Goal: Register for event/course

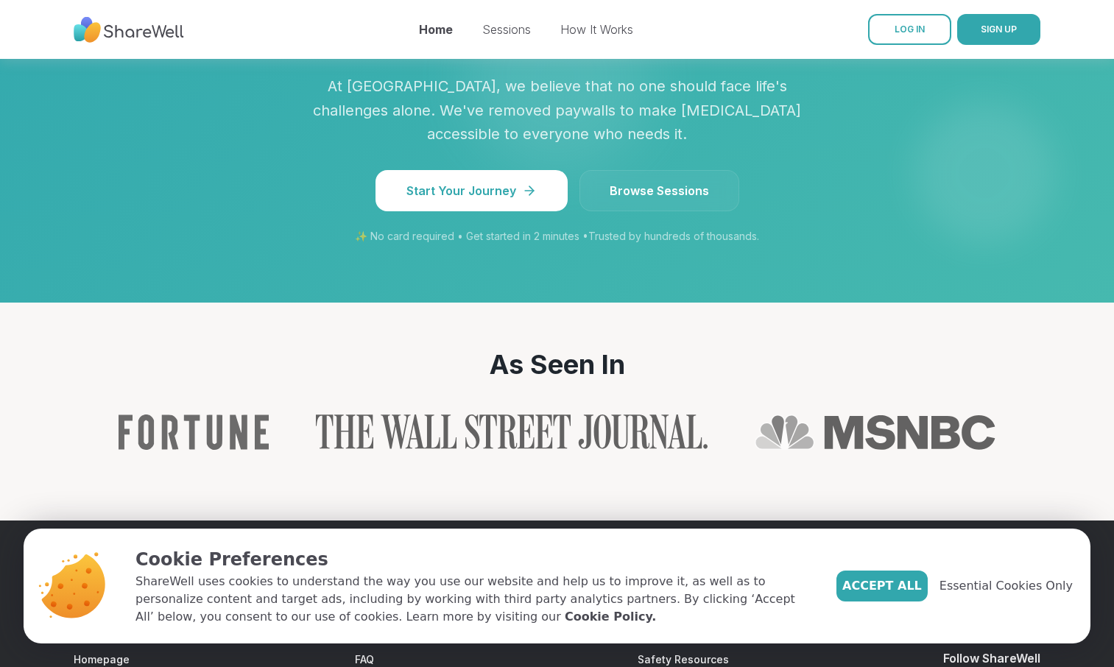
scroll to position [1388, 0]
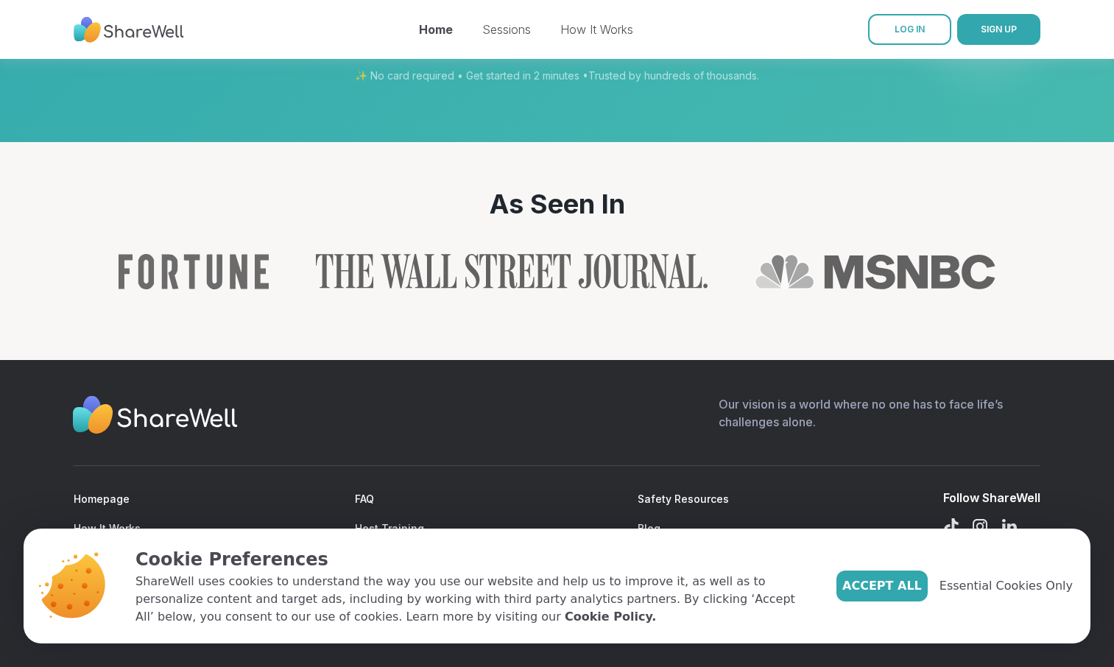
scroll to position [1777, 0]
drag, startPoint x: 434, startPoint y: 169, endPoint x: 466, endPoint y: 367, distance: 201.4
click at [676, 51] on link "Browse Sessions" at bounding box center [659, 30] width 160 height 41
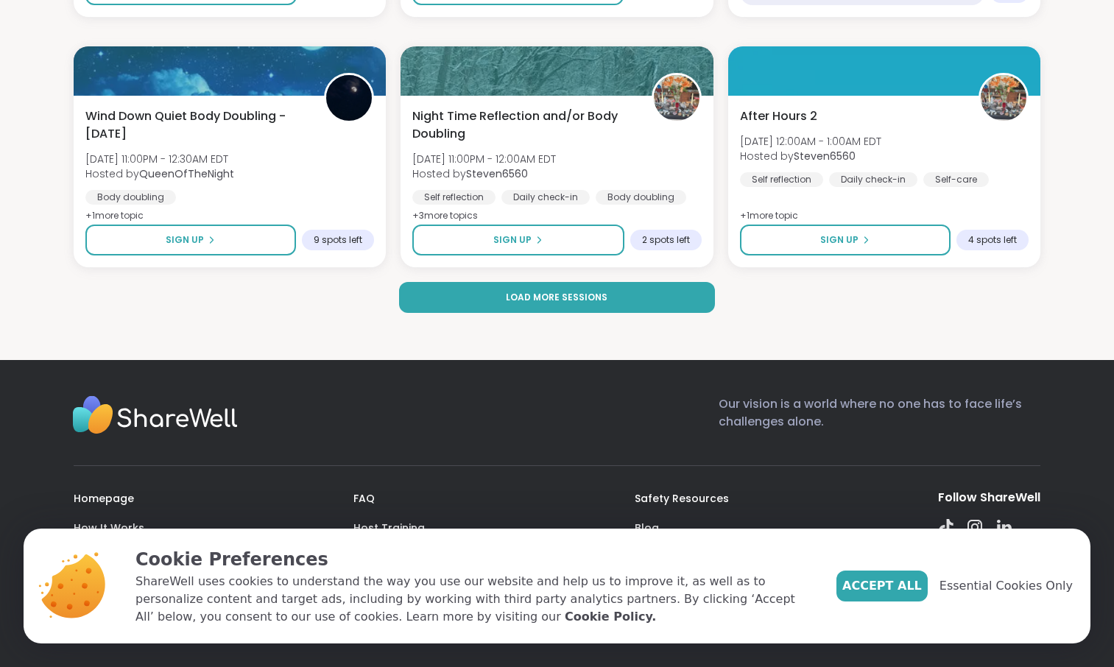
scroll to position [2977, 0]
click at [588, 304] on span "Load more sessions" at bounding box center [557, 297] width 102 height 13
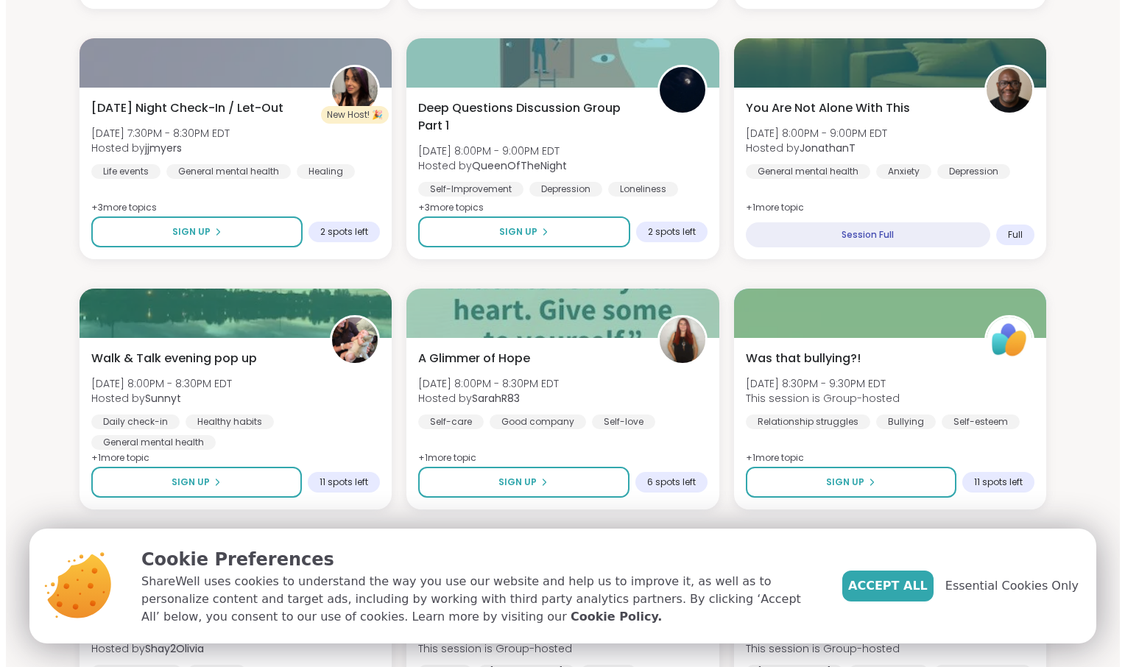
scroll to position [1681, 0]
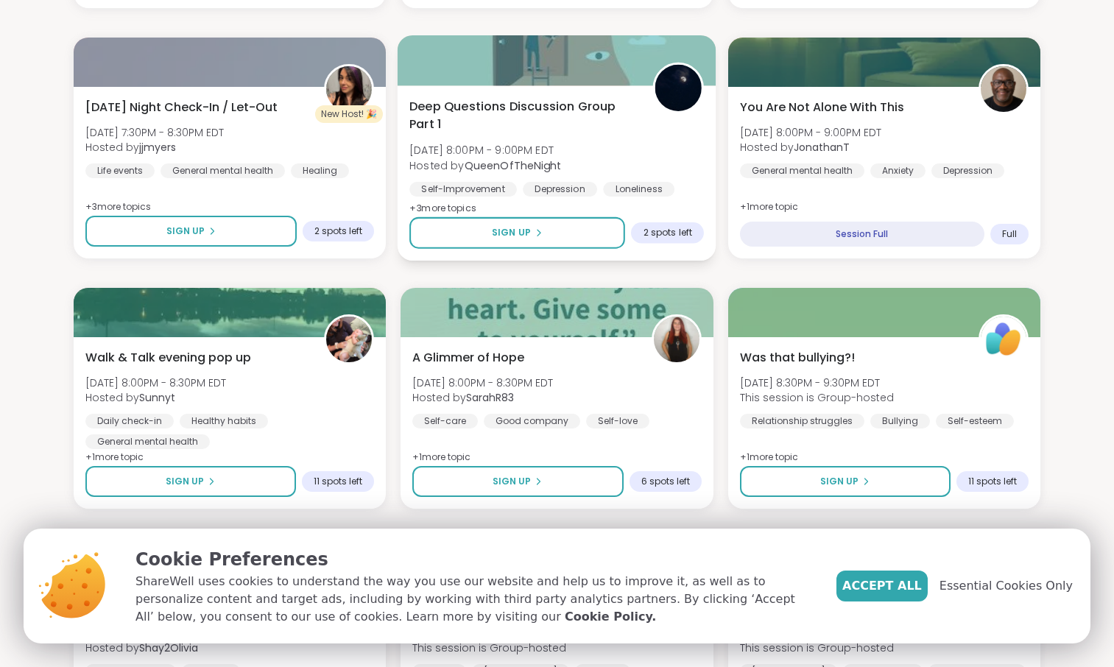
click at [646, 197] on div "Deep Questions Discussion Group Part 1 [DATE] 8:00PM - 9:00PM EDT Hosted by Que…" at bounding box center [556, 147] width 295 height 99
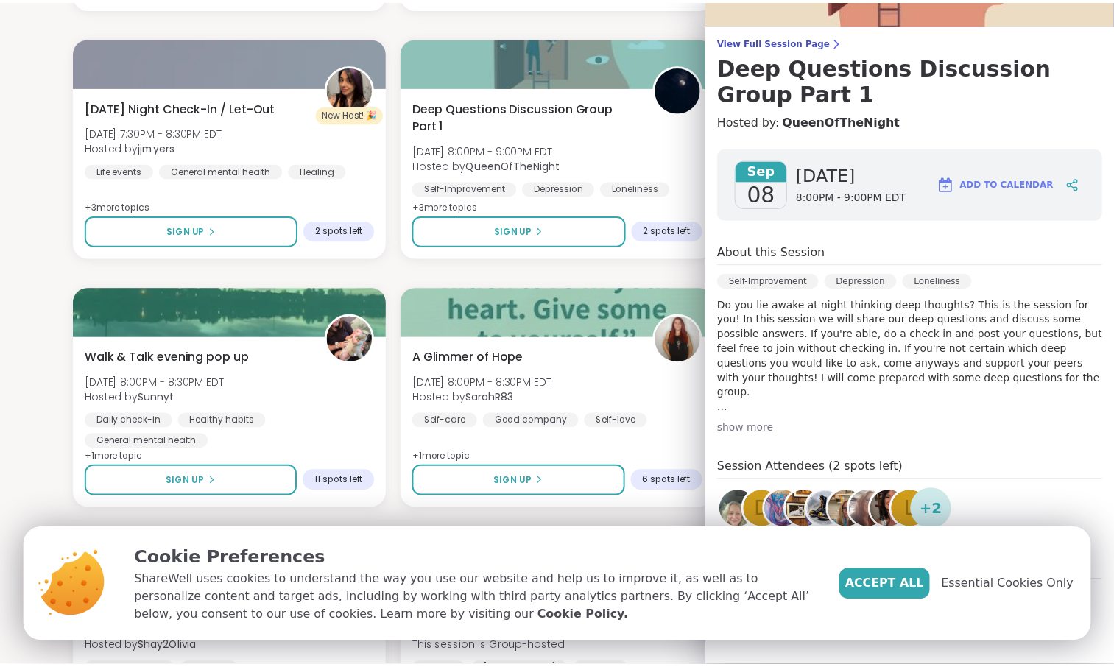
scroll to position [256, 0]
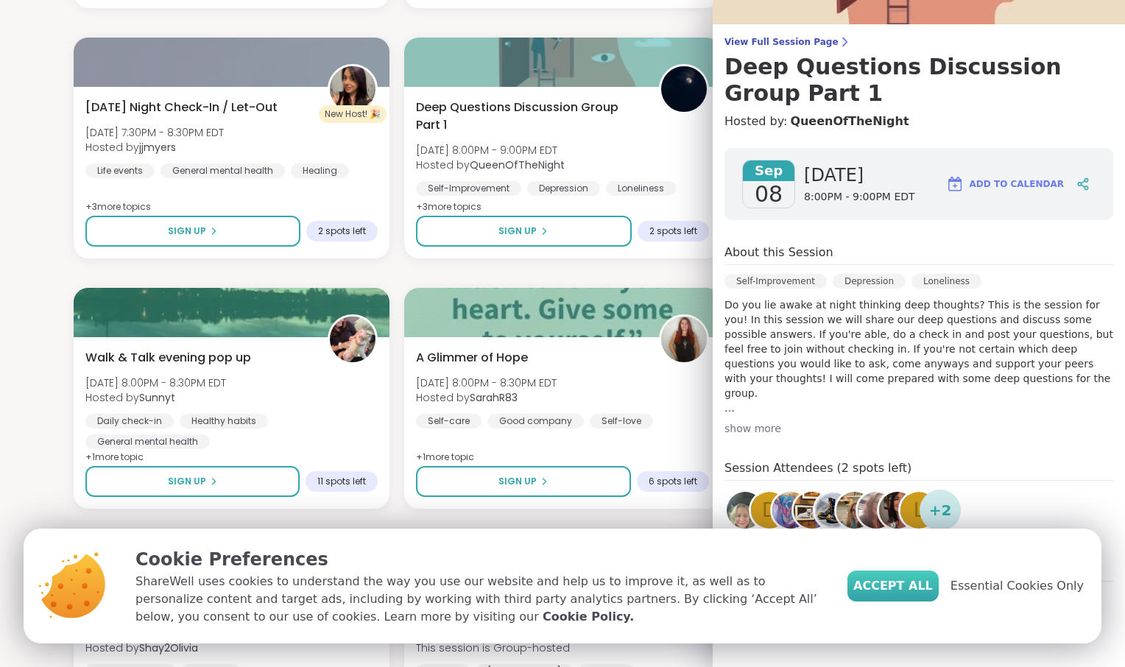
click at [878, 577] on span "Accept All" at bounding box center [893, 586] width 80 height 18
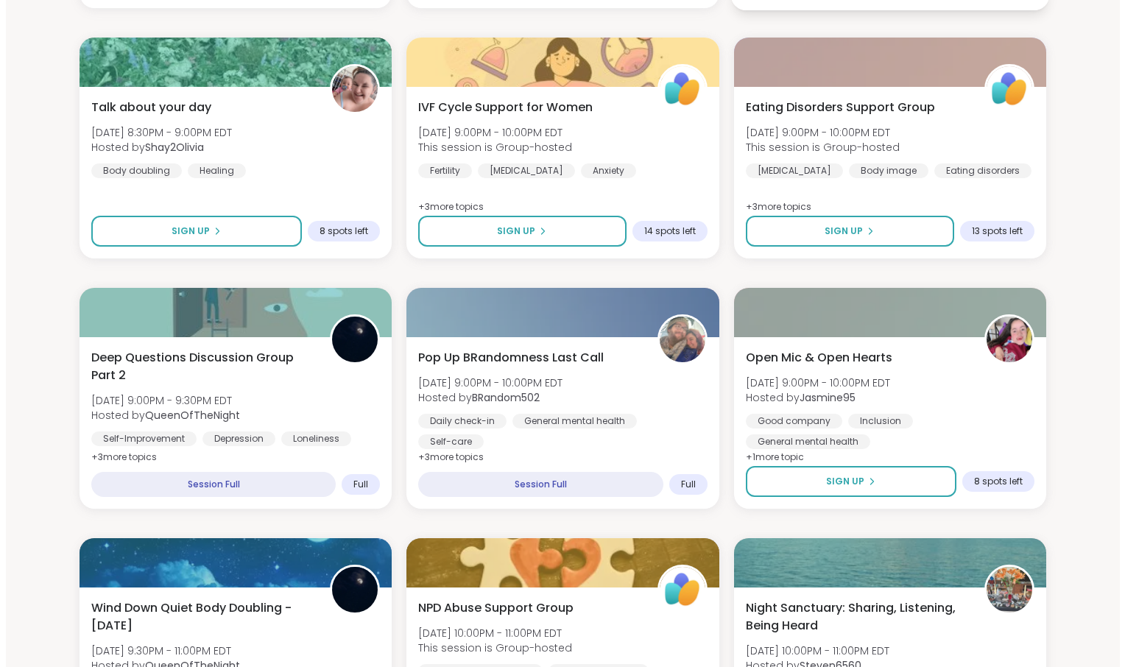
scroll to position [2182, 0]
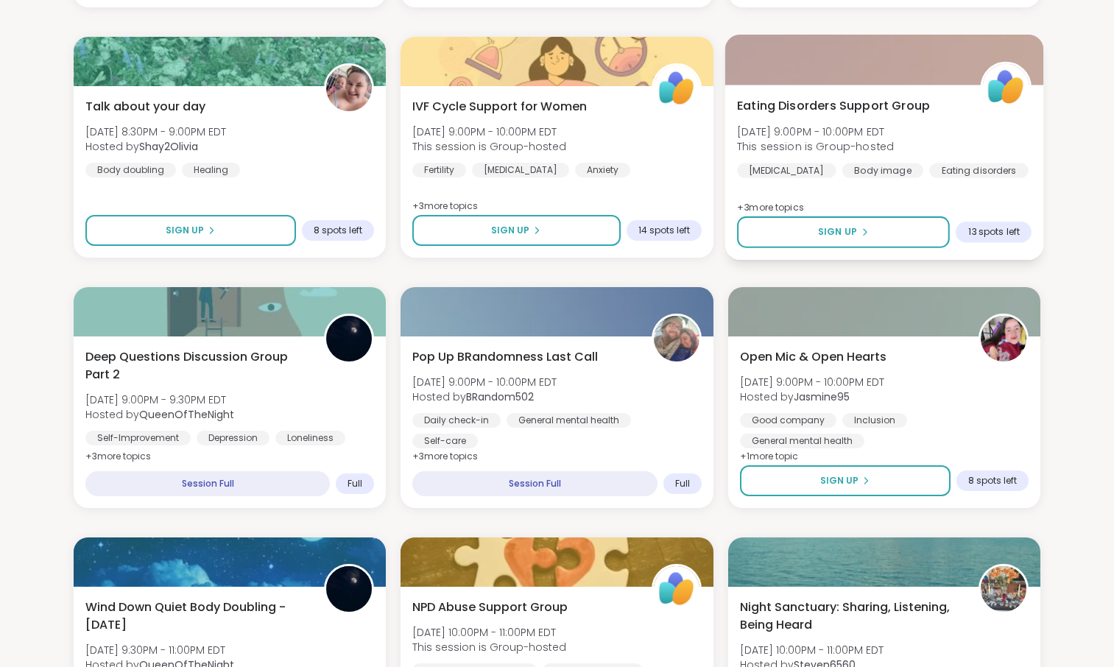
click at [845, 115] on span "Eating Disorders Support Group" at bounding box center [833, 106] width 193 height 18
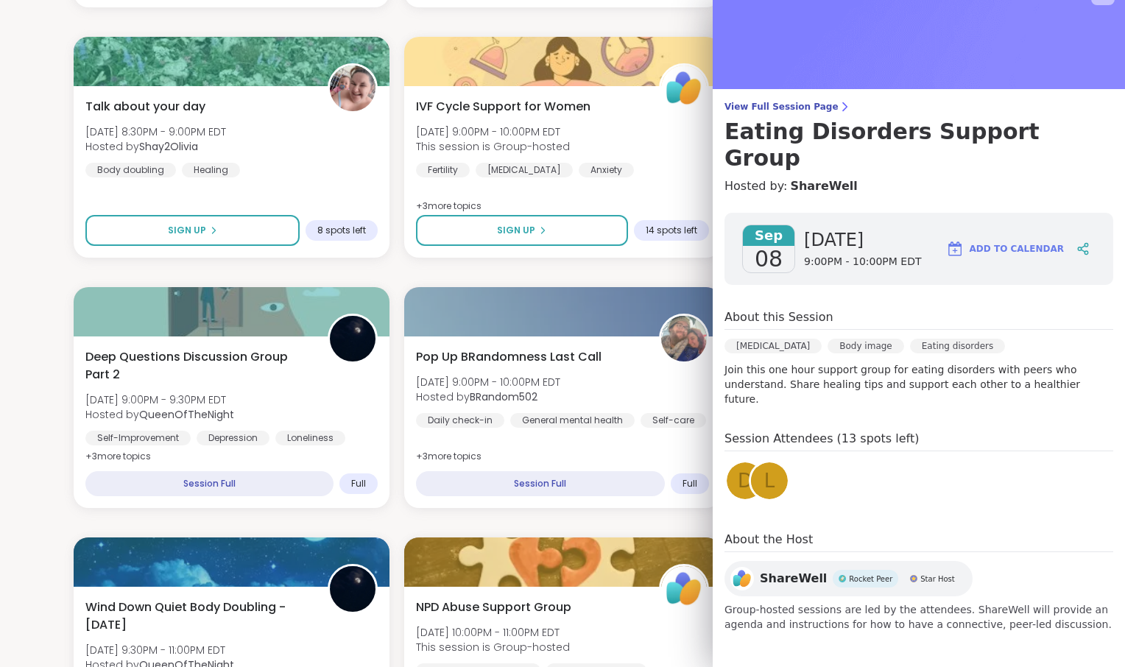
scroll to position [194, 0]
click at [673, 260] on div "IVF Cycle Support for Women [DATE] 9:00PM - 10:00PM EDT This session is Group-h…" at bounding box center [562, 172] width 322 height 175
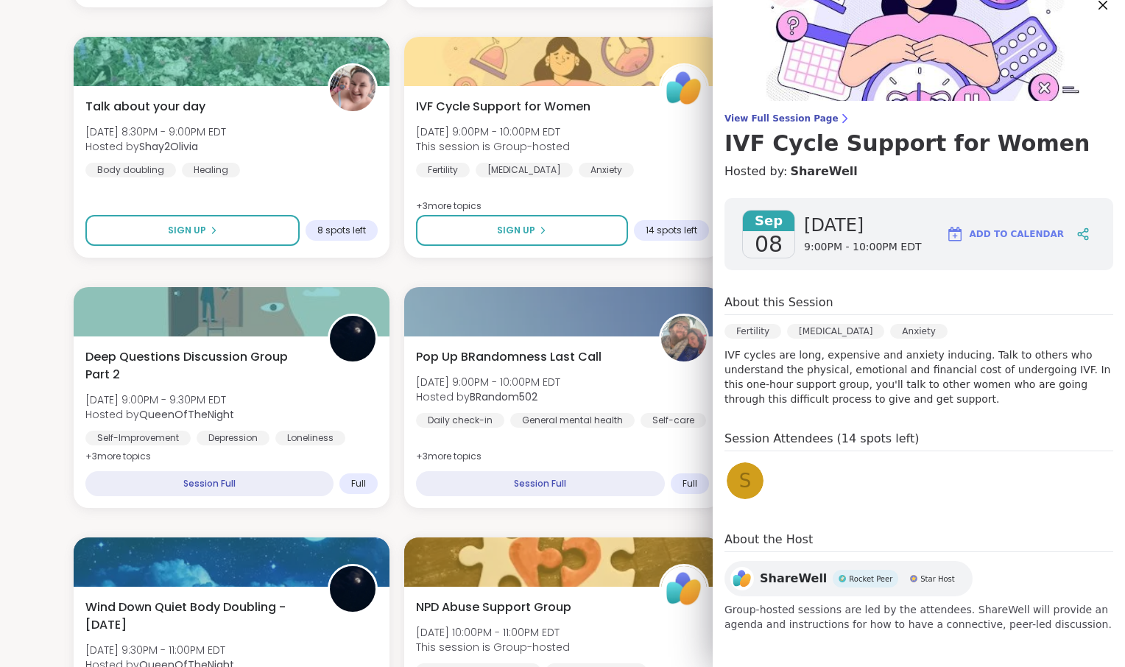
scroll to position [105, 0]
click at [551, 335] on div at bounding box center [562, 310] width 322 height 50
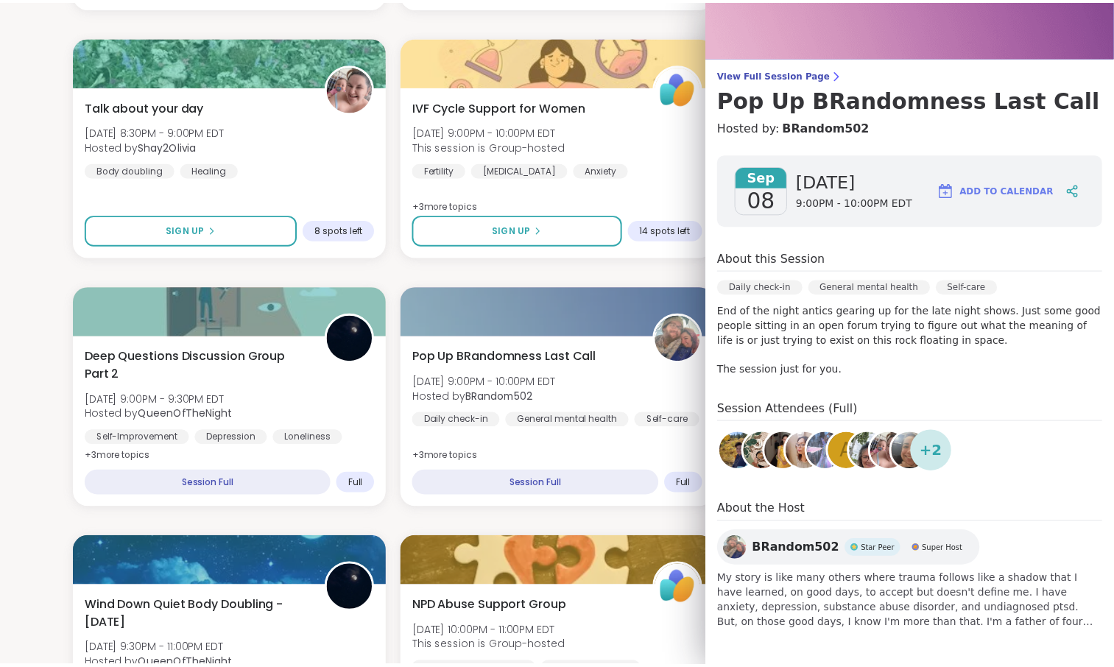
scroll to position [0, 0]
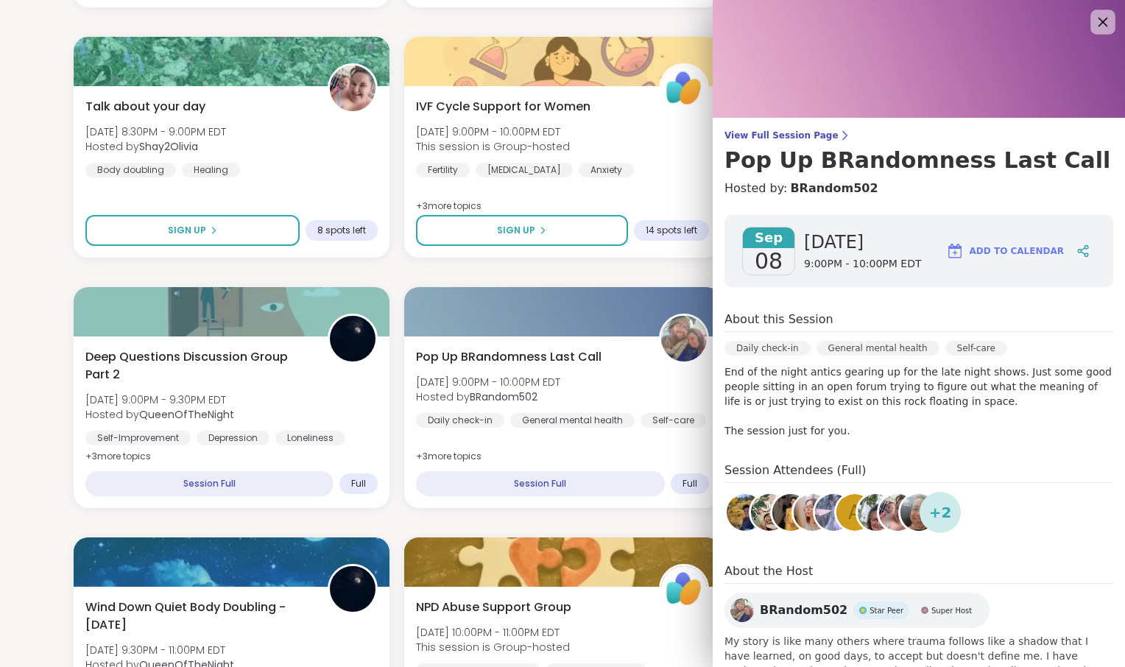
click at [1090, 15] on div at bounding box center [1102, 22] width 25 height 25
click at [1090, 15] on img at bounding box center [919, 59] width 412 height 118
click at [1090, 15] on div at bounding box center [1102, 22] width 25 height 25
click at [1099, 24] on icon at bounding box center [1104, 23] width 10 height 10
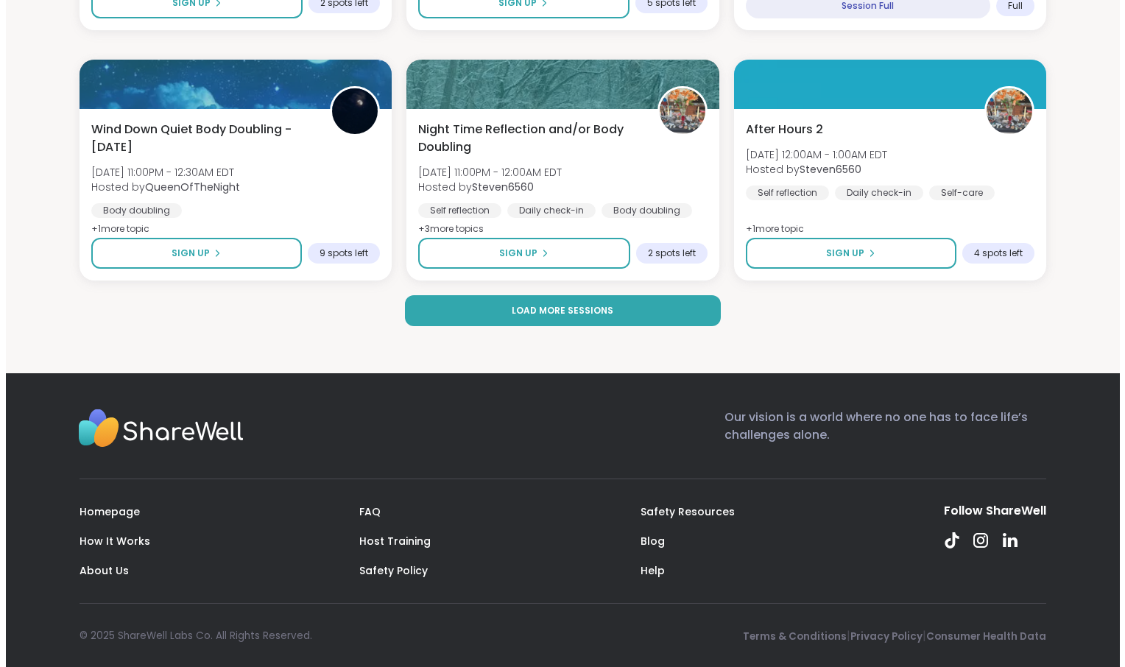
scroll to position [2911, 0]
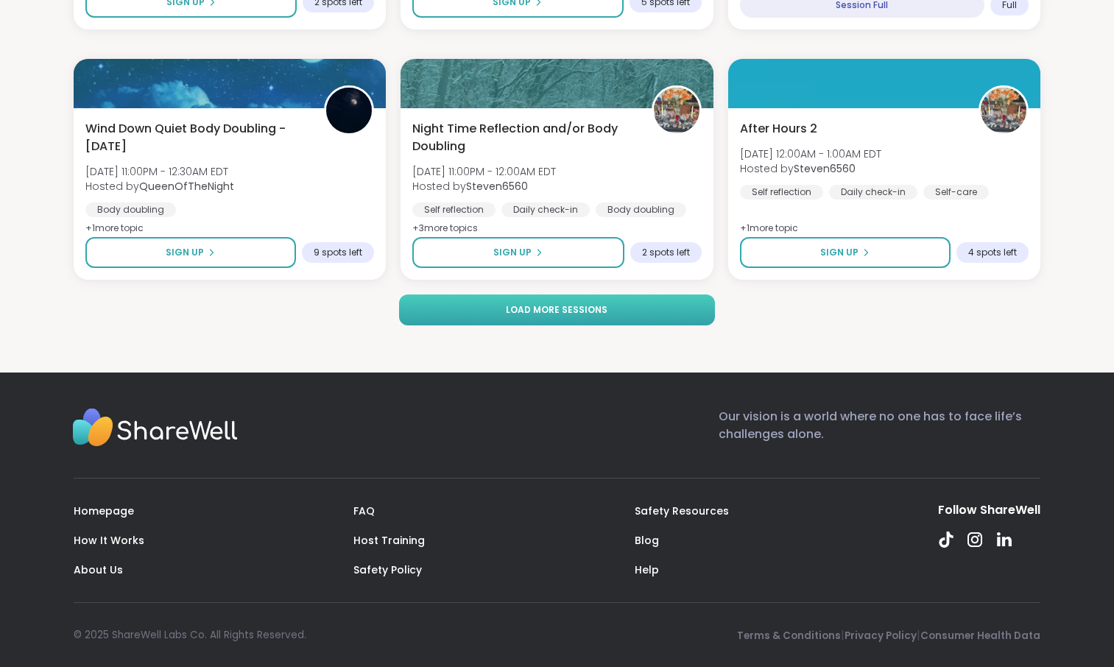
click at [636, 325] on button "Load more sessions" at bounding box center [557, 310] width 317 height 31
click at [592, 317] on span "Load more sessions" at bounding box center [557, 309] width 102 height 13
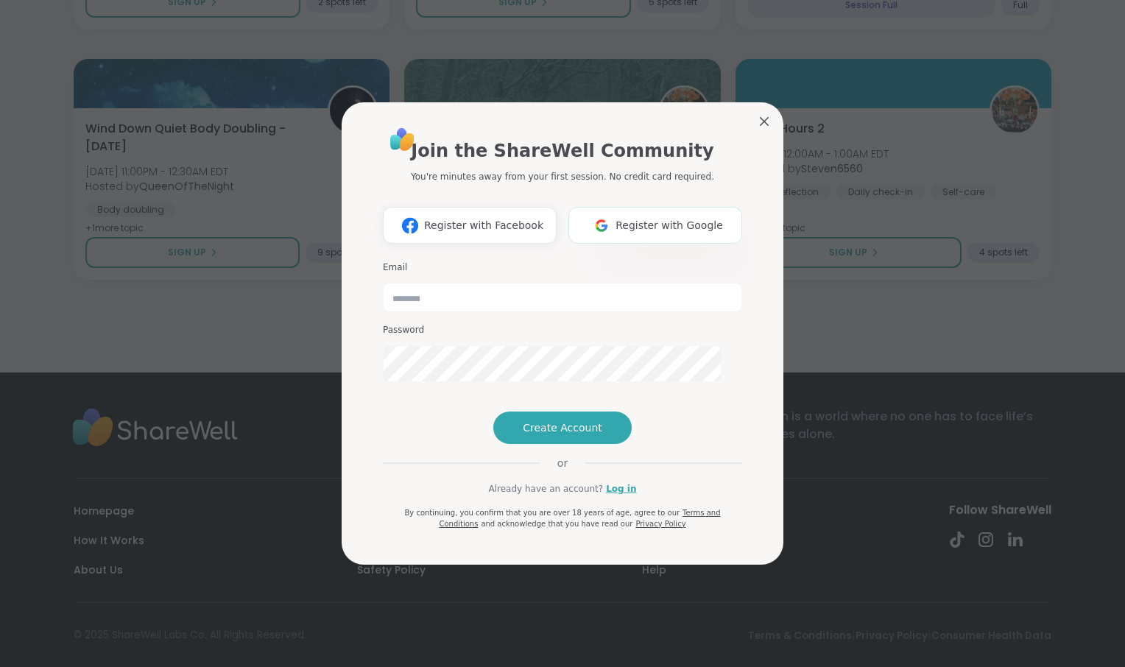
click at [637, 218] on span "Register with Google" at bounding box center [669, 225] width 107 height 15
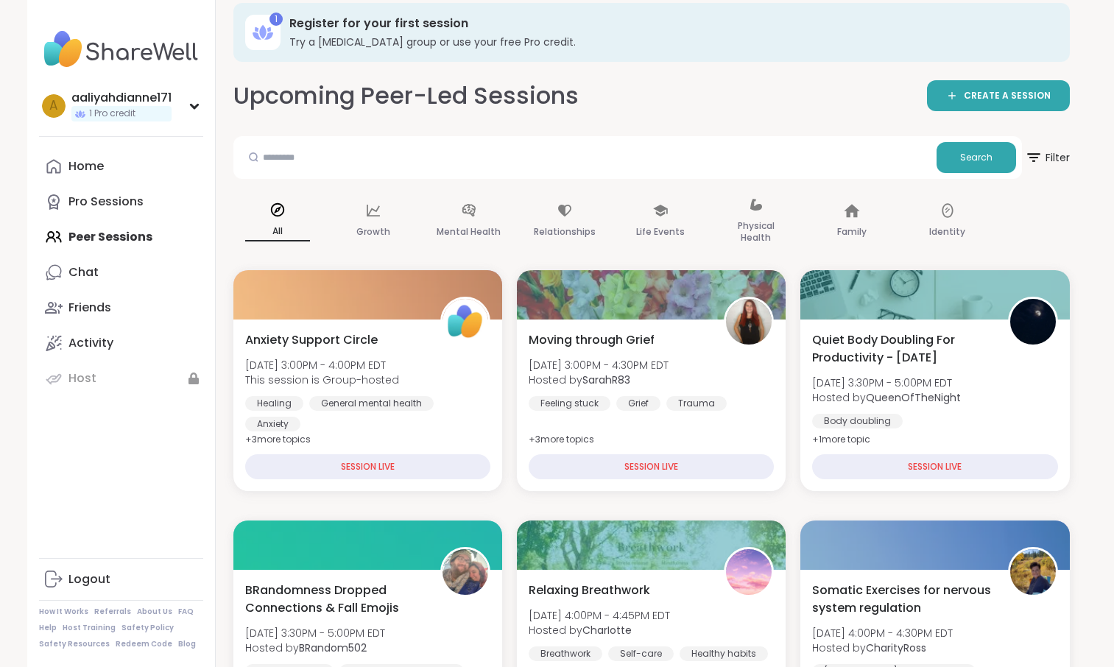
scroll to position [2787, 0]
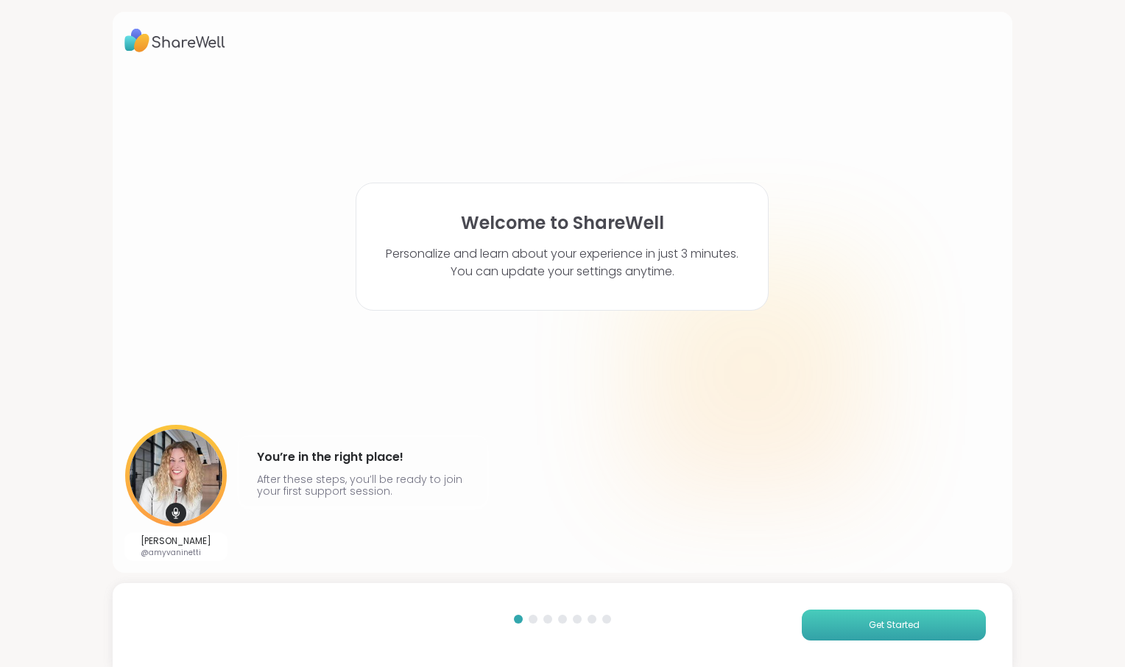
click at [869, 618] on span "Get Started" at bounding box center [894, 624] width 51 height 13
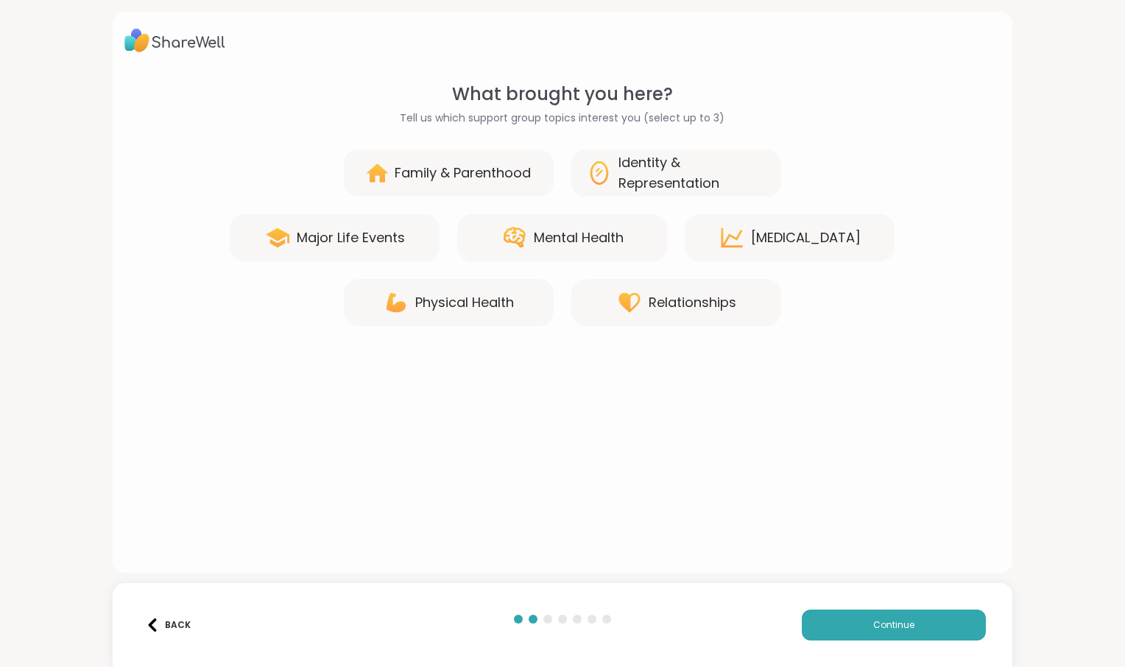
click at [393, 248] on div "Major Life Events" at bounding box center [351, 238] width 108 height 21
click at [534, 248] on div "Mental Health" at bounding box center [579, 238] width 90 height 21
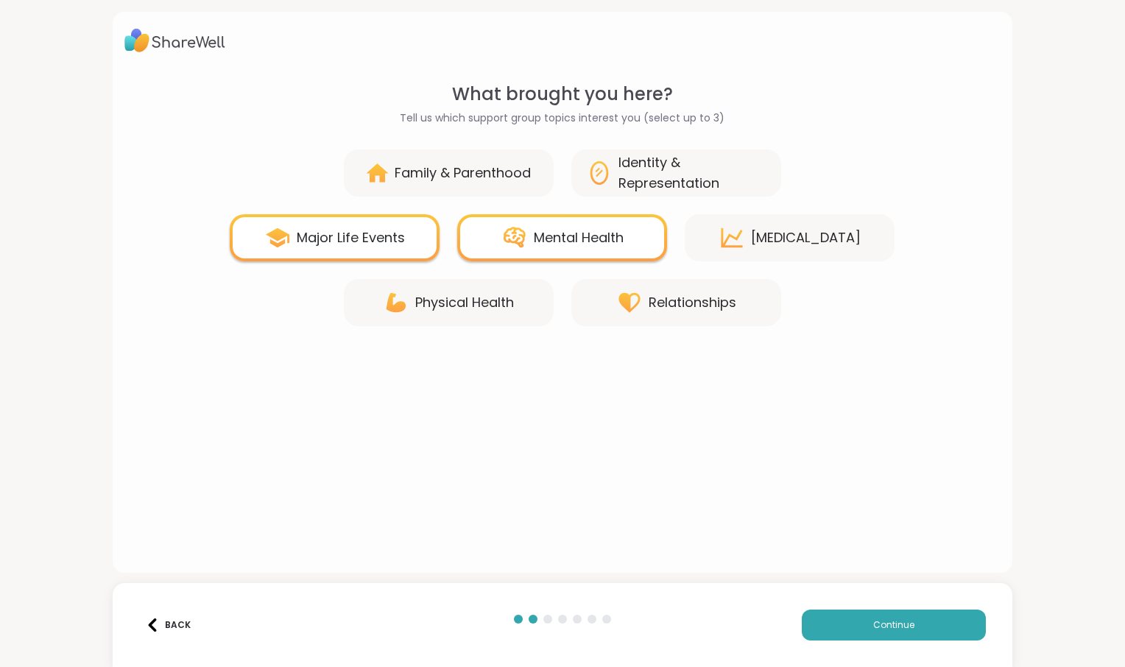
click at [776, 261] on div "[MEDICAL_DATA]" at bounding box center [790, 237] width 210 height 47
click at [861, 638] on div "Back Continue" at bounding box center [563, 625] width 900 height 84
click at [827, 602] on div "Back Continue" at bounding box center [563, 625] width 900 height 84
click at [838, 611] on button "Continue" at bounding box center [894, 625] width 184 height 31
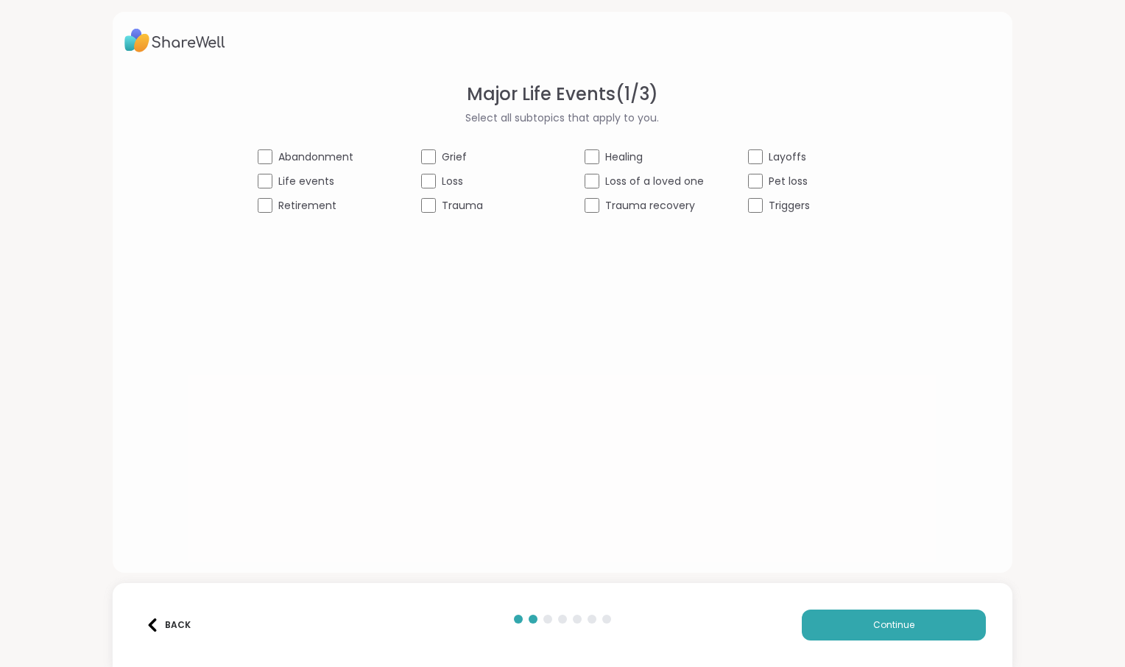
click at [421, 189] on div "Loss" at bounding box center [480, 181] width 119 height 15
click at [594, 165] on div "Healing" at bounding box center [644, 156] width 119 height 15
click at [626, 214] on span "Trauma recovery" at bounding box center [650, 205] width 90 height 15
click at [442, 214] on span "Trauma" at bounding box center [462, 205] width 41 height 15
click at [278, 189] on span "Life events" at bounding box center [306, 181] width 56 height 15
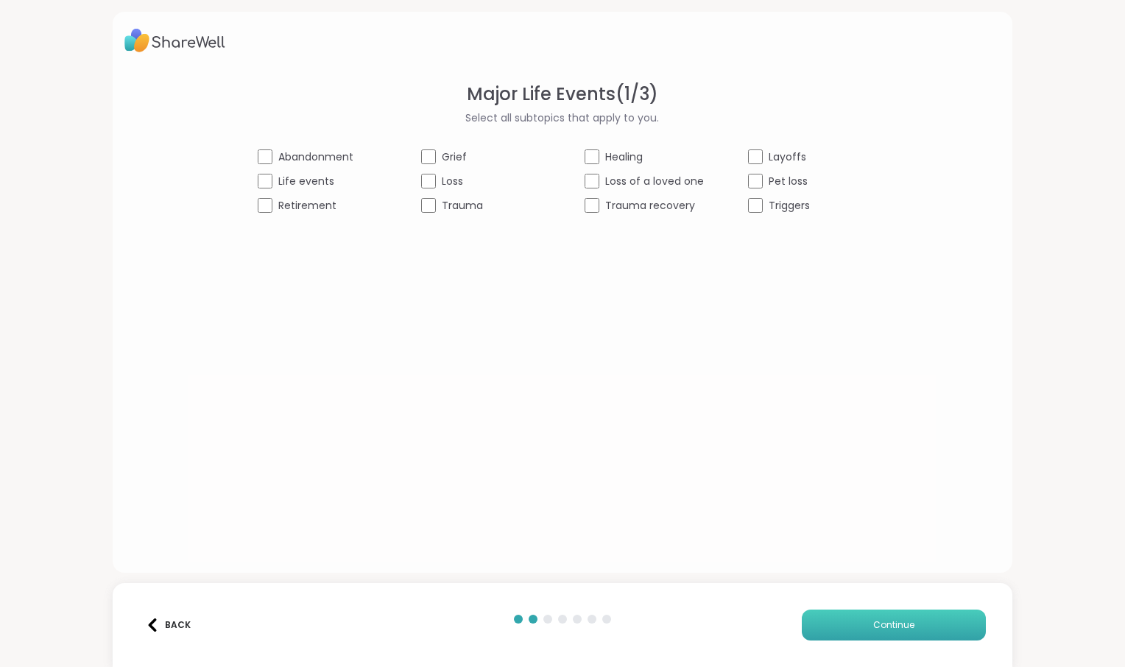
click at [873, 618] on span "Continue" at bounding box center [893, 624] width 41 height 13
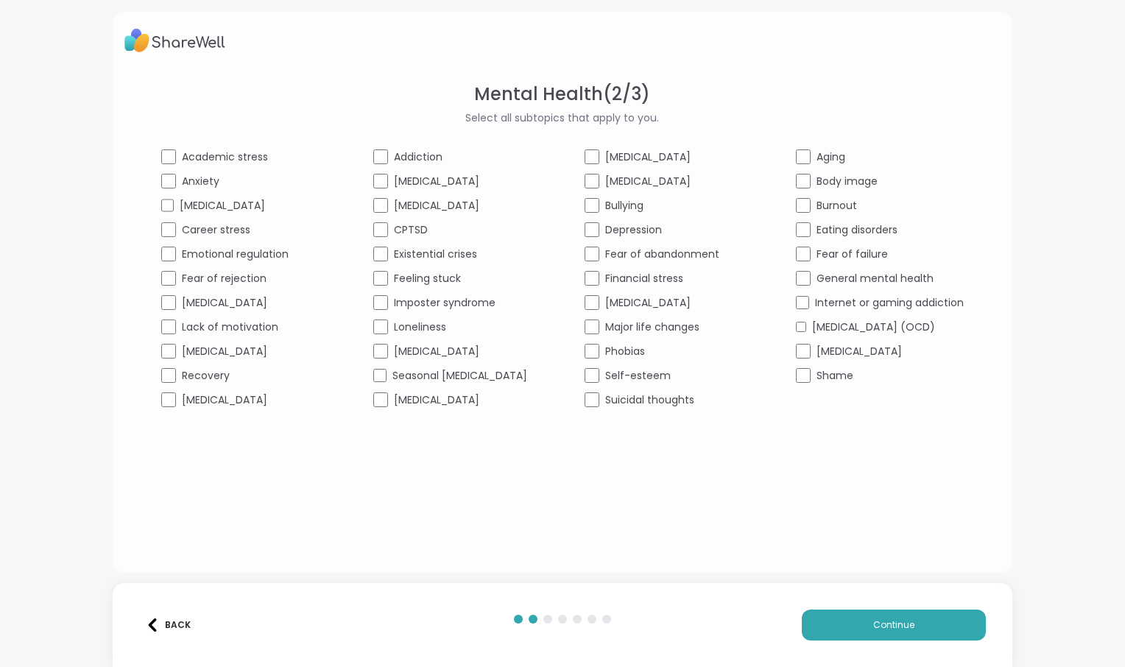
click at [182, 189] on span "Anxiety" at bounding box center [201, 181] width 38 height 15
click at [205, 165] on span "Academic stress" at bounding box center [225, 156] width 86 height 15
click at [380, 390] on div "Academic stress Addiction [MEDICAL_DATA] Aging Anxiety [MEDICAL_DATA] [MEDICAL_…" at bounding box center [562, 278] width 803 height 258
click at [401, 335] on span "Loneliness" at bounding box center [420, 327] width 52 height 15
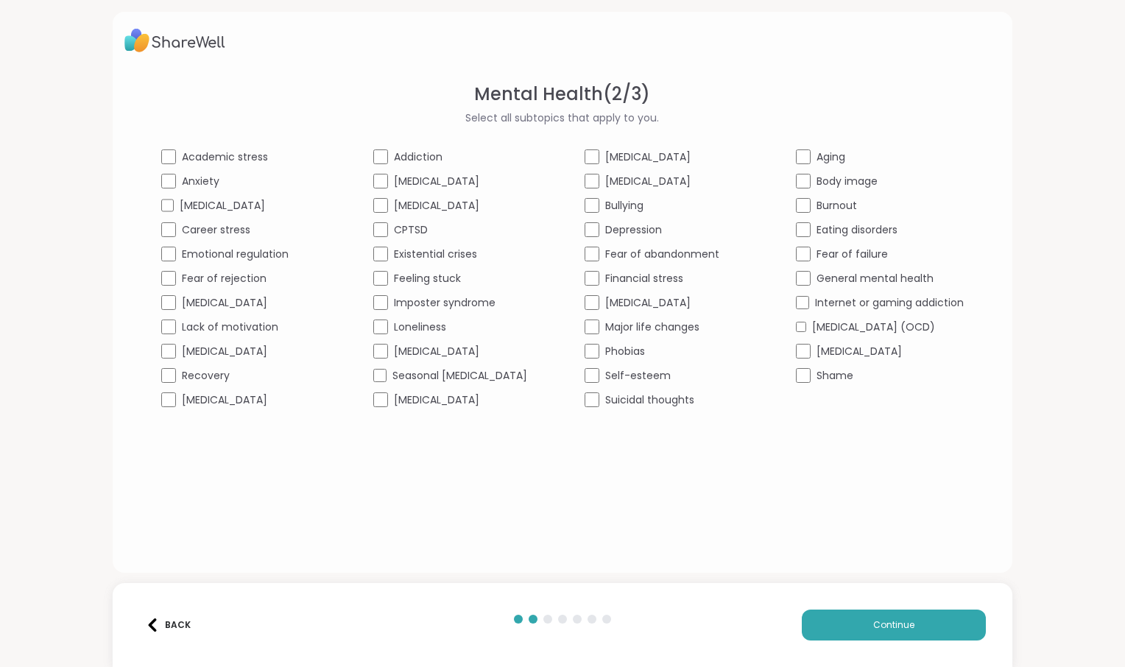
click at [627, 384] on span "Self-esteem" at bounding box center [638, 375] width 66 height 15
click at [828, 262] on span "Fear of failure" at bounding box center [852, 254] width 71 height 15
click at [825, 234] on div "Eating disorders" at bounding box center [879, 229] width 167 height 15
click at [829, 174] on span "Body image" at bounding box center [847, 181] width 61 height 15
click at [652, 238] on span "Depression" at bounding box center [633, 229] width 57 height 15
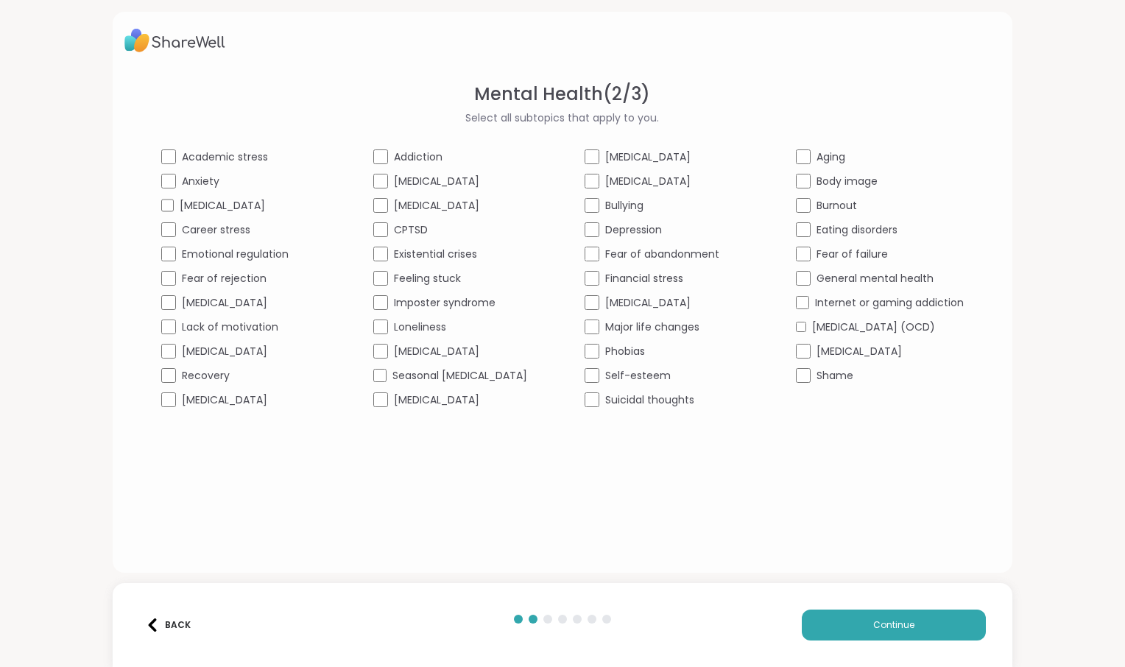
click at [403, 286] on span "Feeling stuck" at bounding box center [427, 278] width 67 height 15
click at [802, 616] on button "Continue" at bounding box center [894, 625] width 184 height 31
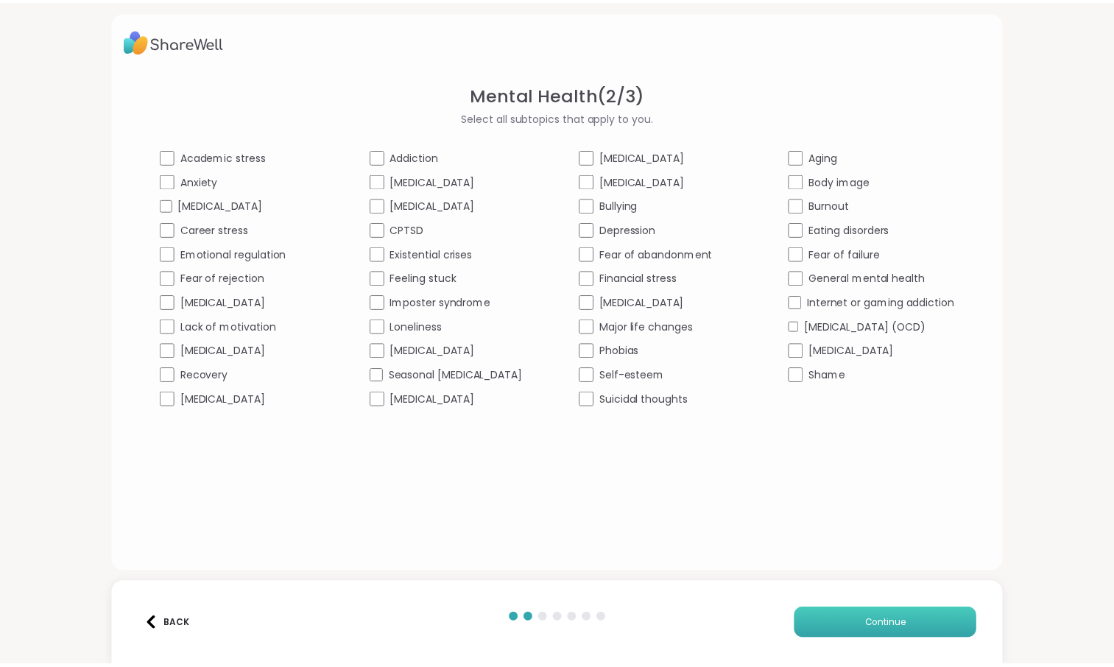
scroll to position [0, 0]
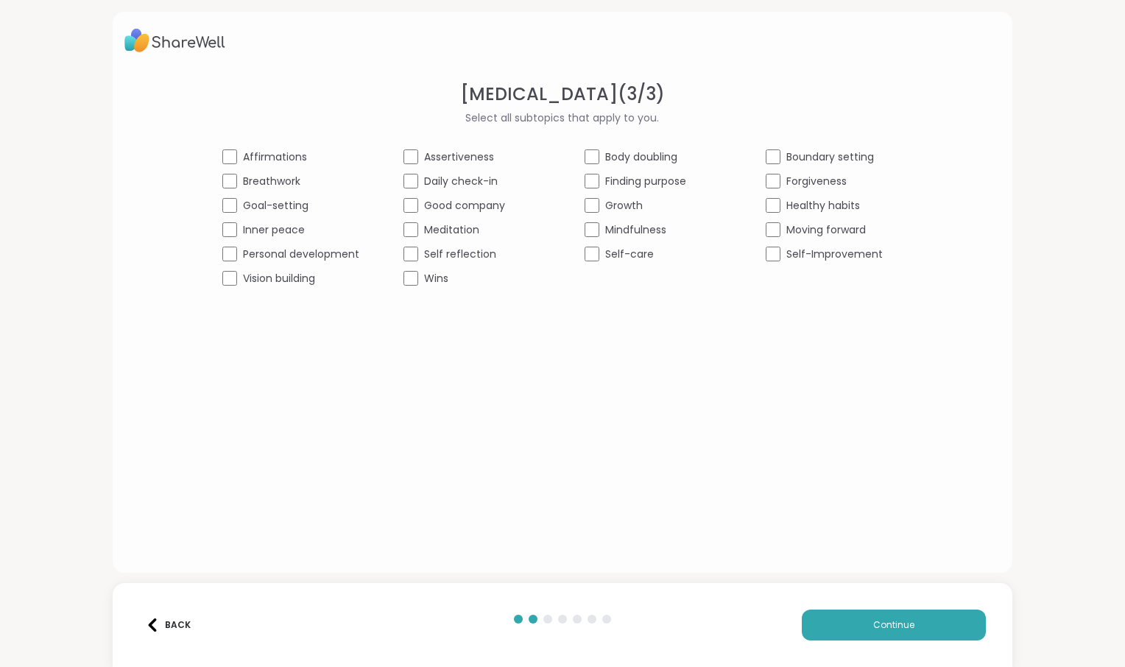
click at [191, 618] on div "Back" at bounding box center [168, 624] width 45 height 13
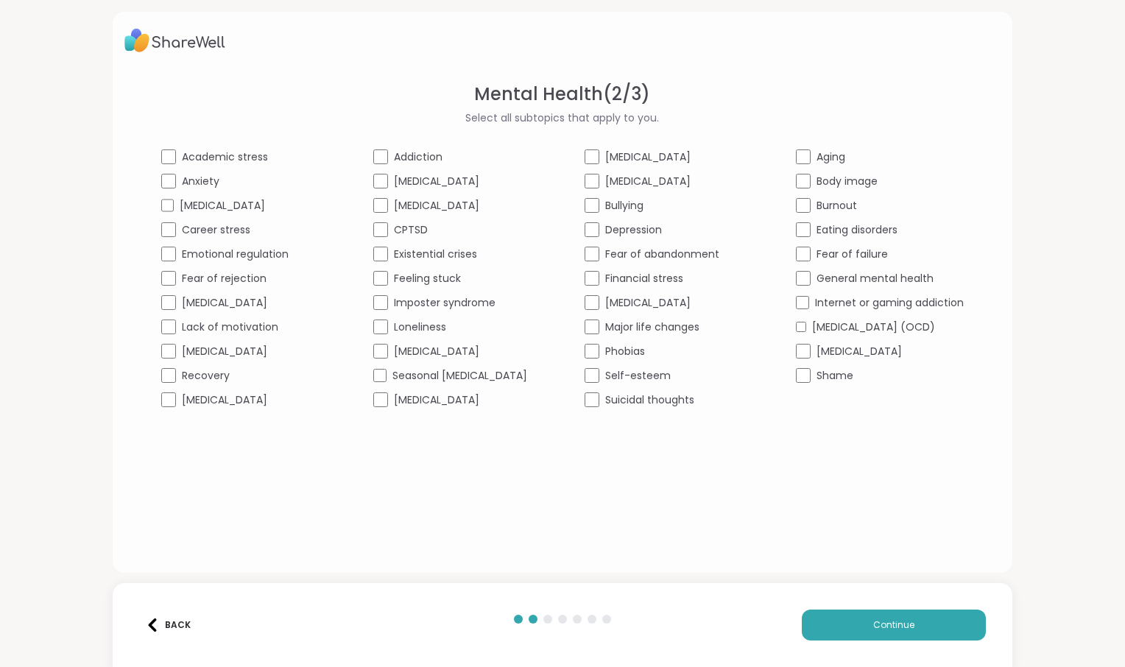
click at [852, 359] on span "[MEDICAL_DATA]" at bounding box center [859, 351] width 85 height 15
click at [868, 610] on button "Continue" at bounding box center [894, 625] width 184 height 31
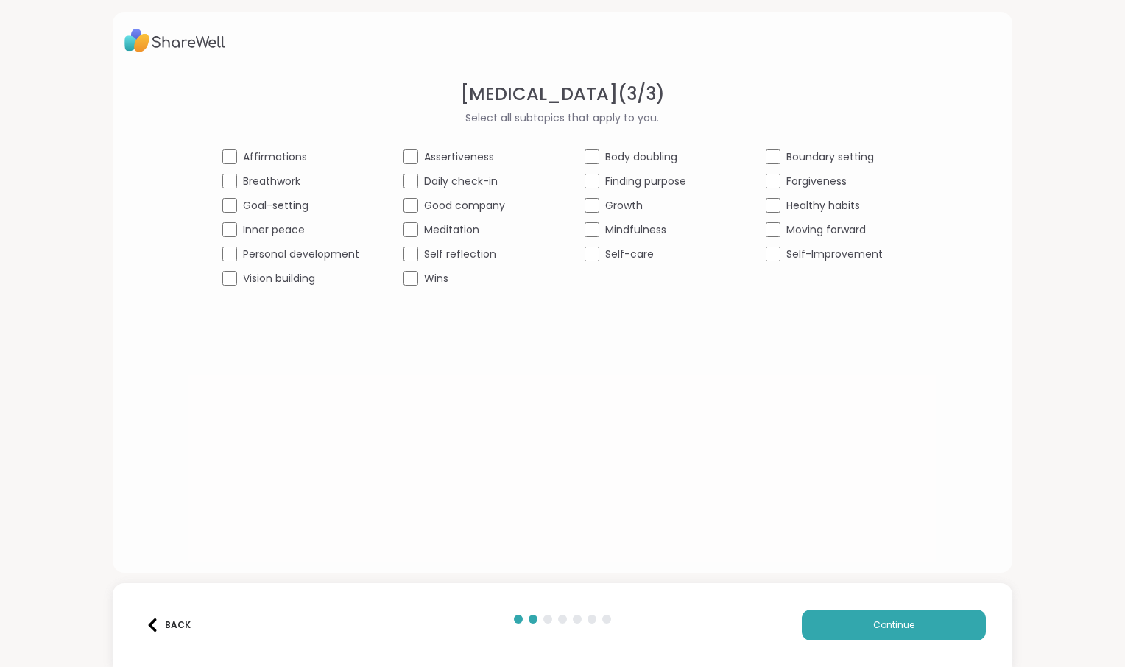
click at [627, 286] on div "Affirmations Assertiveness Body doubling Boundary setting Breathwork Daily chec…" at bounding box center [562, 217] width 680 height 137
click at [621, 262] on span "Self-care" at bounding box center [629, 254] width 49 height 15
click at [831, 189] on span "Forgiveness" at bounding box center [816, 181] width 60 height 15
click at [843, 165] on span "Boundary setting" at bounding box center [830, 156] width 88 height 15
click at [868, 262] on span "Self-Improvement" at bounding box center [834, 254] width 96 height 15
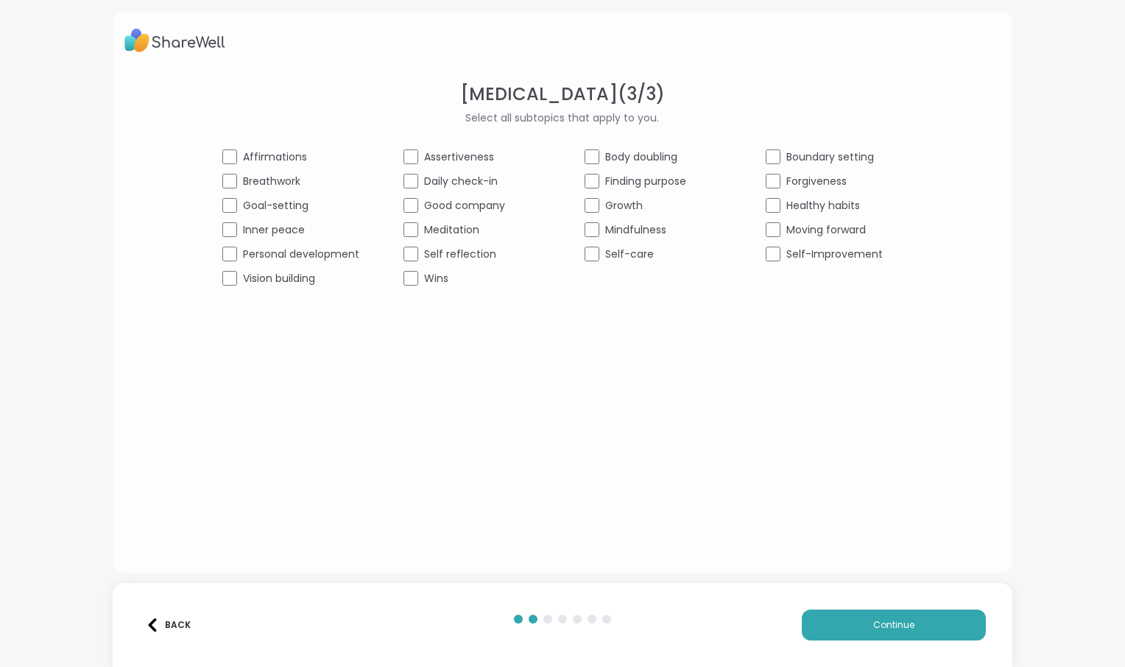
click at [839, 214] on span "Healthy habits" at bounding box center [823, 205] width 74 height 15
click at [841, 238] on span "Moving forward" at bounding box center [826, 229] width 80 height 15
click at [619, 214] on span "Growth" at bounding box center [624, 205] width 38 height 15
click at [613, 238] on span "Mindfulness" at bounding box center [635, 229] width 61 height 15
click at [424, 214] on span "Good company" at bounding box center [464, 205] width 81 height 15
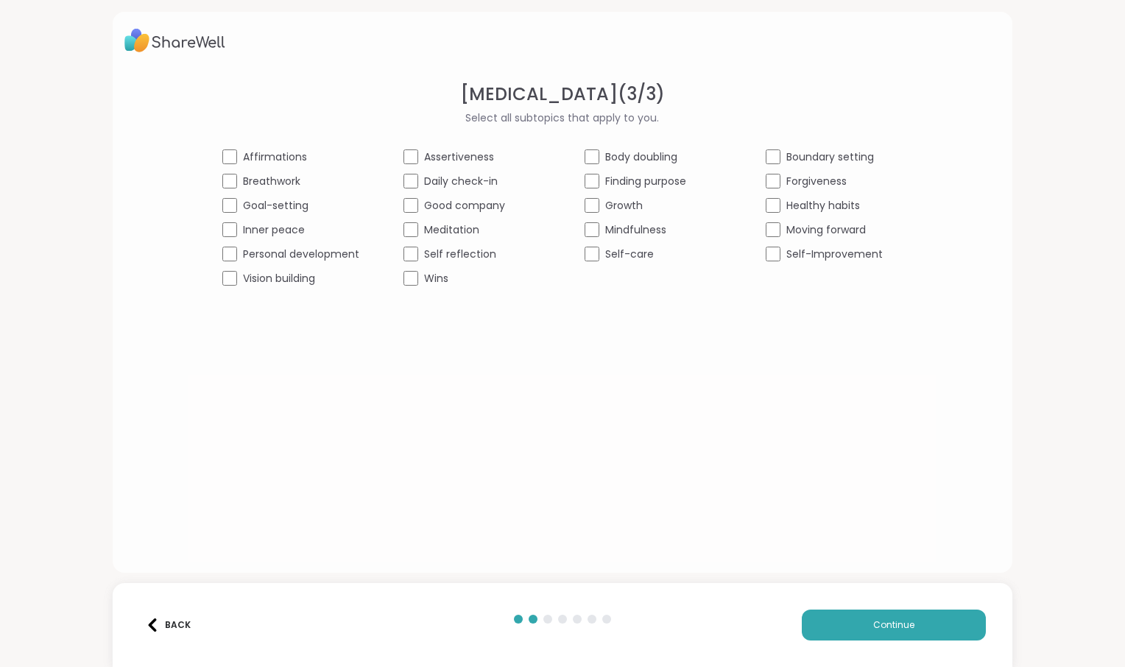
click at [424, 262] on span "Self reflection" at bounding box center [460, 254] width 72 height 15
click at [243, 238] on span "Inner peace" at bounding box center [274, 229] width 62 height 15
click at [243, 262] on span "Personal development" at bounding box center [301, 254] width 116 height 15
click at [244, 214] on span "Goal-setting" at bounding box center [276, 205] width 66 height 15
click at [873, 621] on span "Continue" at bounding box center [893, 624] width 41 height 13
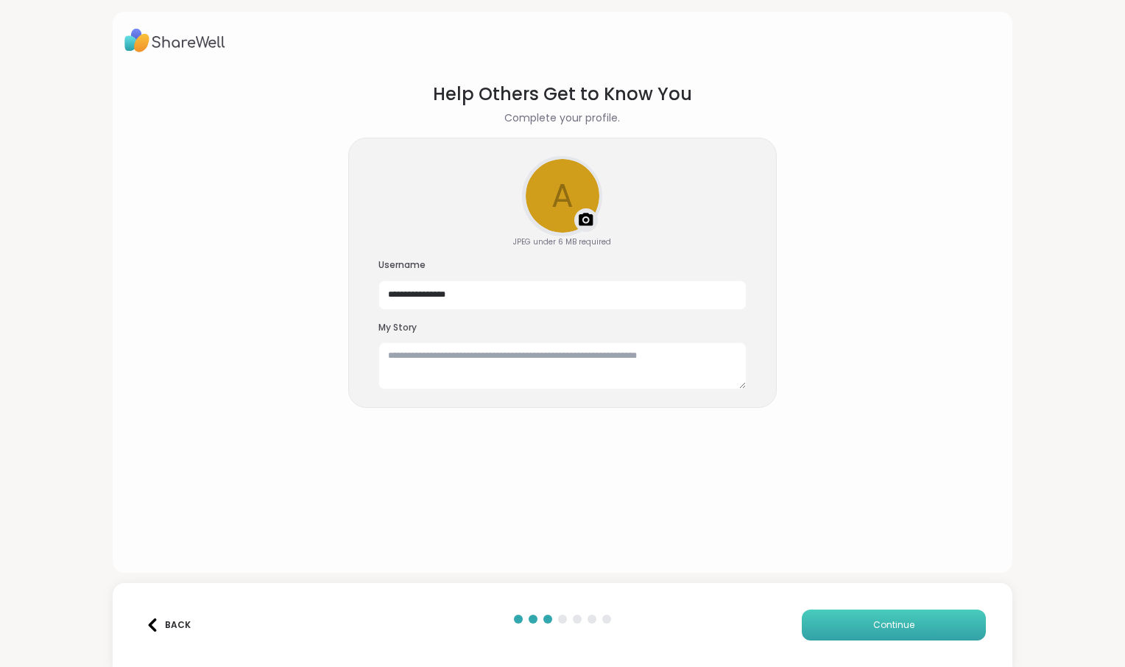
click at [873, 621] on span "Continue" at bounding box center [893, 624] width 41 height 13
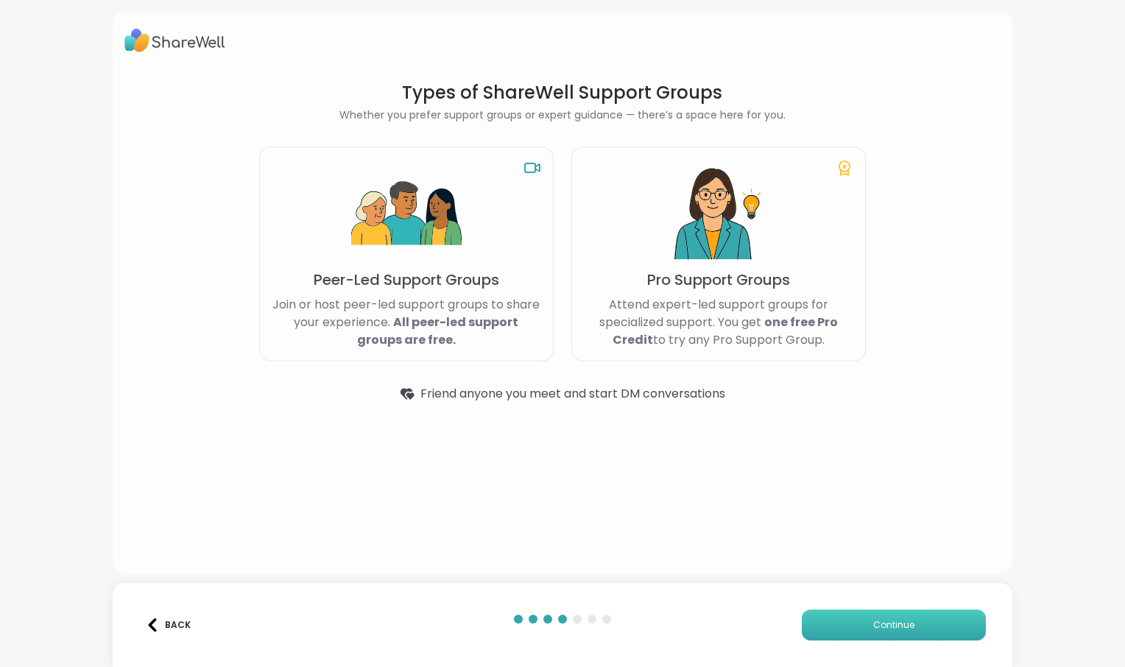
click at [873, 621] on span "Continue" at bounding box center [893, 624] width 41 height 13
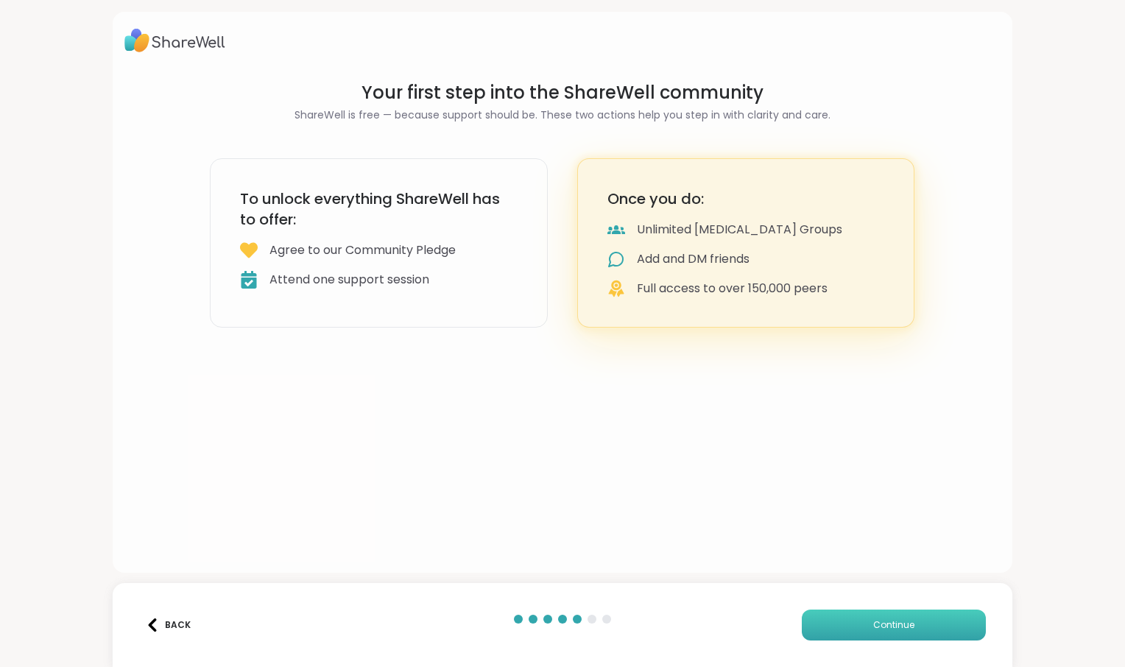
click at [873, 621] on span "Continue" at bounding box center [893, 624] width 41 height 13
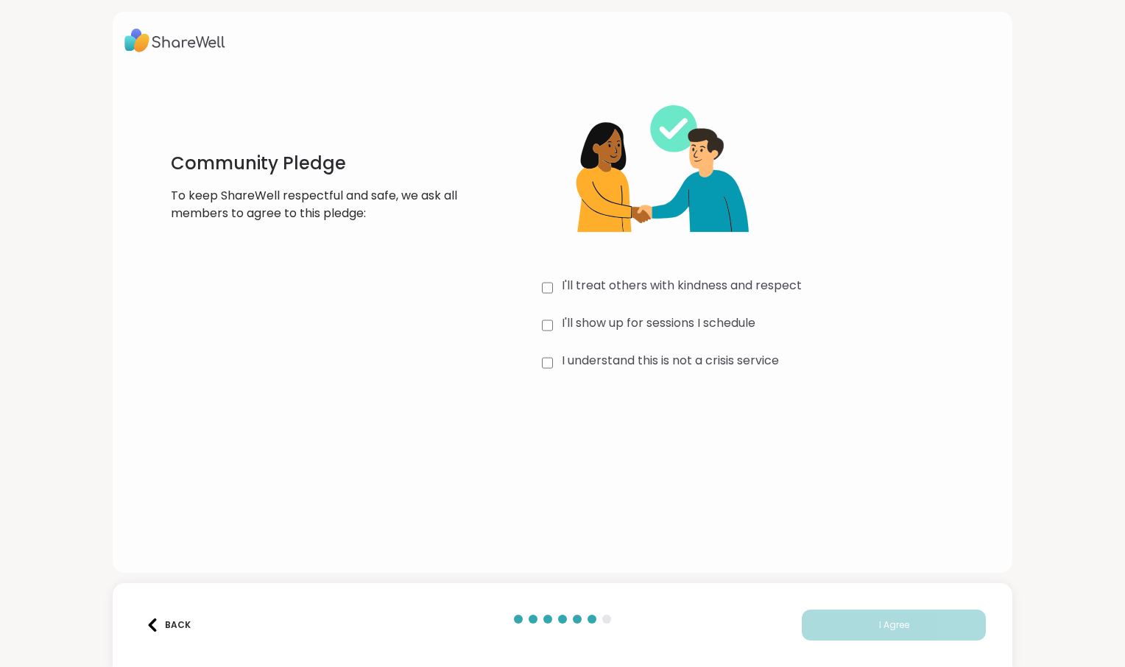
click at [622, 299] on label "I'll treat others with kindness and respect" at bounding box center [682, 288] width 240 height 22
click at [638, 336] on label "I'll show up for sessions I schedule" at bounding box center [659, 325] width 194 height 22
click at [669, 374] on label "I understand this is not a crisis service" at bounding box center [670, 363] width 217 height 22
click at [841, 612] on button "I Agree" at bounding box center [894, 625] width 184 height 31
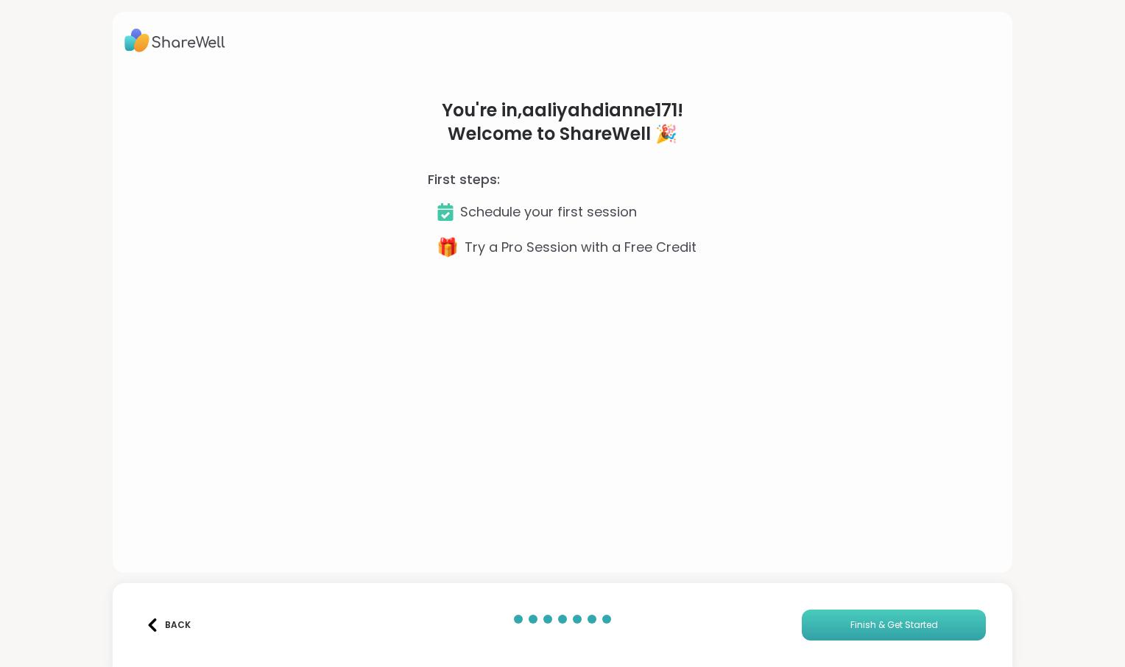
click at [850, 618] on span "Finish & Get Started" at bounding box center [894, 624] width 88 height 13
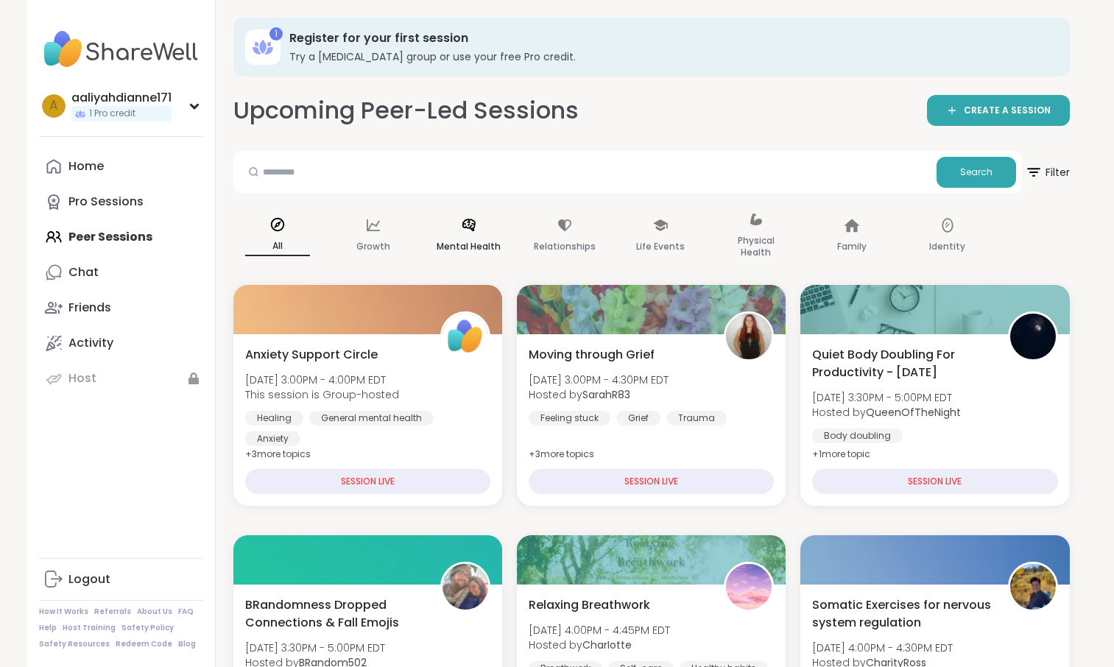
click at [501, 255] on p "Mental Health" at bounding box center [469, 247] width 64 height 18
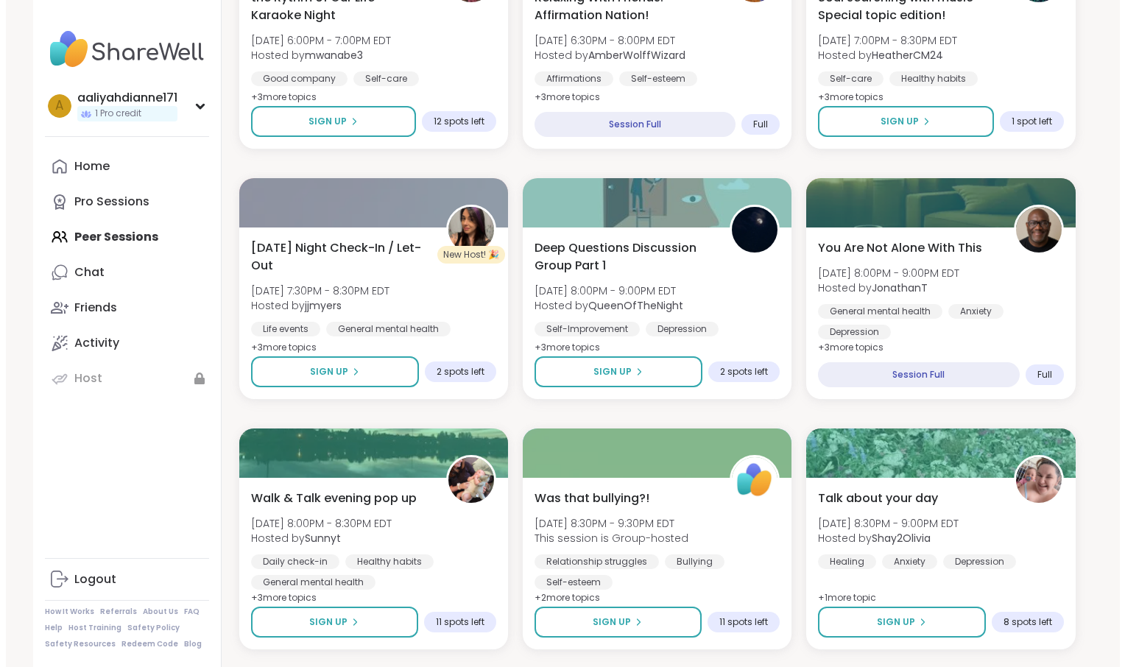
scroll to position [903, 0]
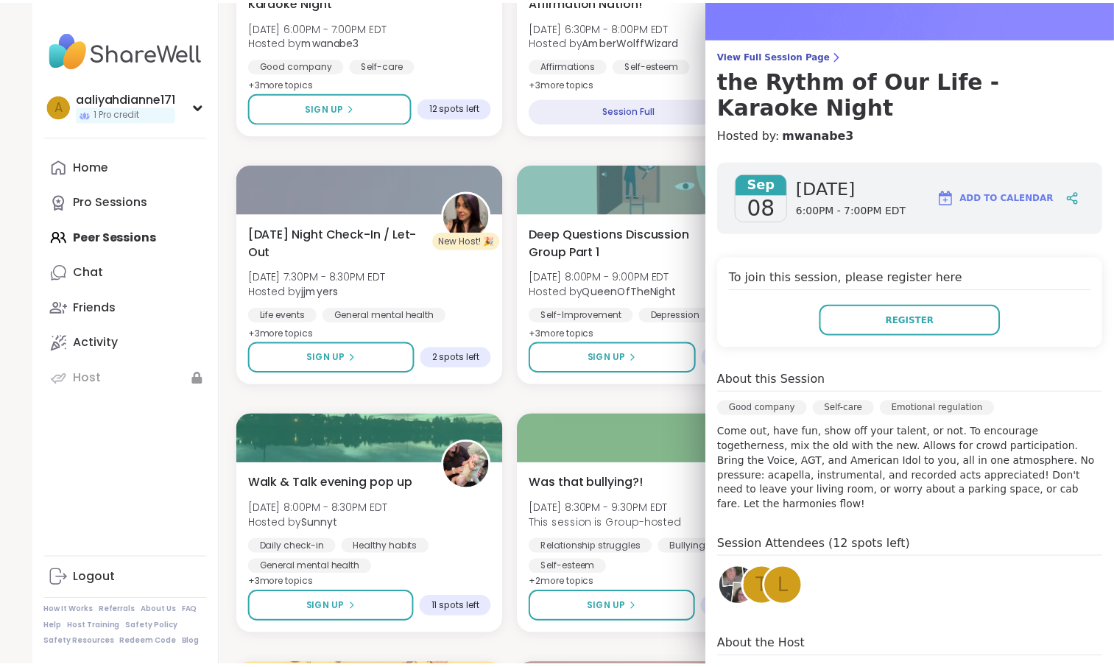
scroll to position [13, 0]
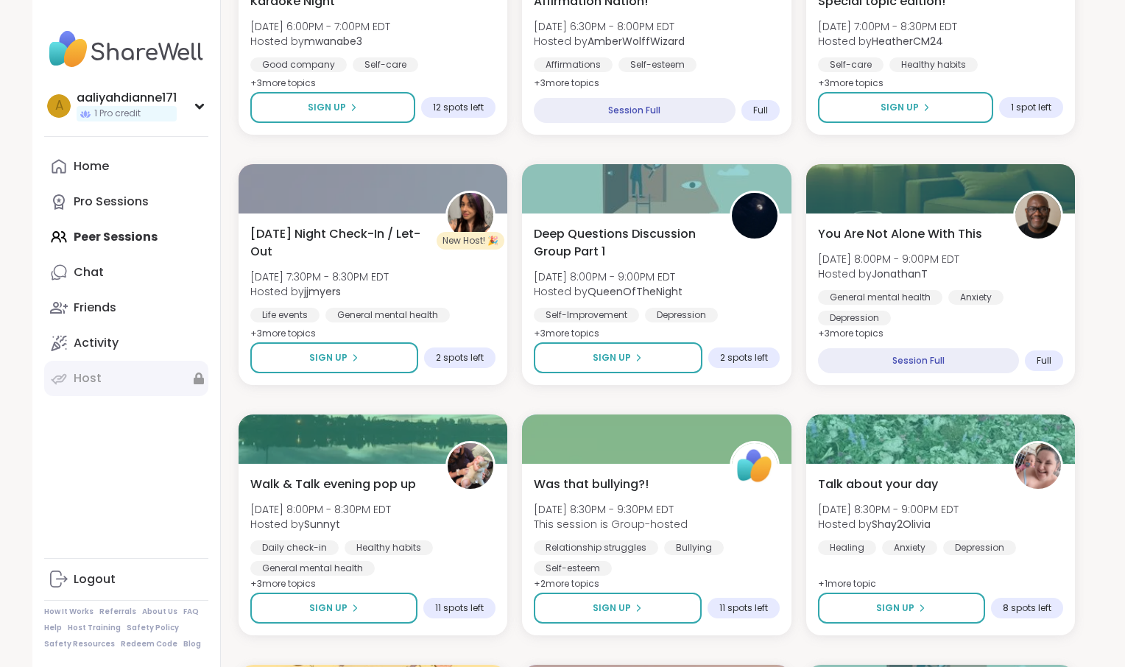
click at [173, 396] on link "Host" at bounding box center [126, 378] width 164 height 35
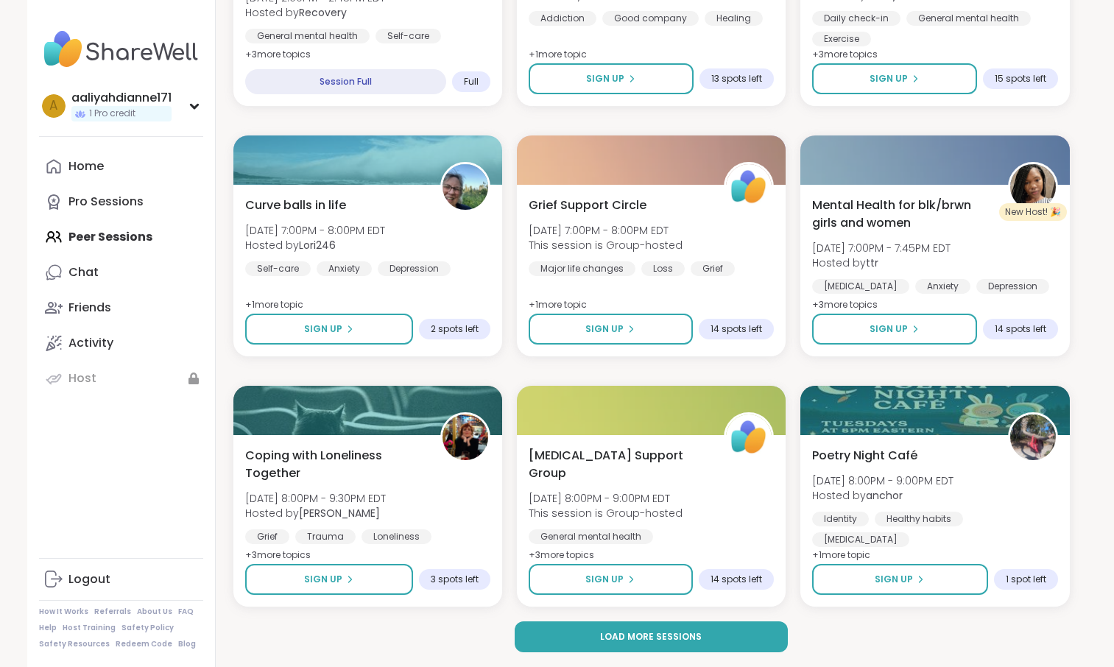
scroll to position [2825, 0]
click at [750, 647] on button "Load more sessions" at bounding box center [651, 636] width 273 height 31
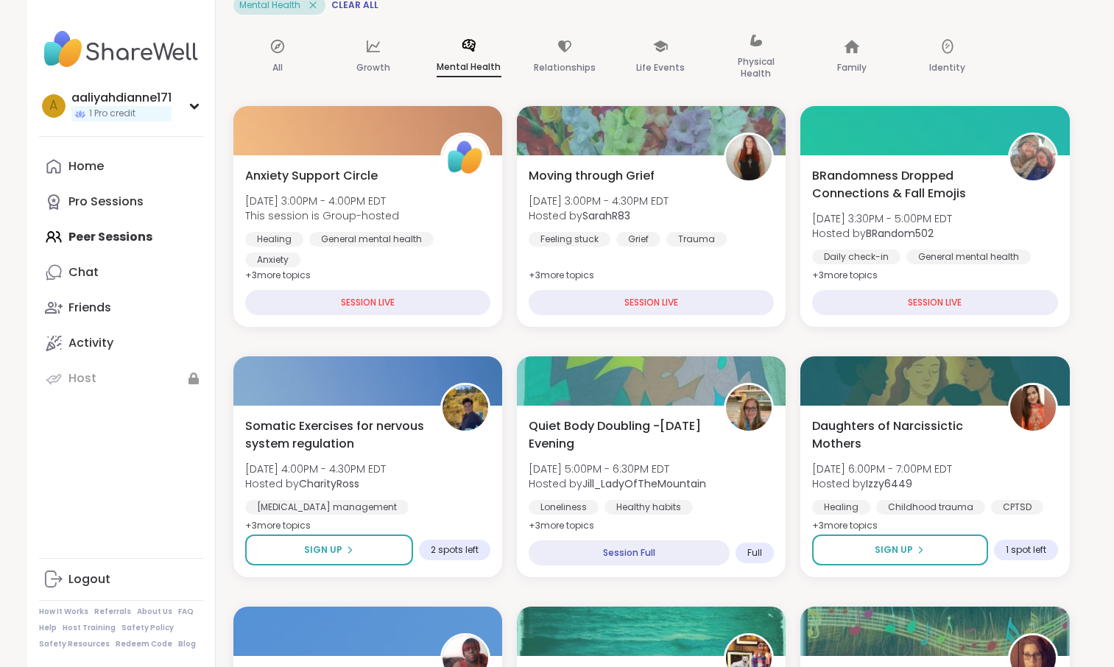
scroll to position [0, 0]
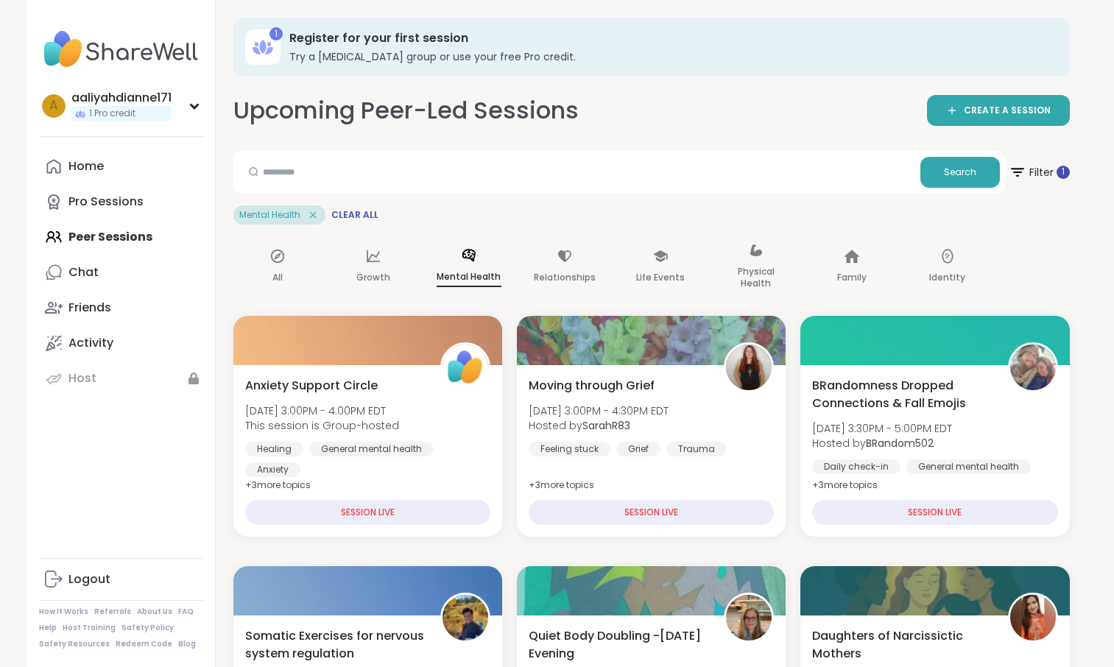
click at [510, 301] on div "Mental Health" at bounding box center [469, 267] width 88 height 74
click at [976, 117] on span "CREATE A SESSION" at bounding box center [1007, 111] width 87 height 13
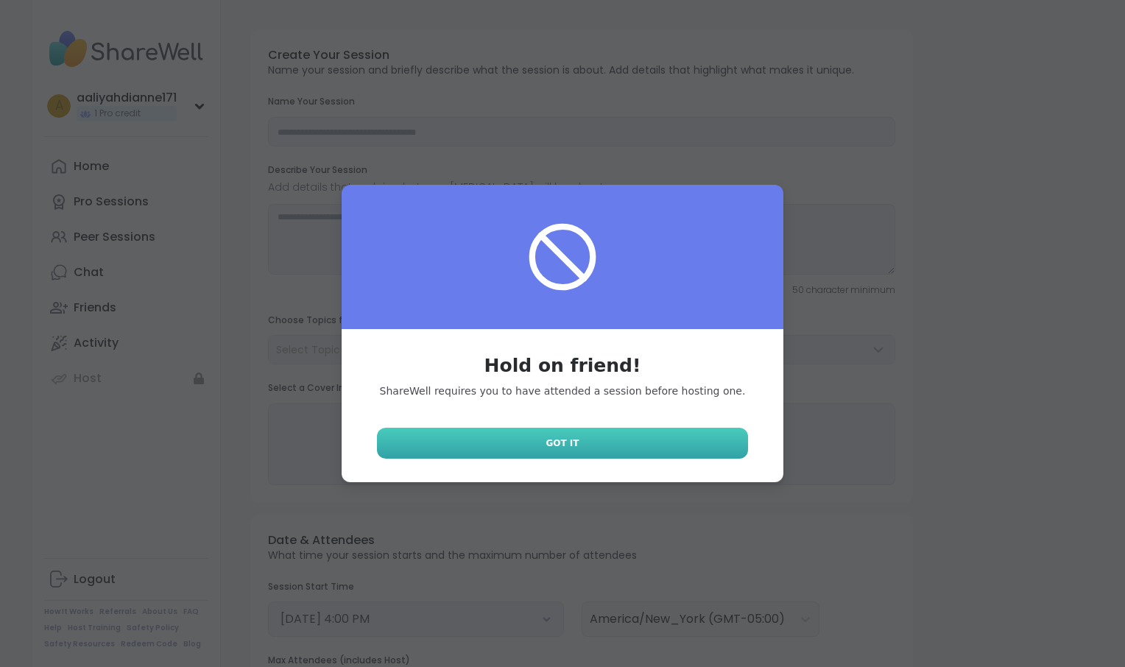
click at [641, 459] on link "Got It" at bounding box center [562, 443] width 371 height 31
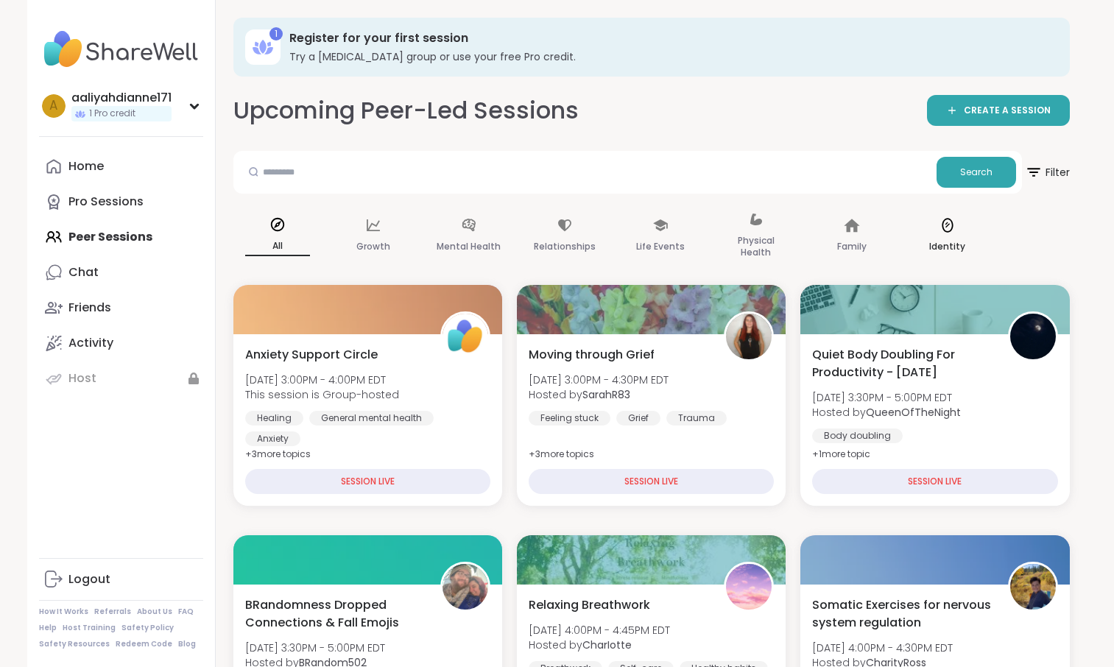
click at [965, 255] on p "Identity" at bounding box center [947, 247] width 36 height 18
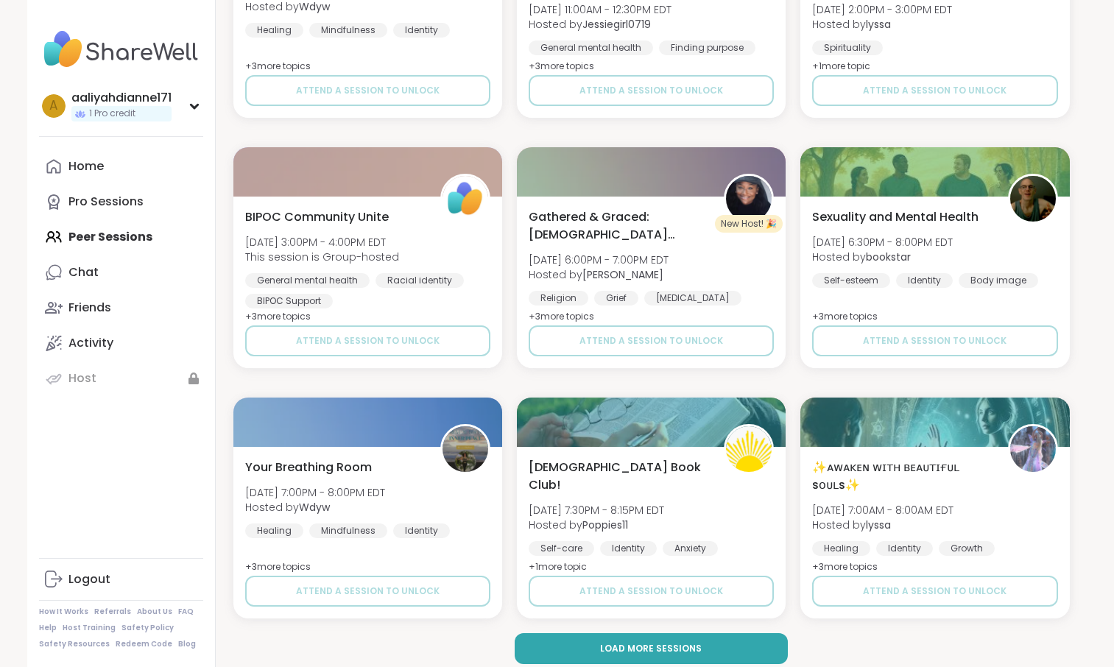
scroll to position [2824, 0]
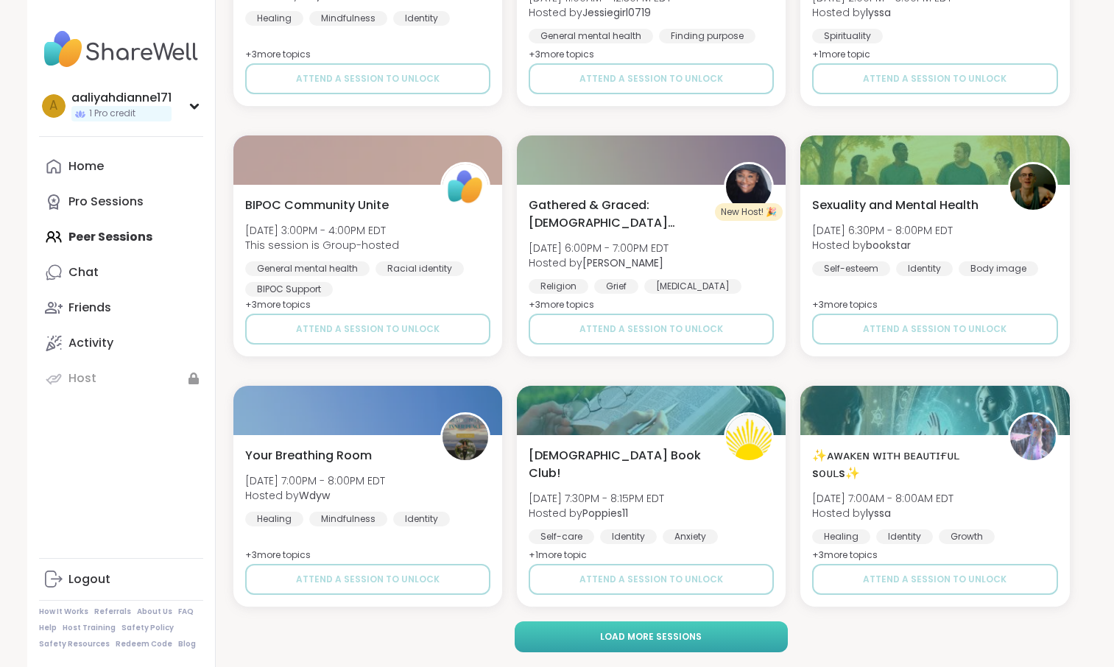
click at [744, 632] on button "Load more sessions" at bounding box center [651, 636] width 273 height 31
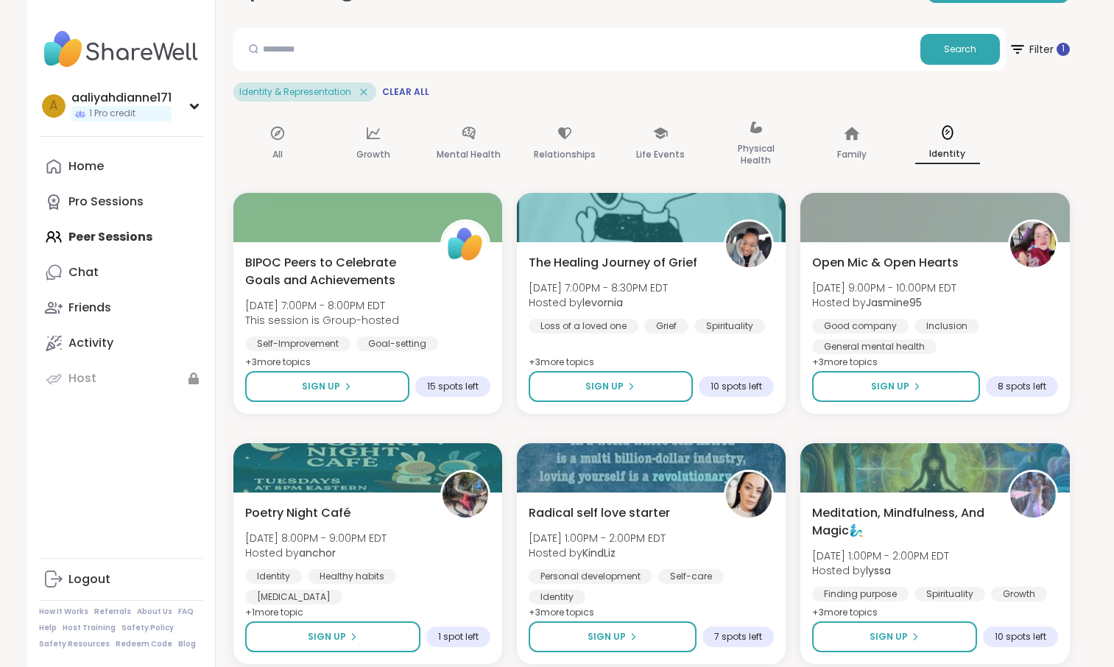
scroll to position [0, 0]
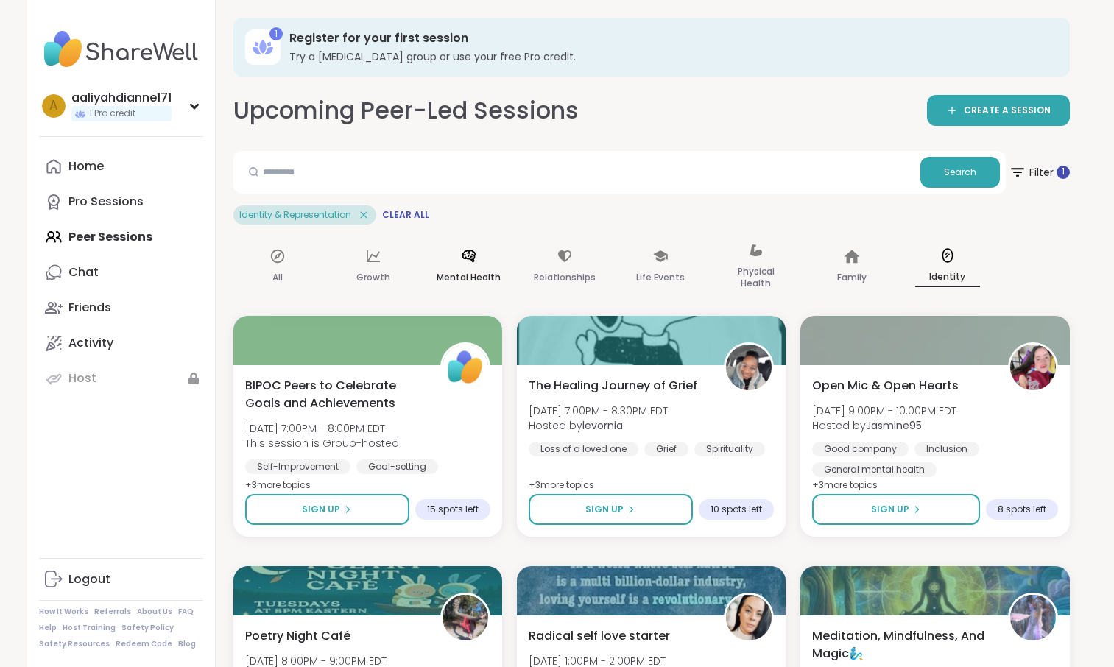
click at [501, 286] on p "Mental Health" at bounding box center [469, 278] width 64 height 18
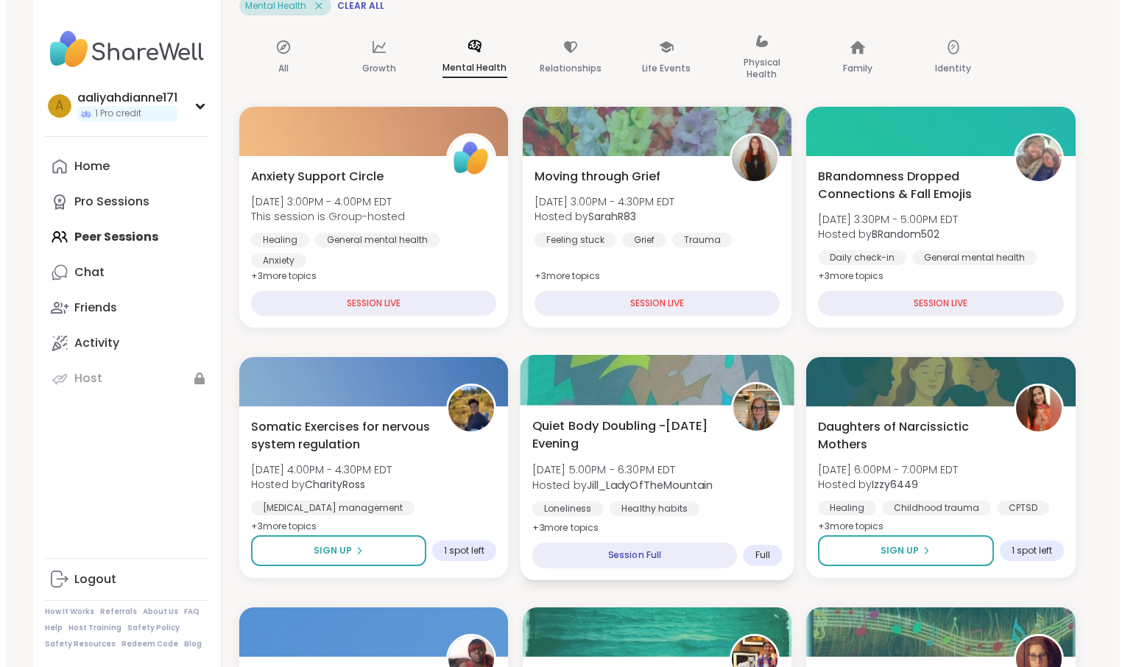
scroll to position [208, 0]
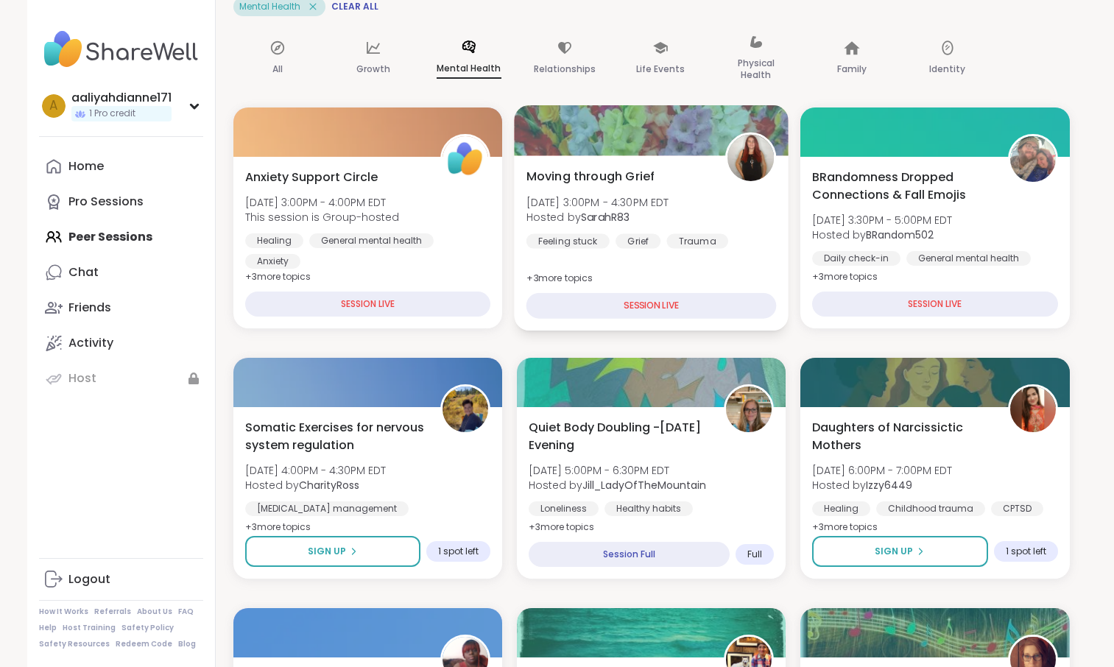
click at [669, 209] on span "[DATE] 3:00PM - 4:30PM EDT" at bounding box center [597, 201] width 143 height 15
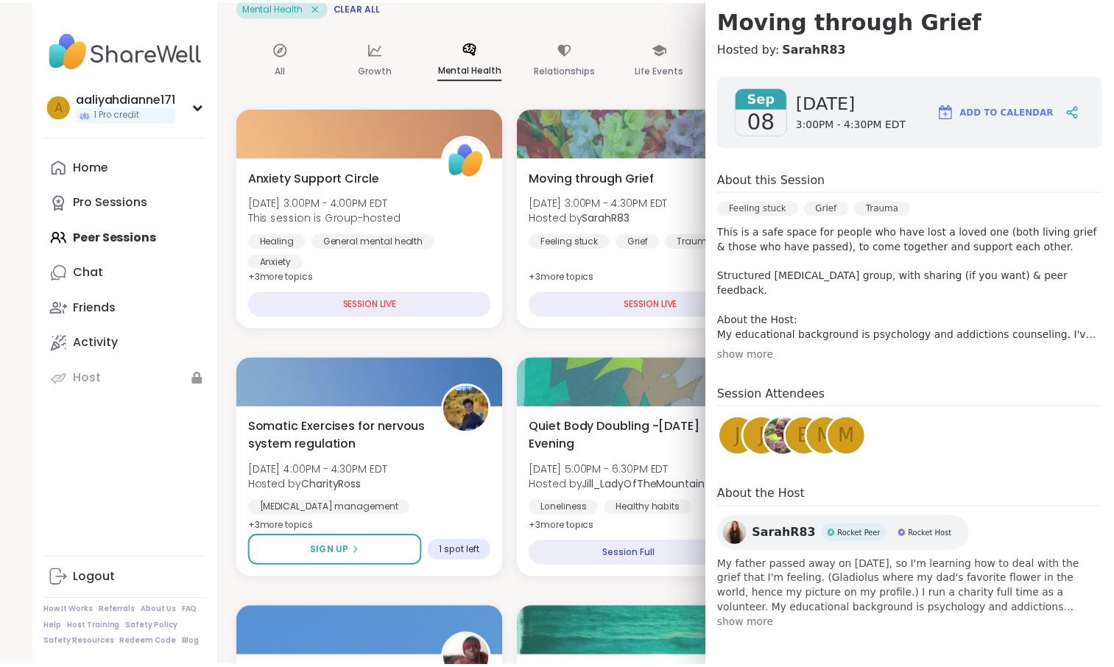
scroll to position [315, 0]
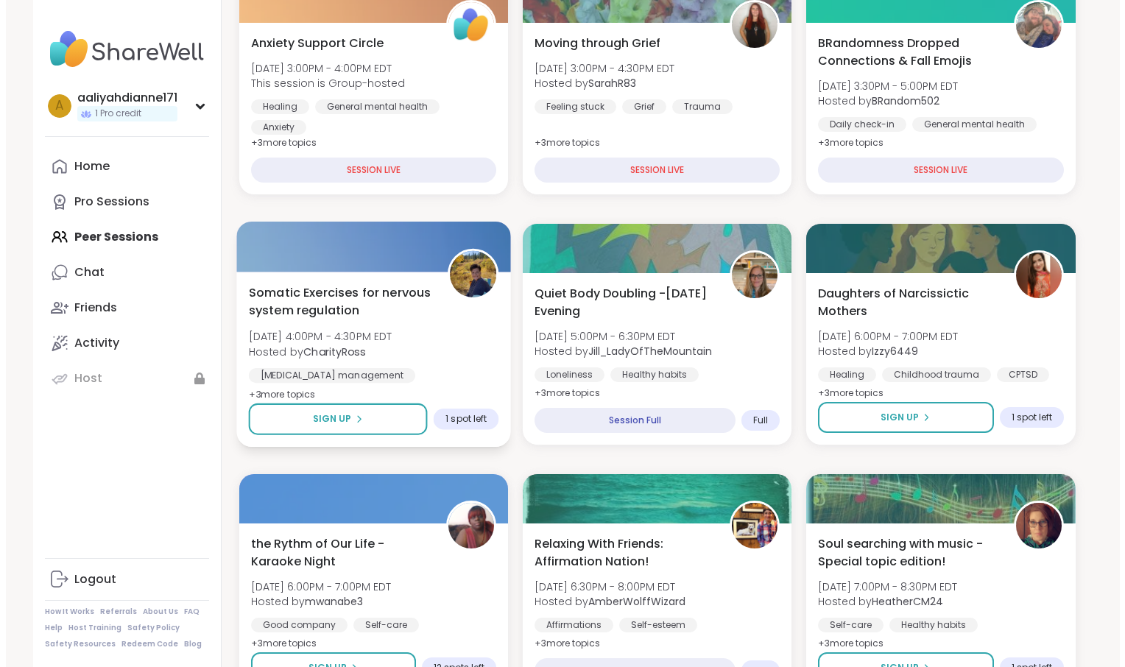
scroll to position [345, 0]
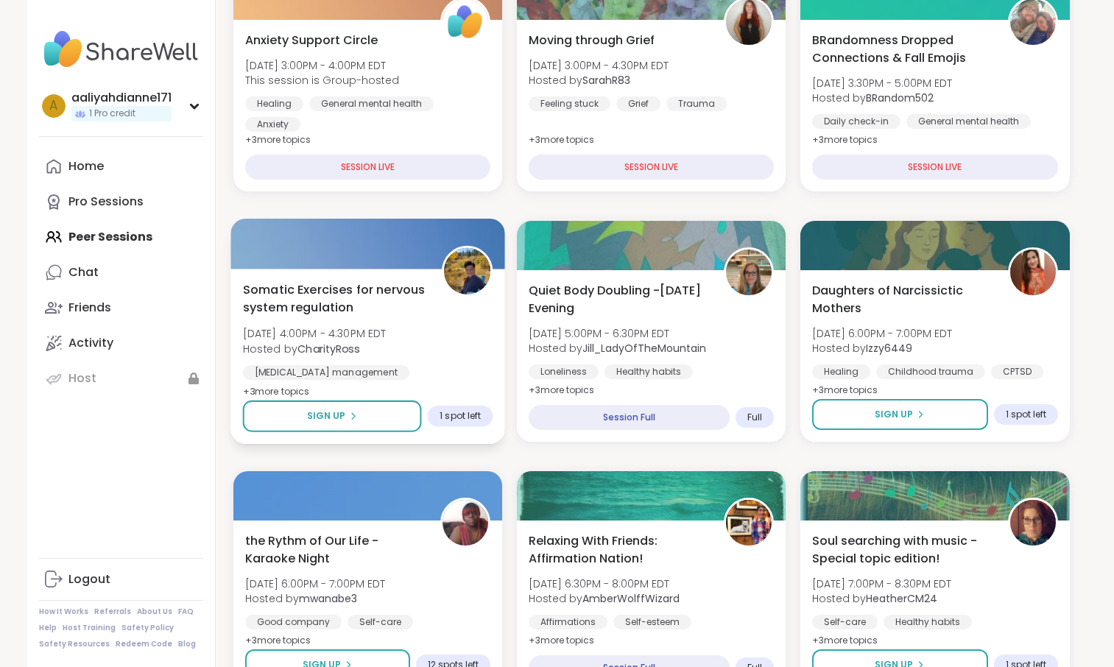
click at [386, 341] on span "[DATE] 4:00PM - 4:30PM EDT" at bounding box center [314, 333] width 144 height 15
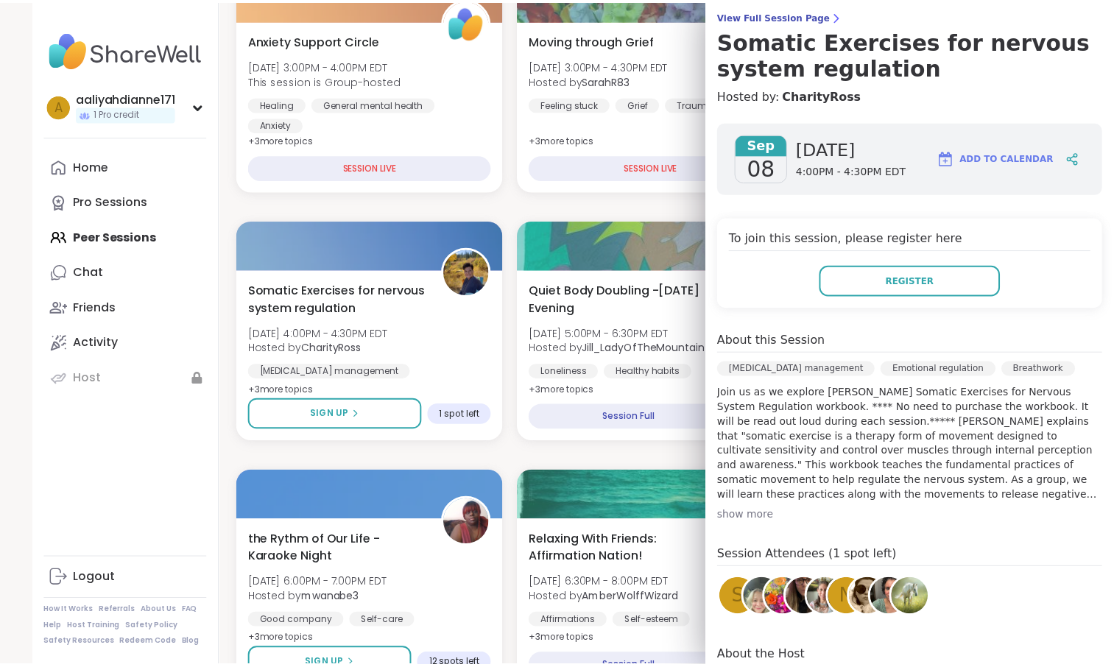
scroll to position [0, 0]
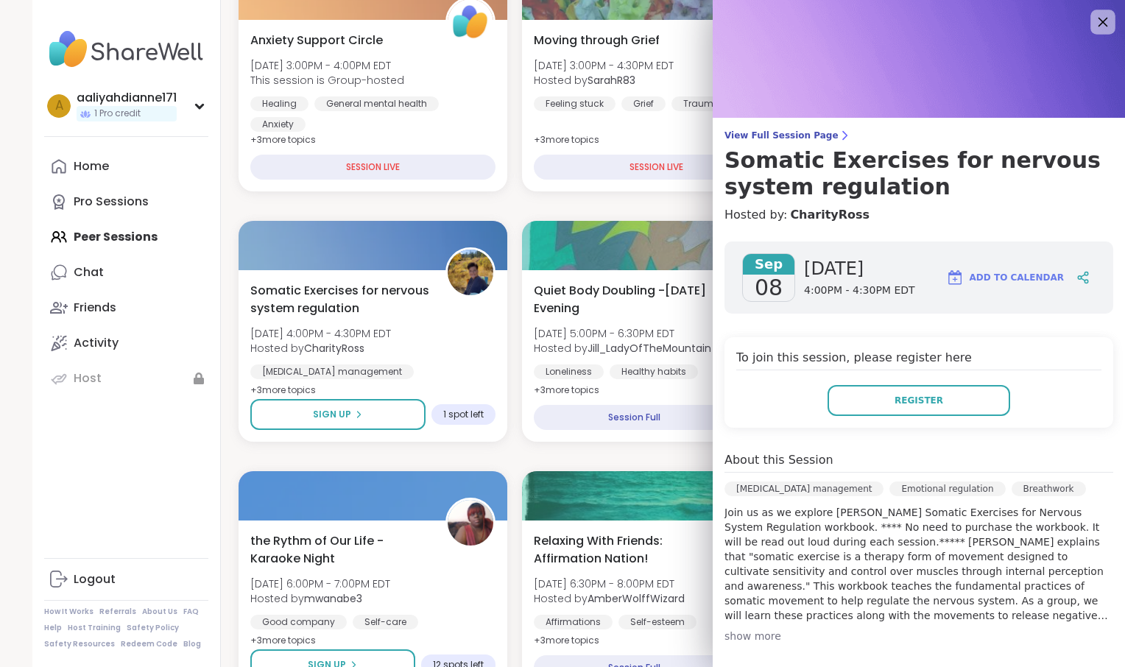
click at [1093, 25] on icon at bounding box center [1102, 22] width 18 height 18
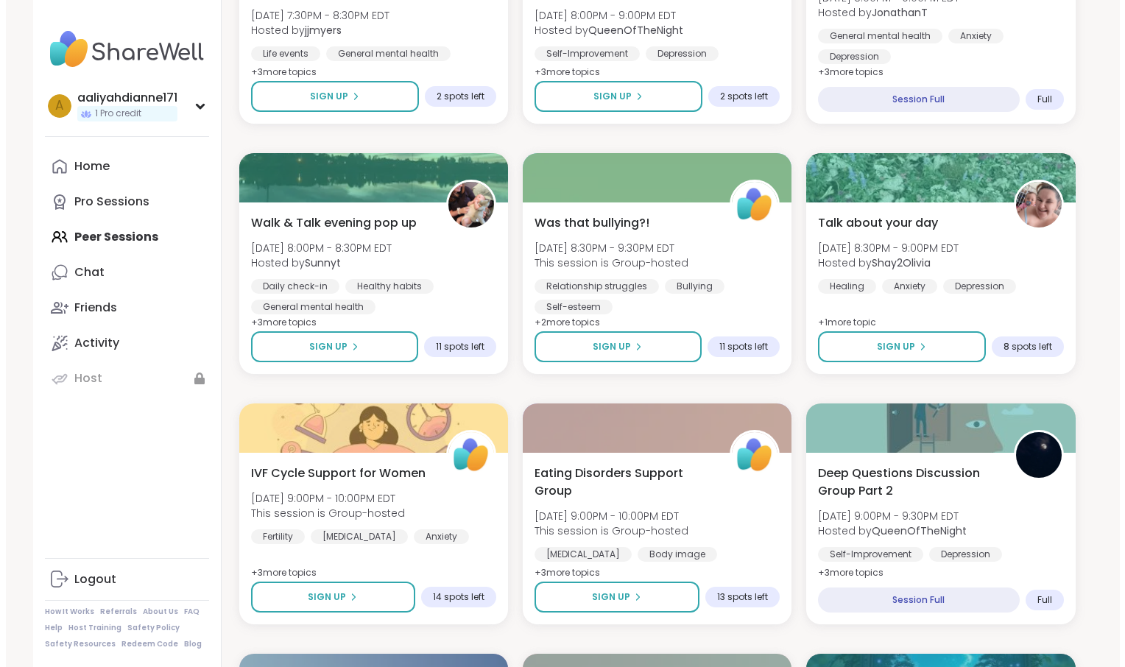
scroll to position [1165, 0]
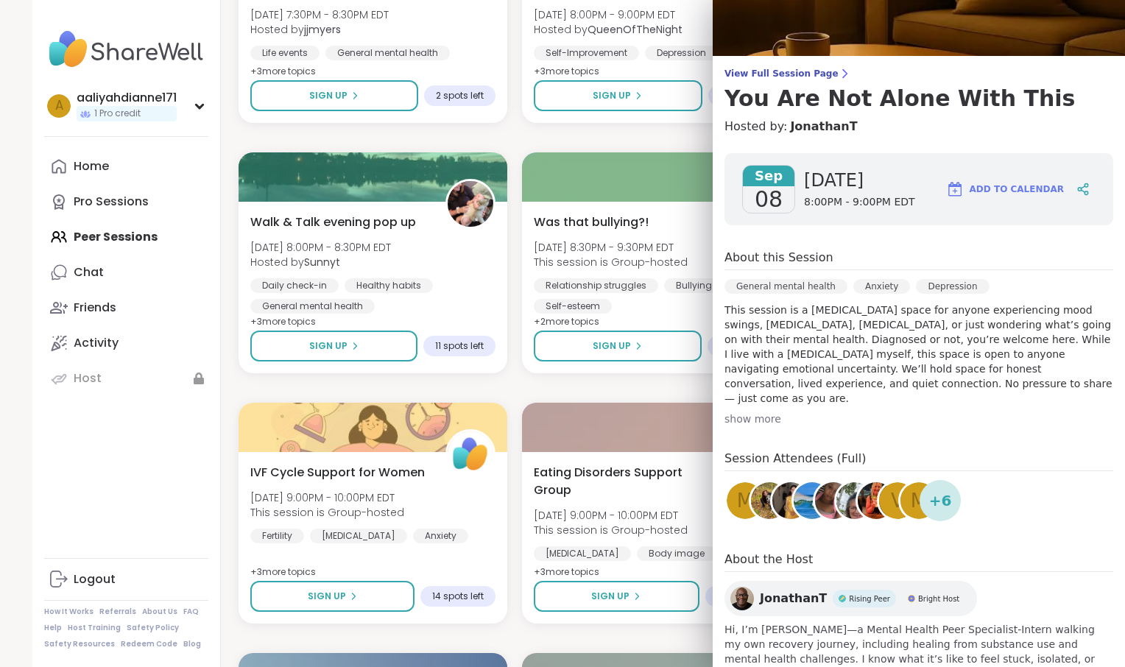
scroll to position [0, 0]
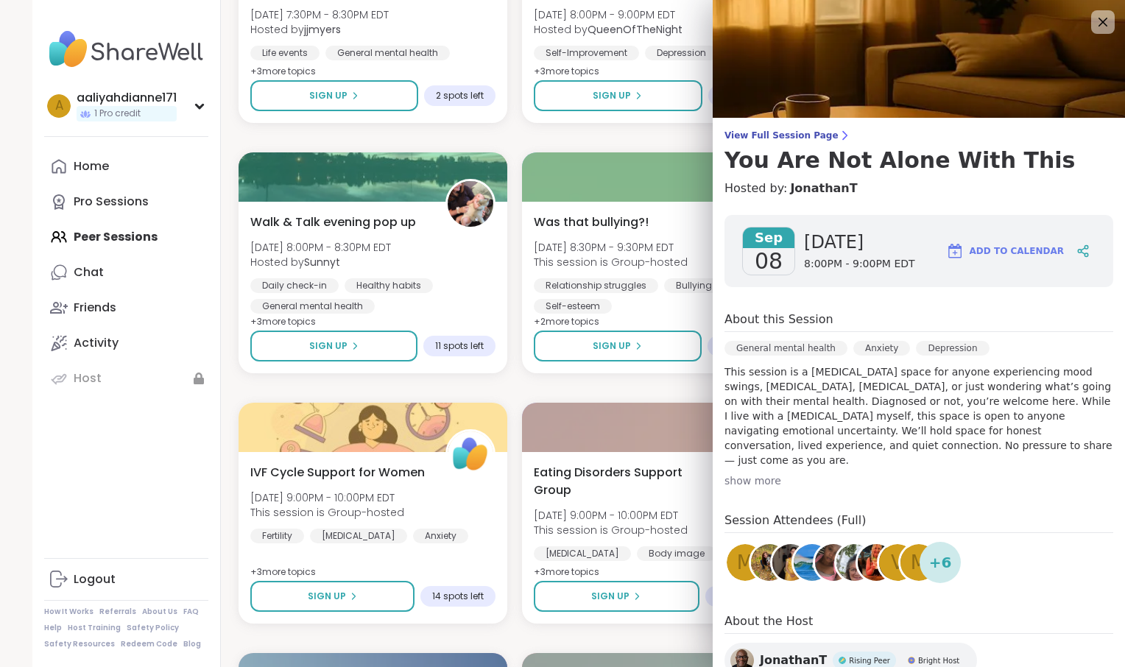
click at [917, 287] on div "[DATE] [DATE] 8:00PM - 9:00PM EDT Add to Calendar" at bounding box center [919, 251] width 389 height 72
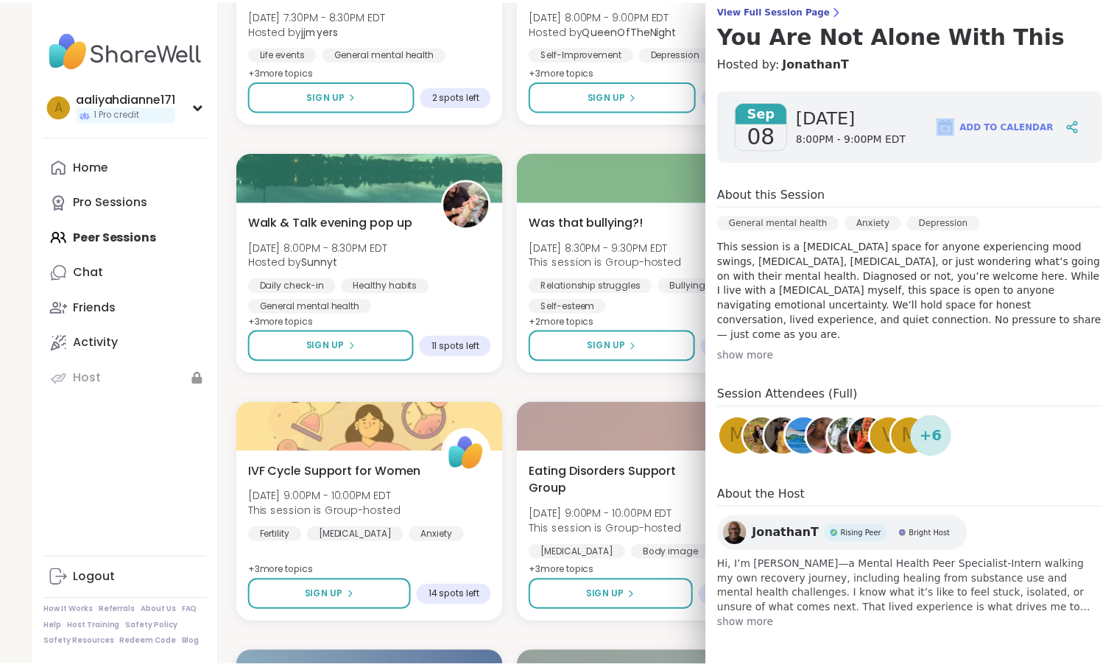
scroll to position [315, 0]
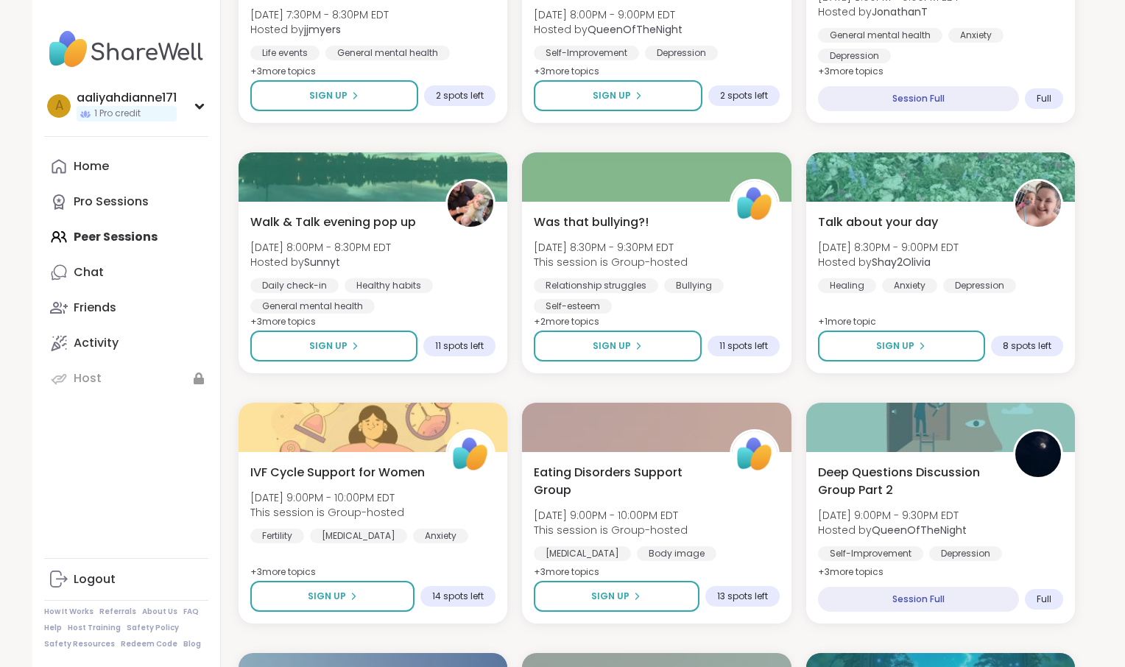
click at [699, 208] on div "Anxiety Support Circle [DATE] 3:00PM - 4:00PM EDT This session is Group-hosted …" at bounding box center [657, 638] width 836 height 2975
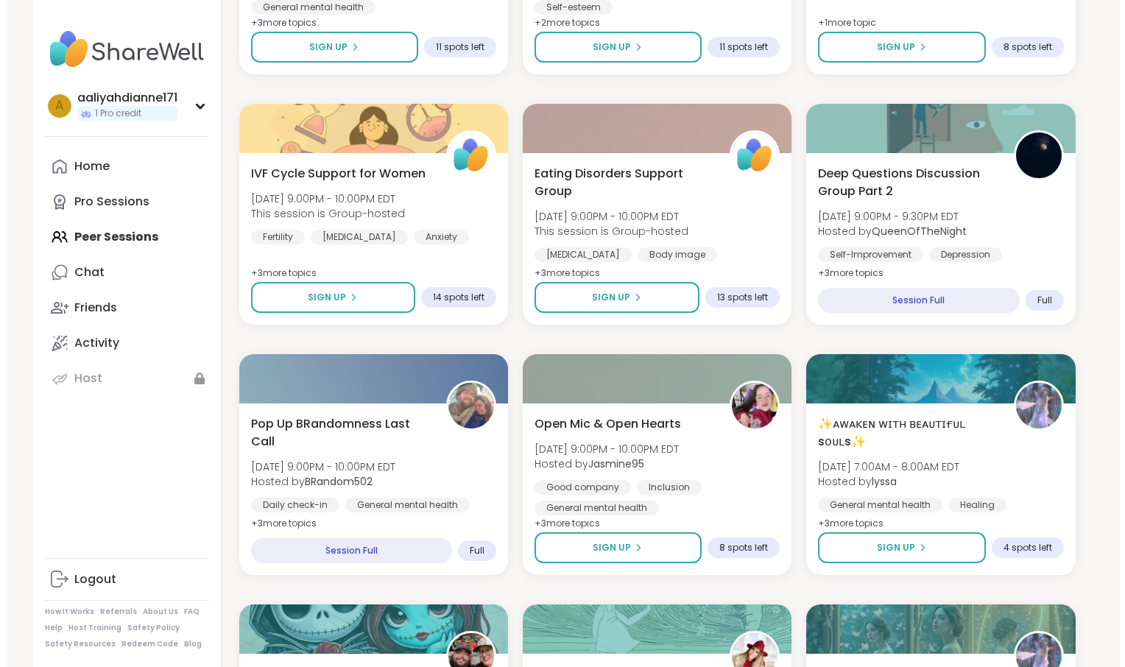
scroll to position [1466, 0]
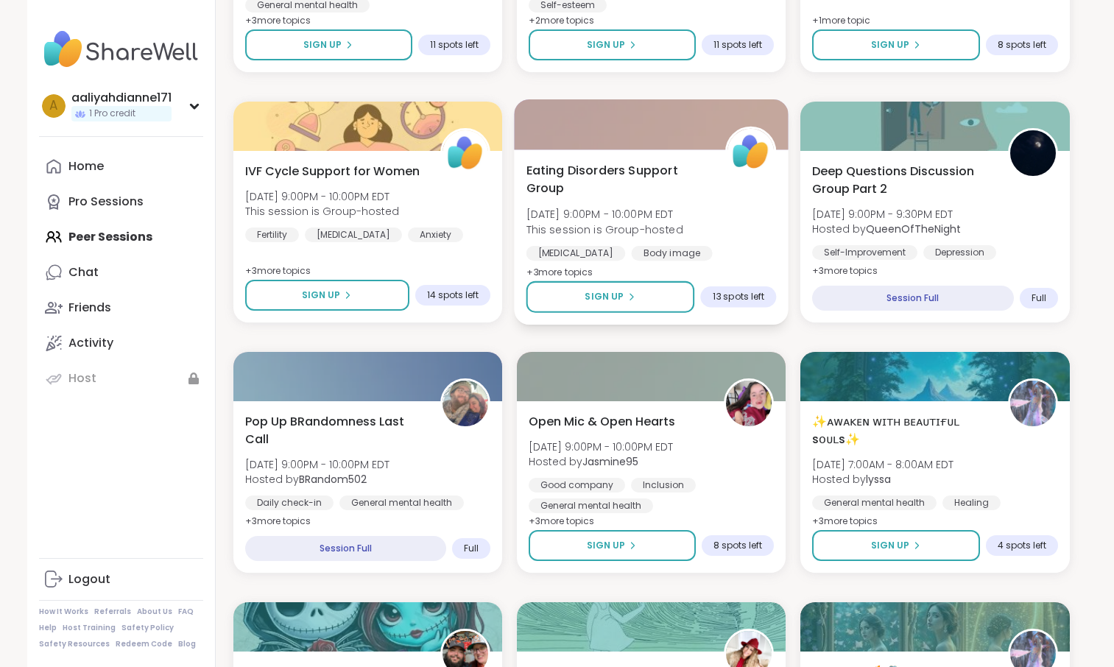
click at [727, 278] on div "Eating Disorders Support Group [DATE] 9:00PM - 10:00PM EDT This session is Grou…" at bounding box center [651, 221] width 250 height 120
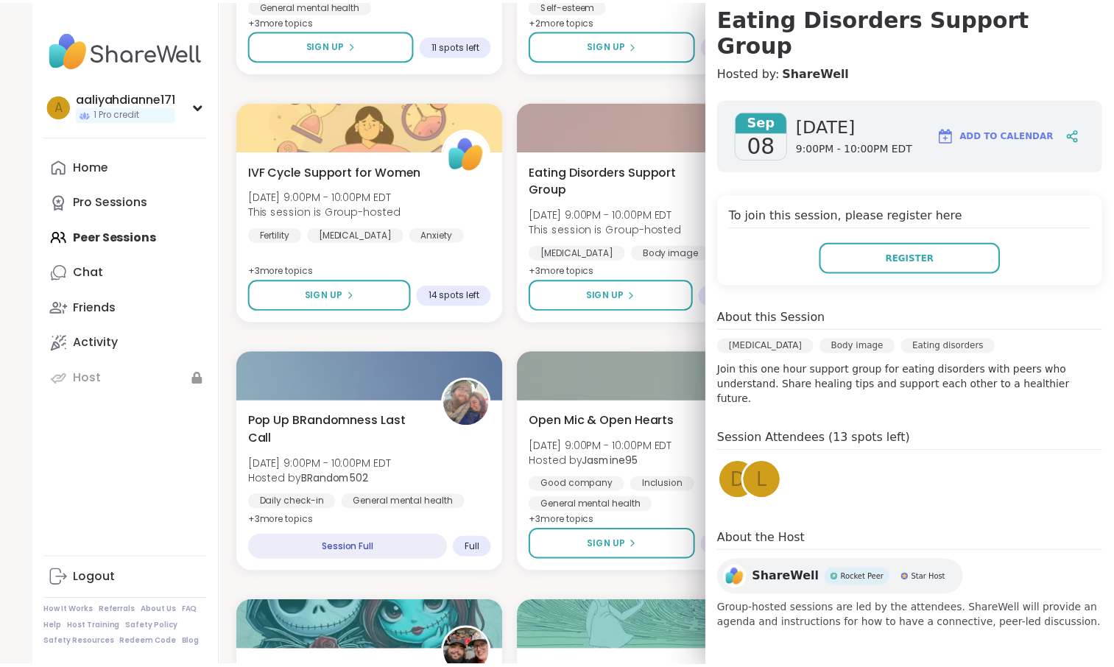
scroll to position [278, 0]
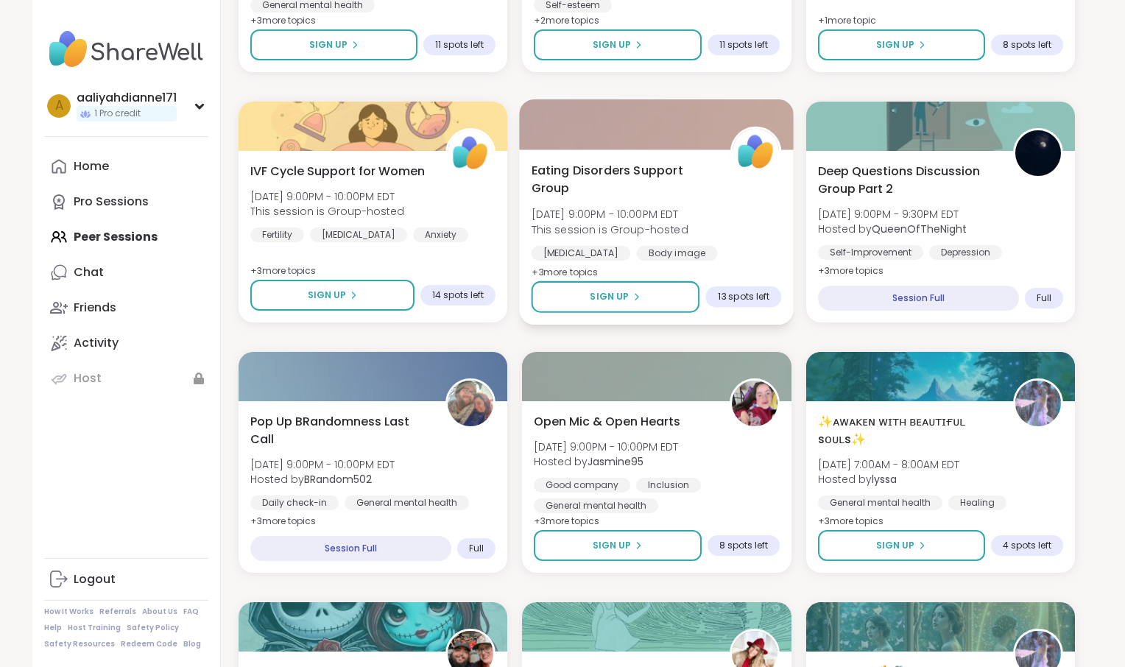
click at [601, 249] on div "Eating Disorders Support Group [DATE] 9:00PM - 10:00PM EDT This session is Grou…" at bounding box center [657, 236] width 275 height 175
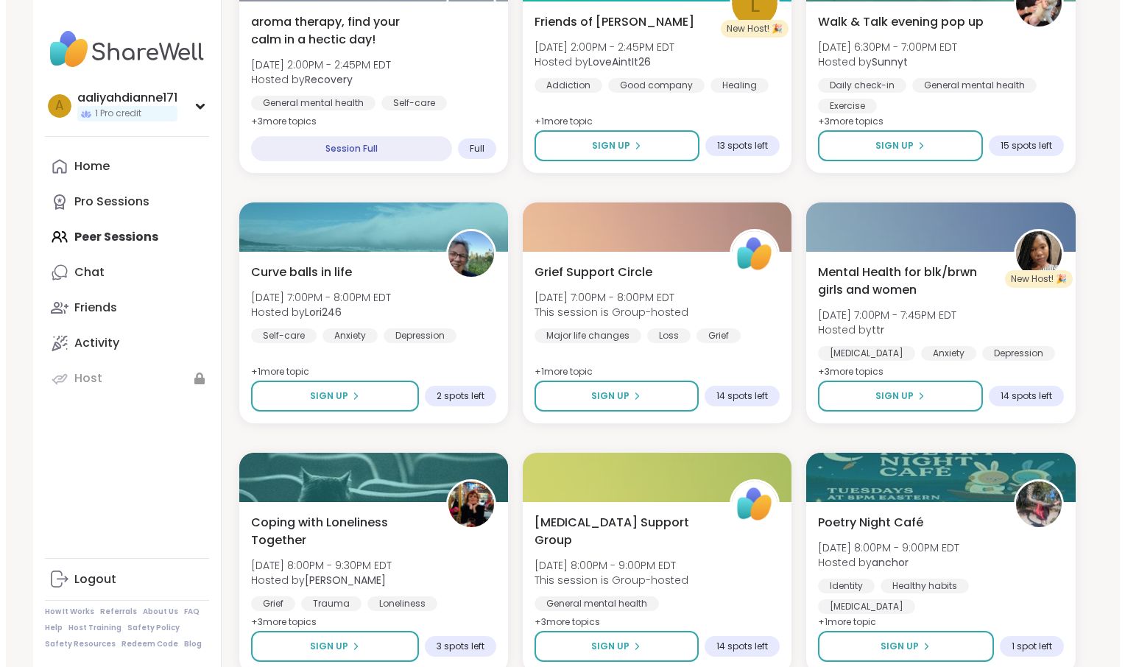
scroll to position [2825, 0]
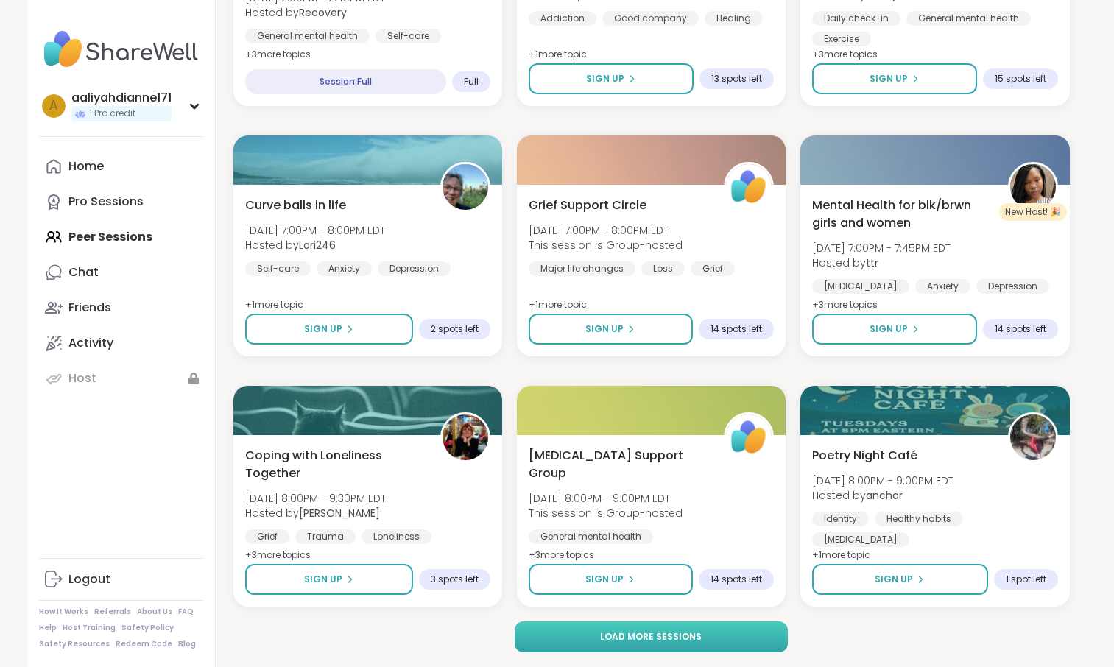
click at [623, 628] on button "Load more sessions" at bounding box center [651, 636] width 273 height 31
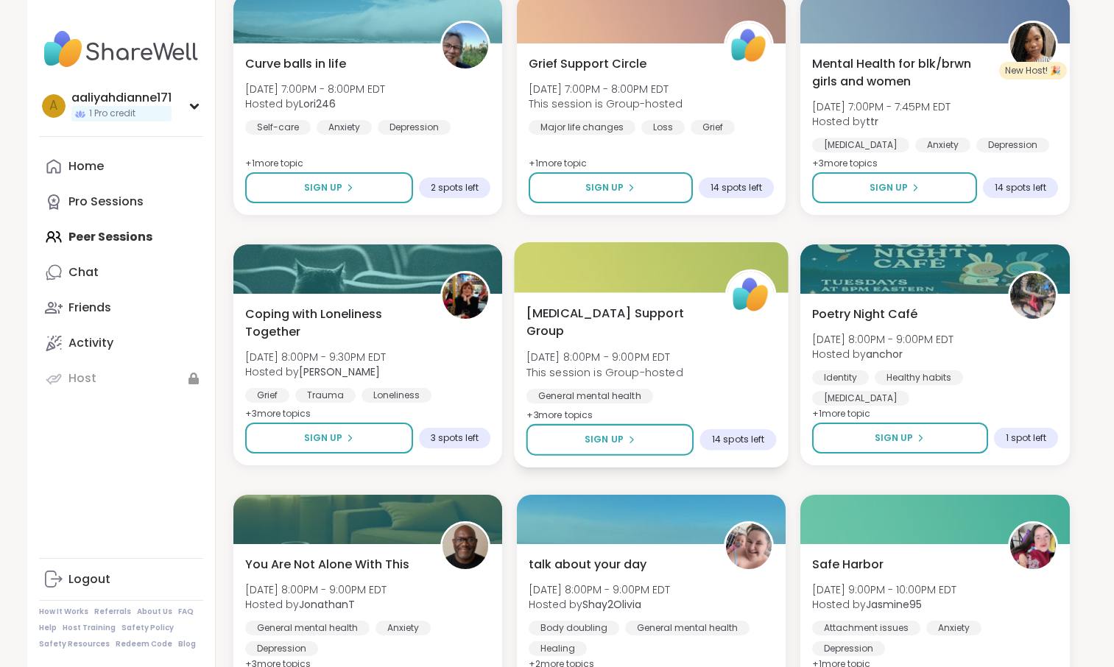
click at [614, 340] on span "[MEDICAL_DATA] Support Group" at bounding box center [617, 322] width 183 height 36
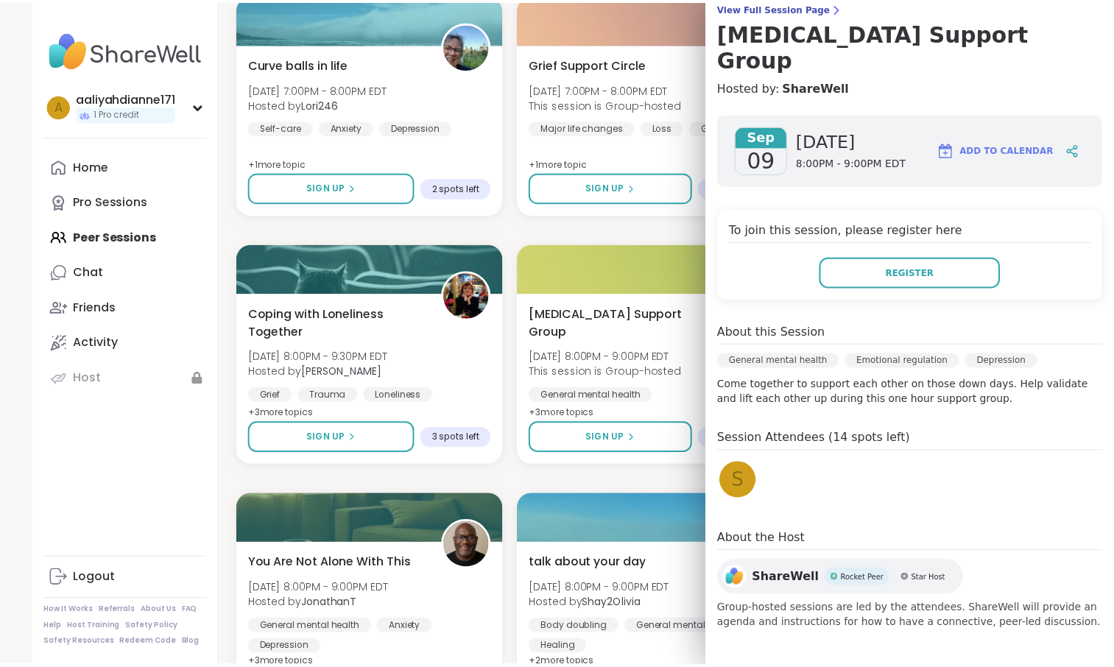
scroll to position [295, 0]
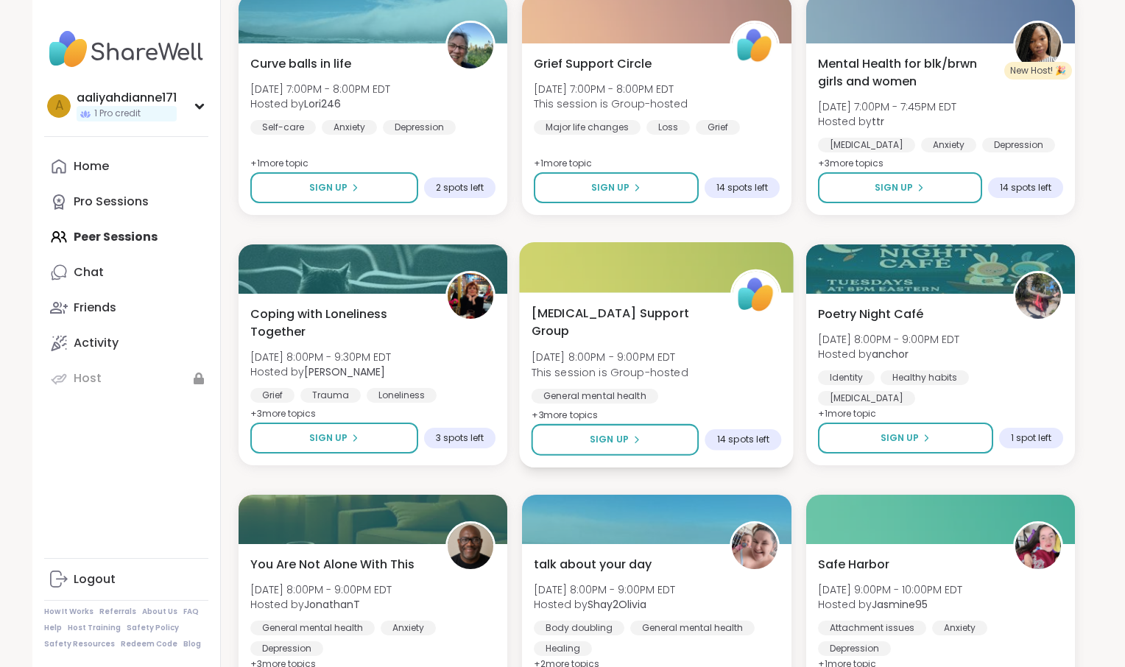
click at [635, 292] on div at bounding box center [657, 267] width 275 height 50
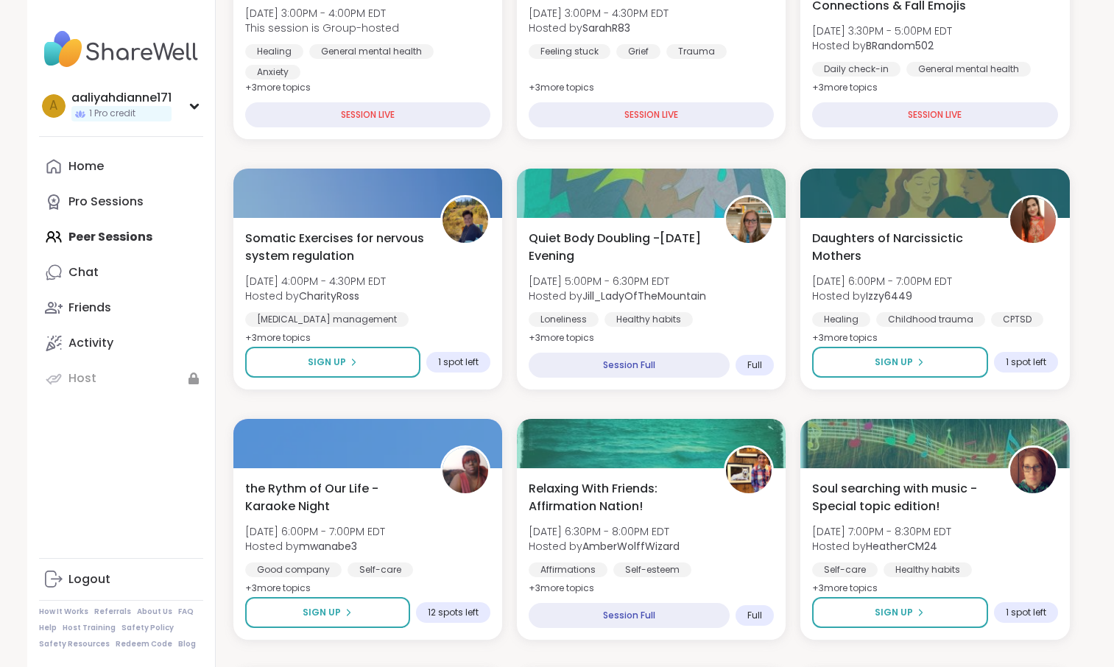
scroll to position [0, 0]
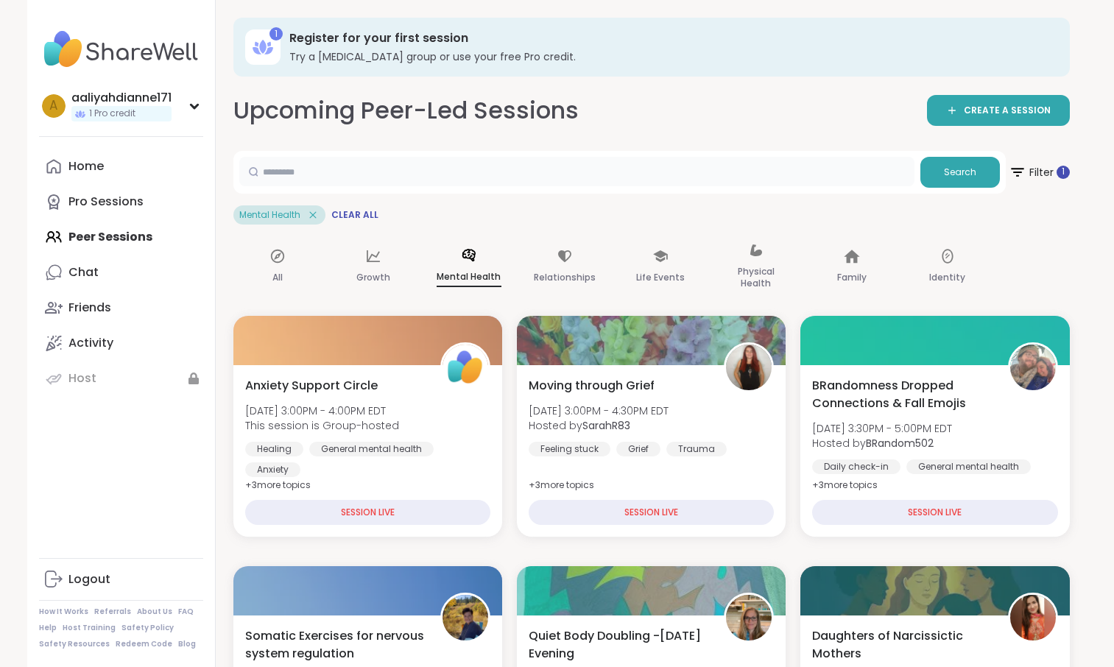
click at [585, 186] on input "text" at bounding box center [576, 171] width 675 height 29
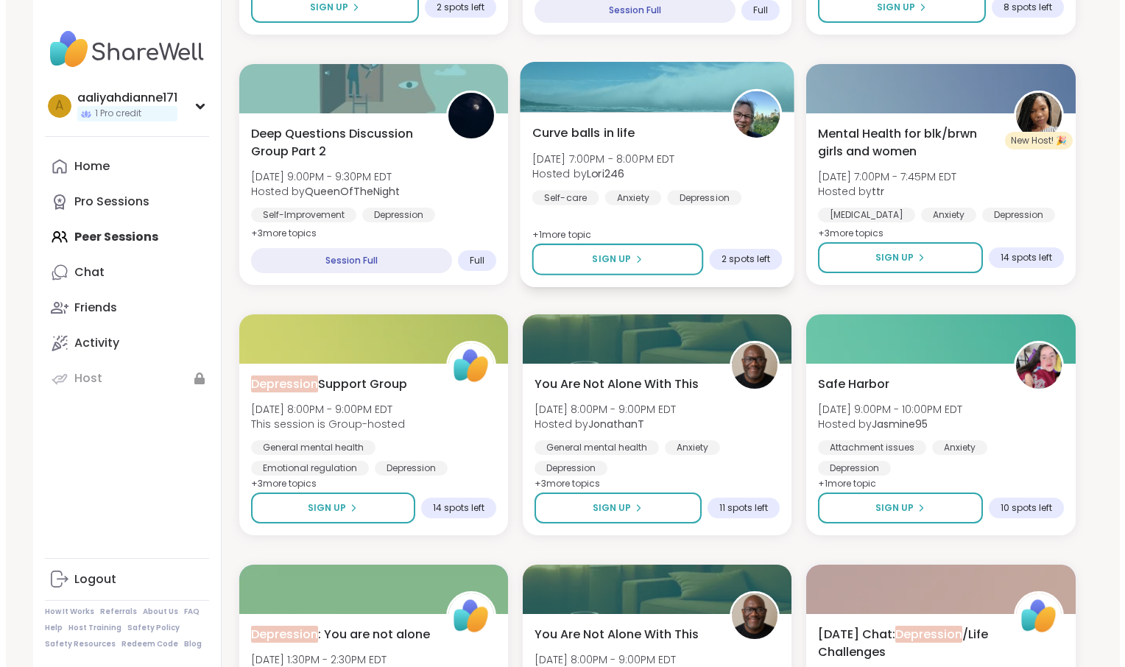
scroll to position [503, 0]
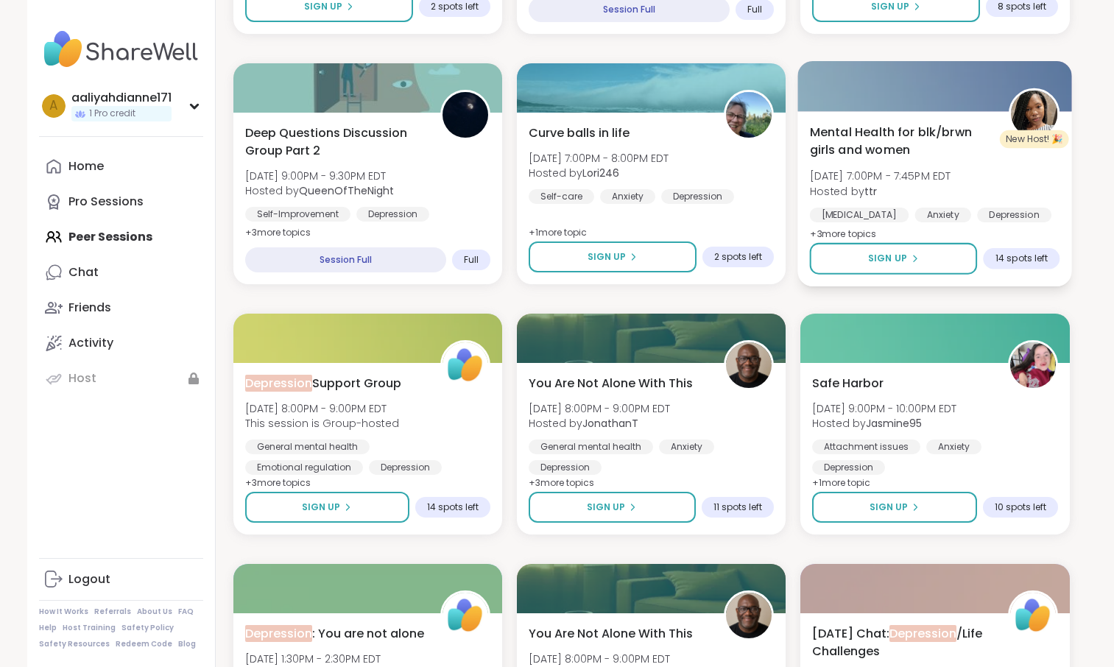
click at [861, 183] on span "[DATE] 7:00PM - 7:45PM EDT" at bounding box center [880, 176] width 141 height 15
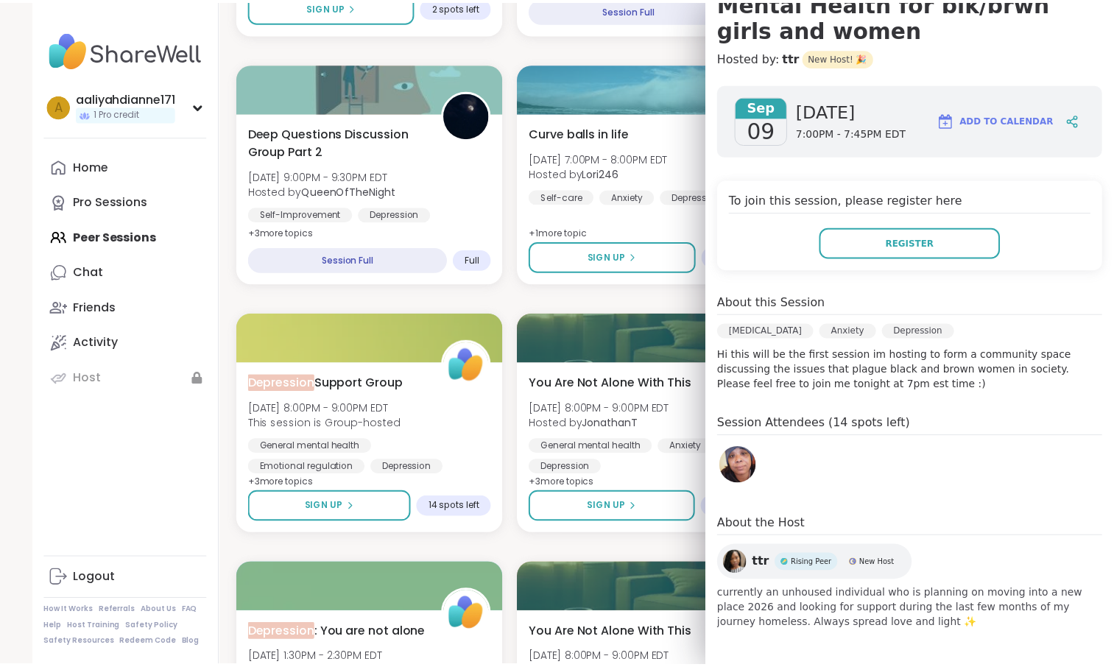
scroll to position [328, 0]
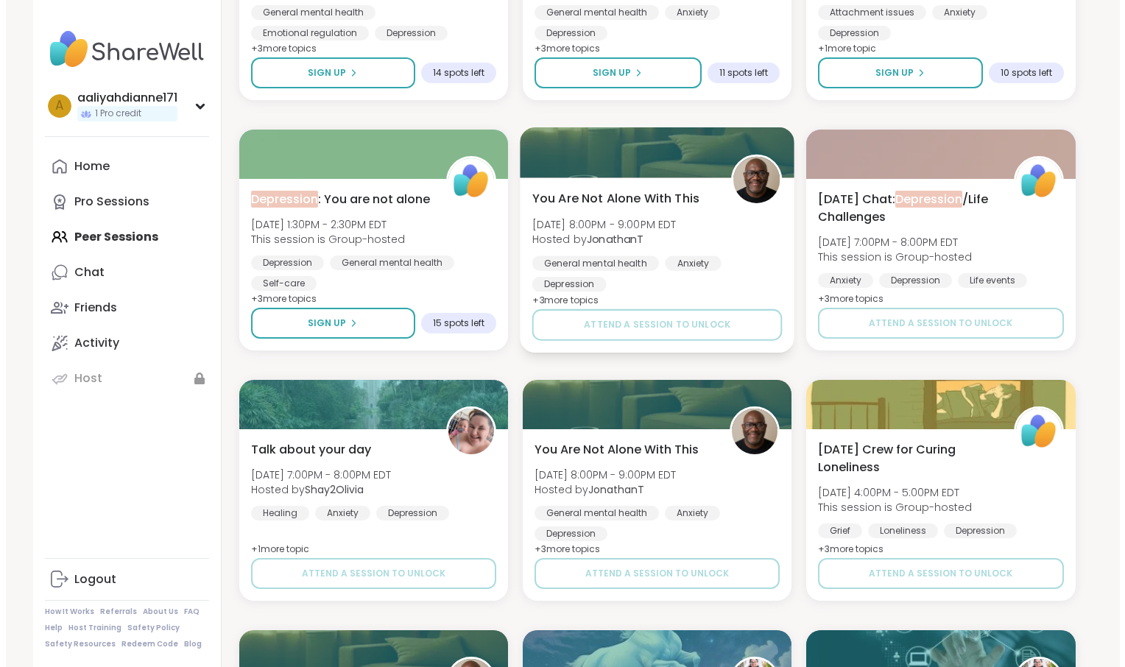
scroll to position [938, 0]
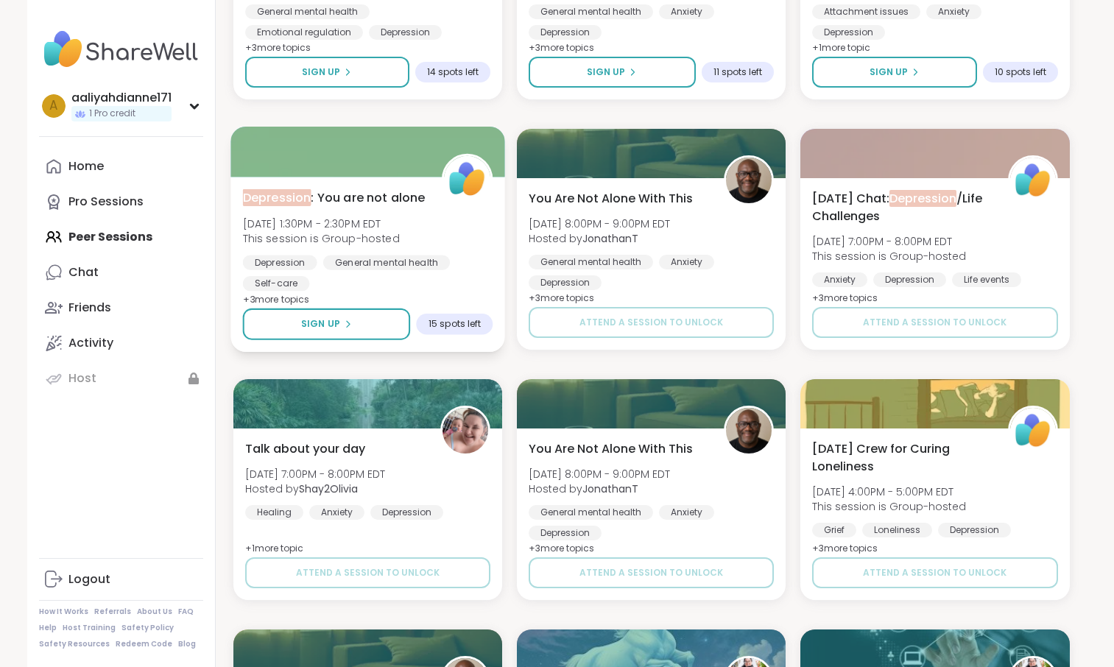
click at [434, 291] on div "[MEDICAL_DATA] : You are not alone [DATE] 1:30PM - 2:30PM EDT This session is G…" at bounding box center [367, 239] width 250 height 102
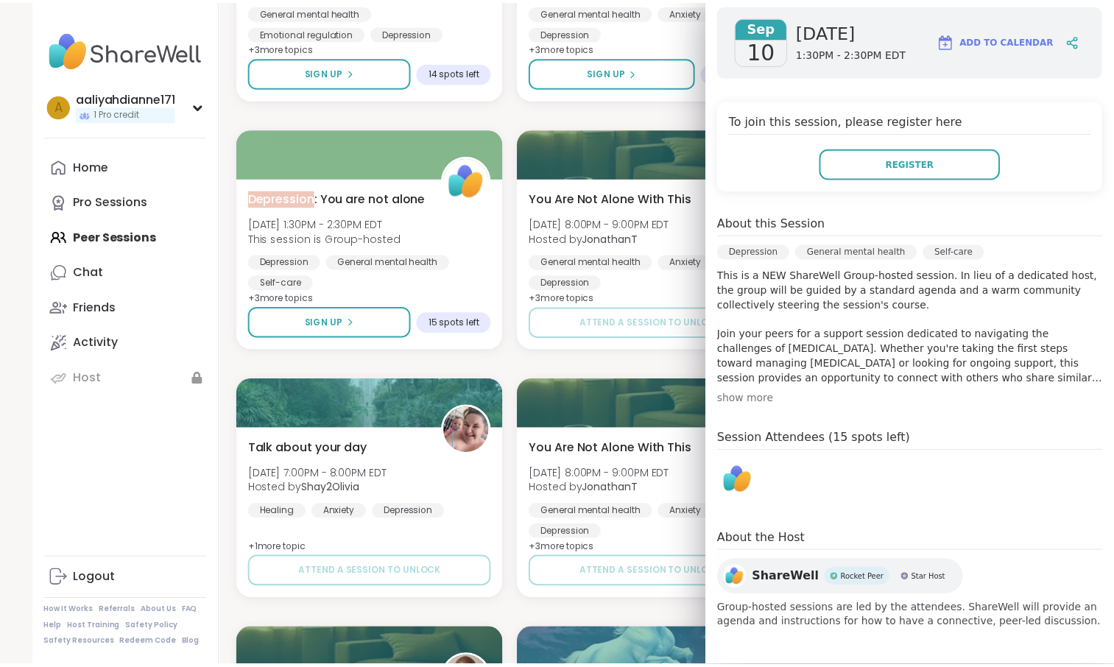
scroll to position [446, 0]
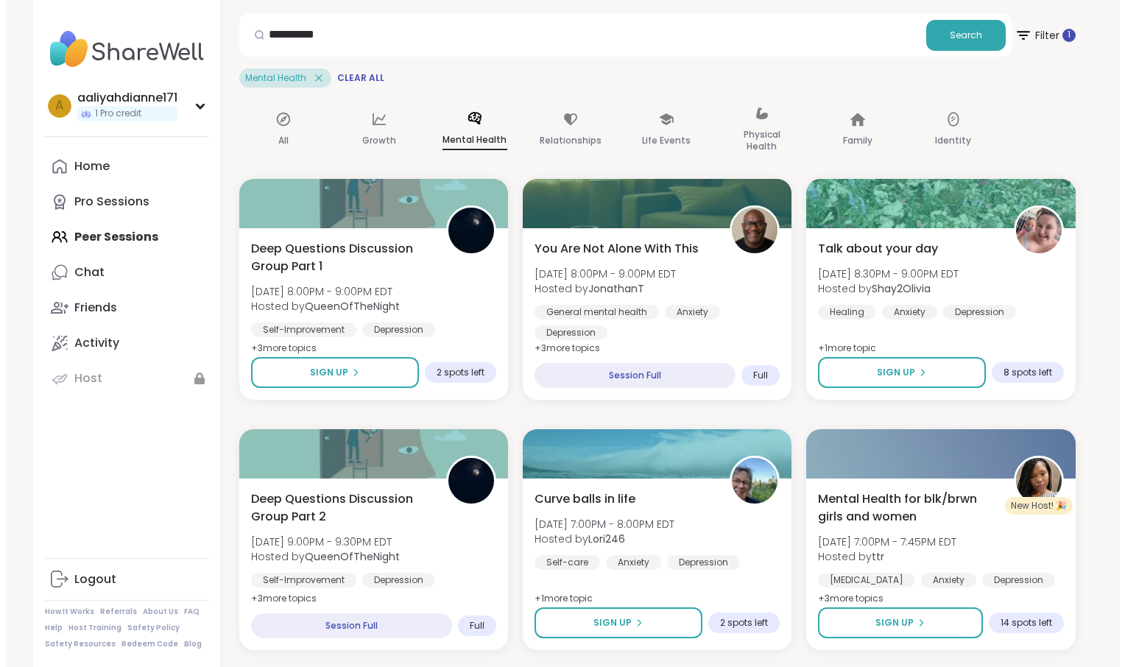
scroll to position [136, 0]
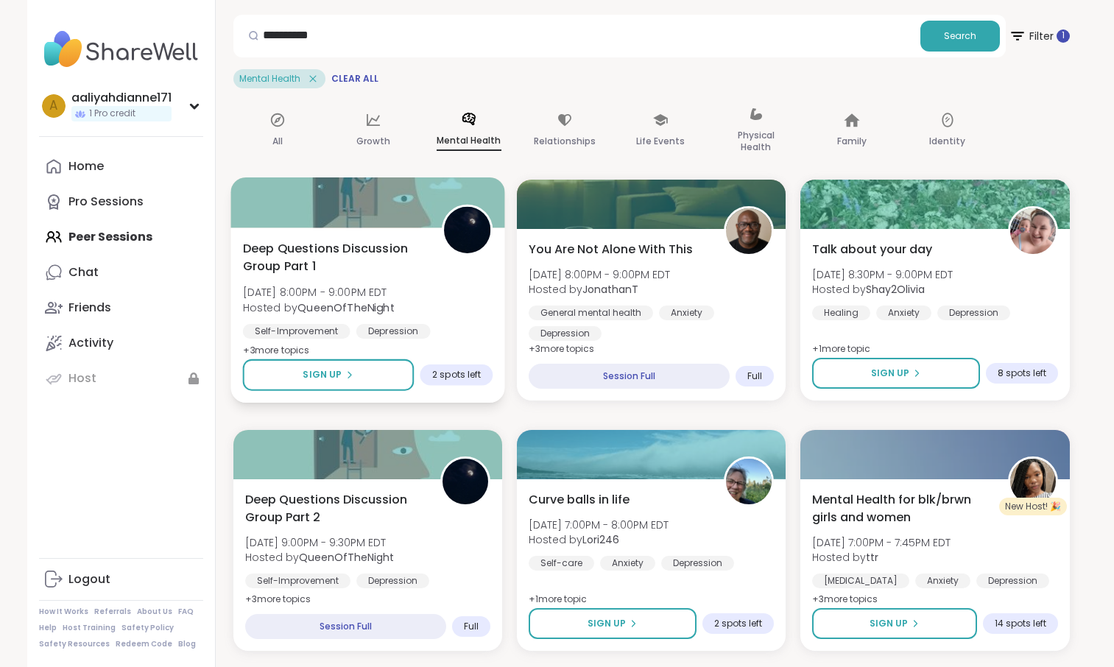
click at [394, 300] on span "[DATE] 8:00PM - 9:00PM EDT" at bounding box center [318, 292] width 152 height 15
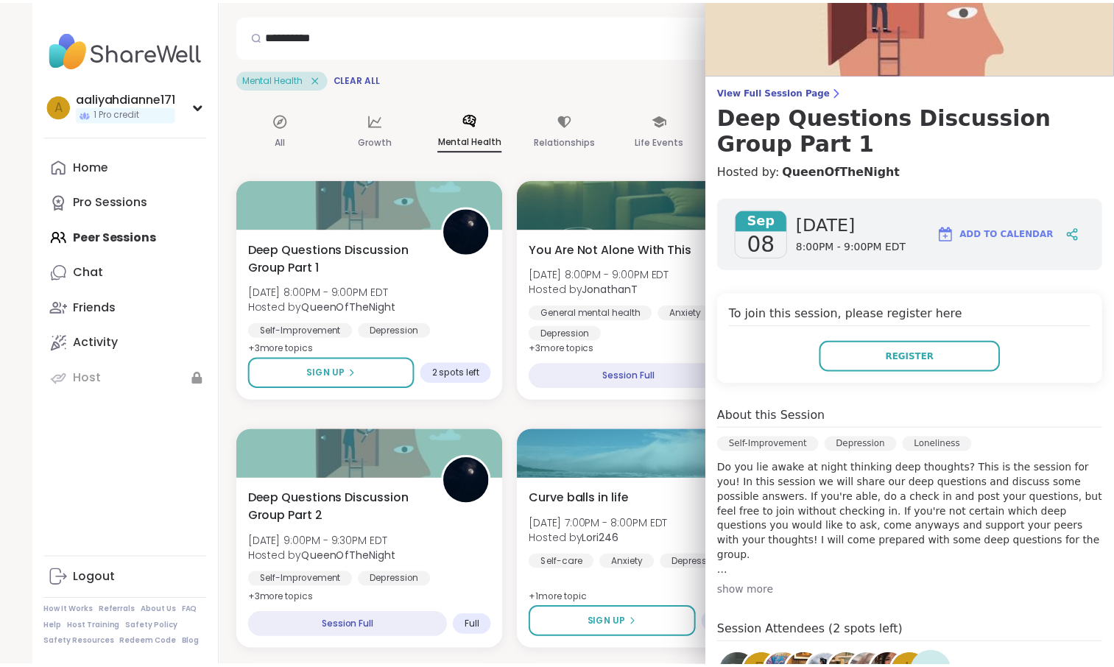
scroll to position [0, 0]
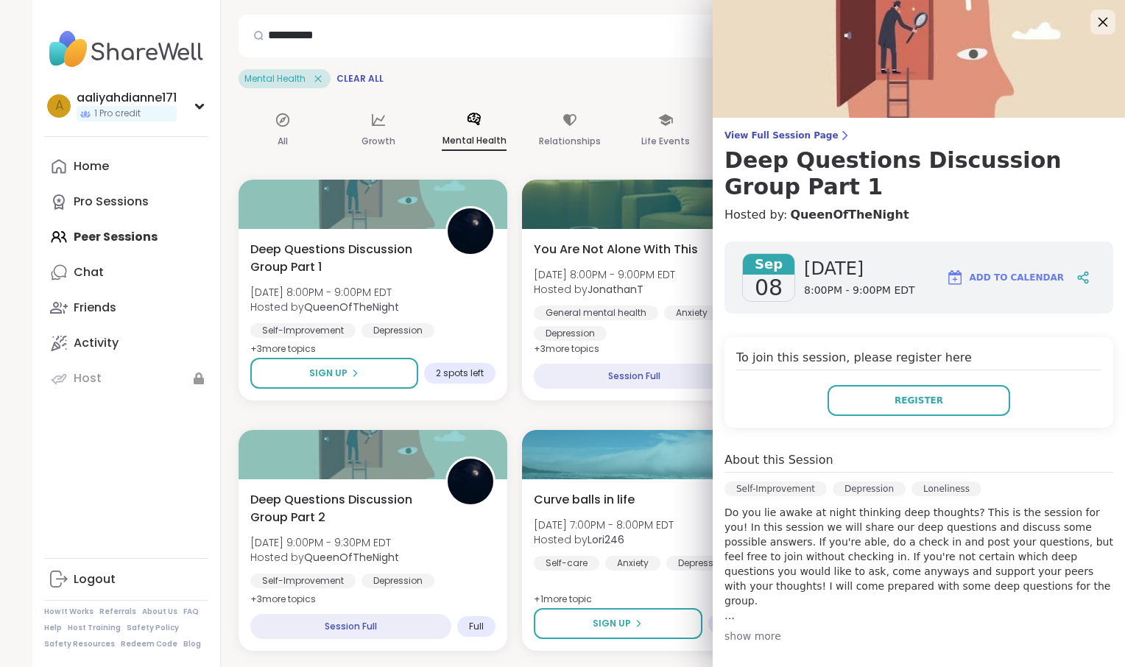
click at [1093, 18] on icon at bounding box center [1102, 22] width 18 height 18
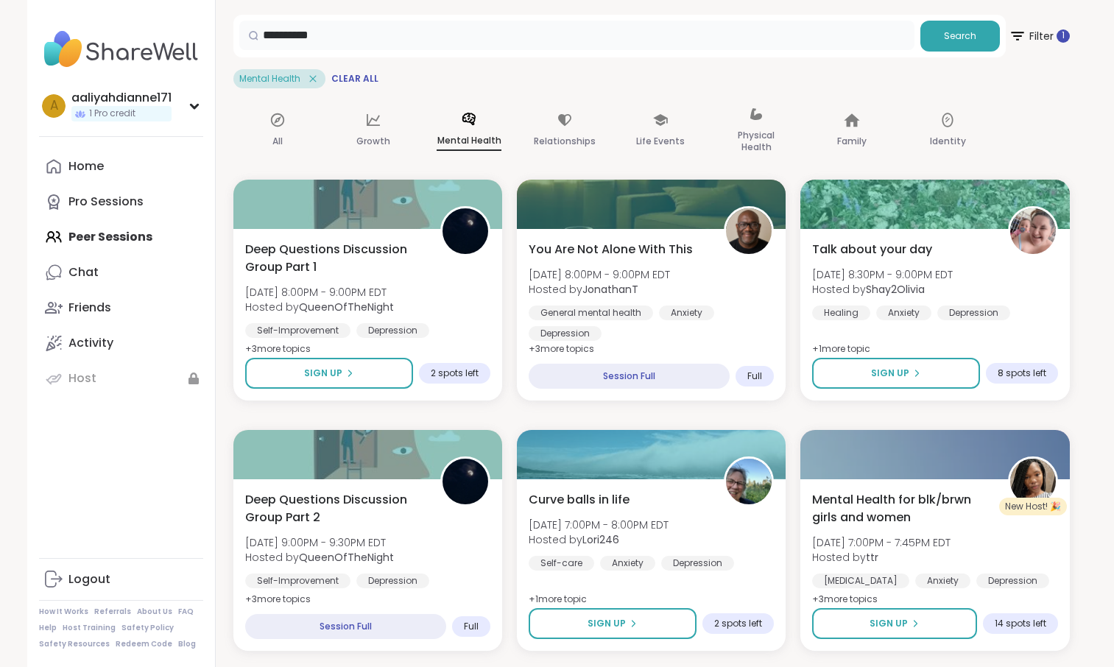
click at [524, 50] on input "**********" at bounding box center [576, 35] width 675 height 29
type input "**********"
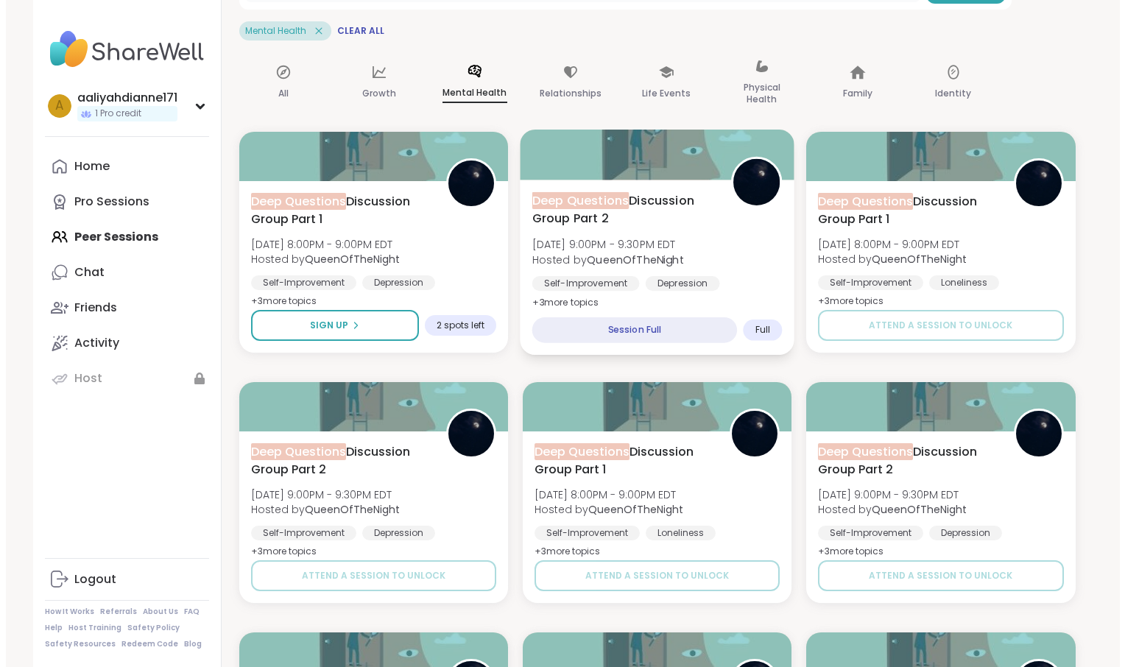
scroll to position [186, 0]
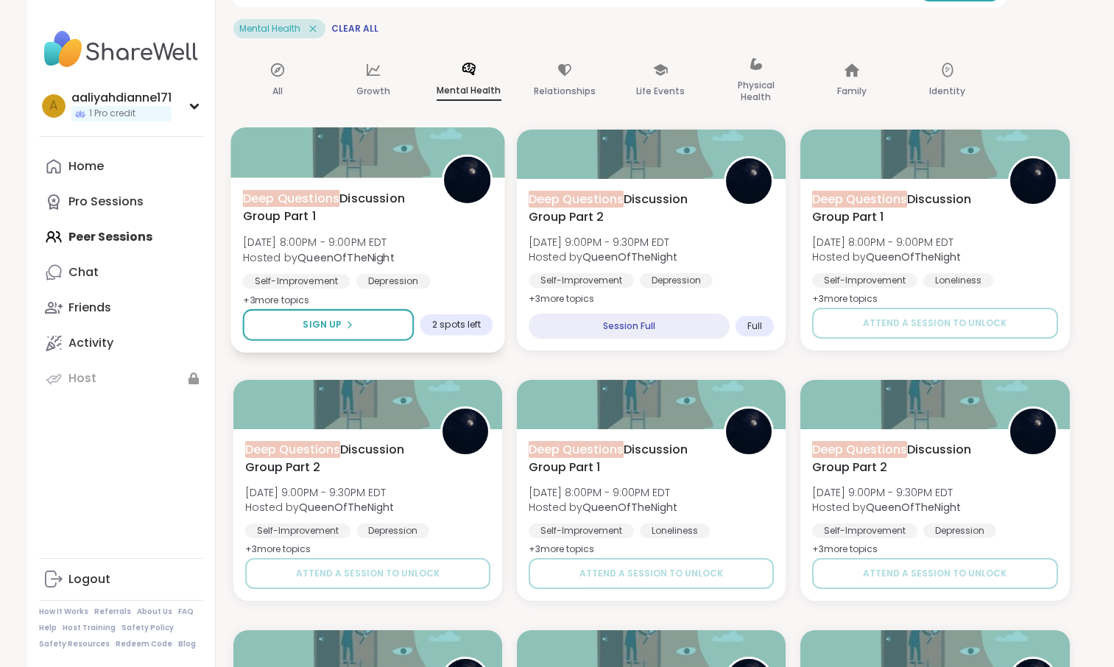
click at [434, 303] on div "Deep Questions Discussion Group Part 1 [DATE] 8:00PM - 9:00PM EDT Hosted by Que…" at bounding box center [367, 249] width 250 height 120
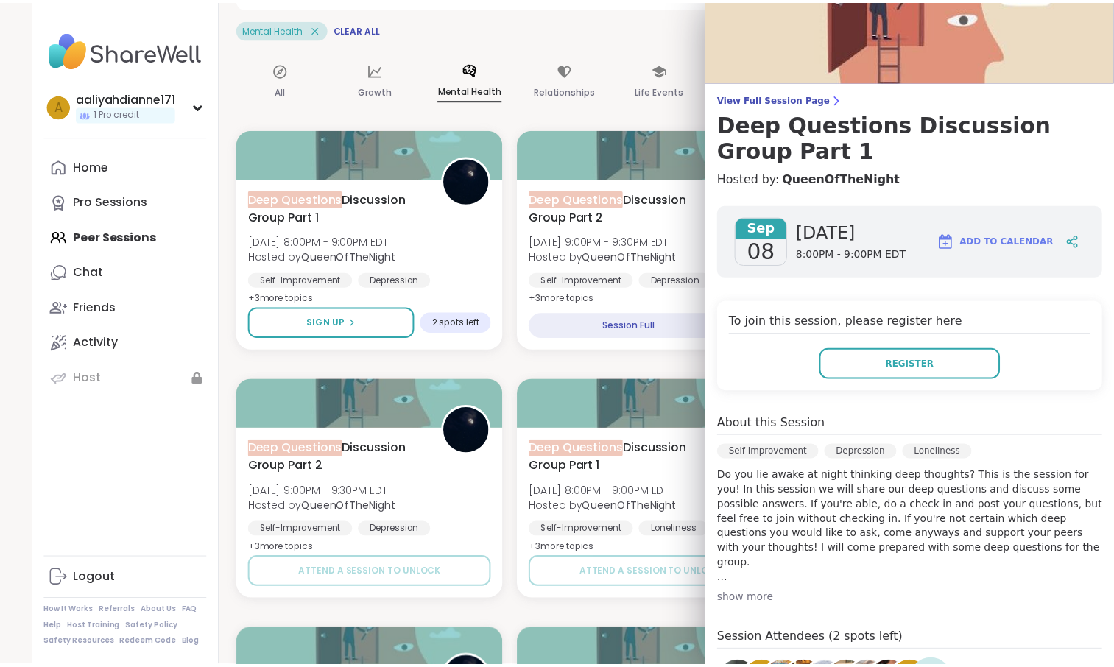
scroll to position [37, 0]
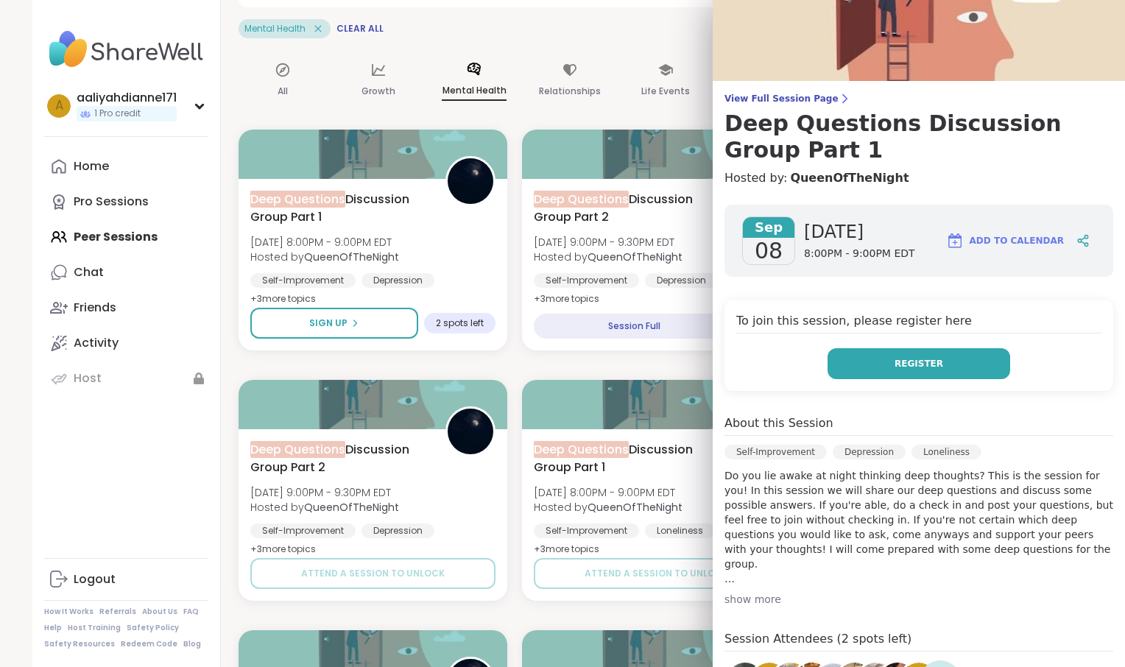
click at [876, 379] on button "Register" at bounding box center [919, 363] width 183 height 31
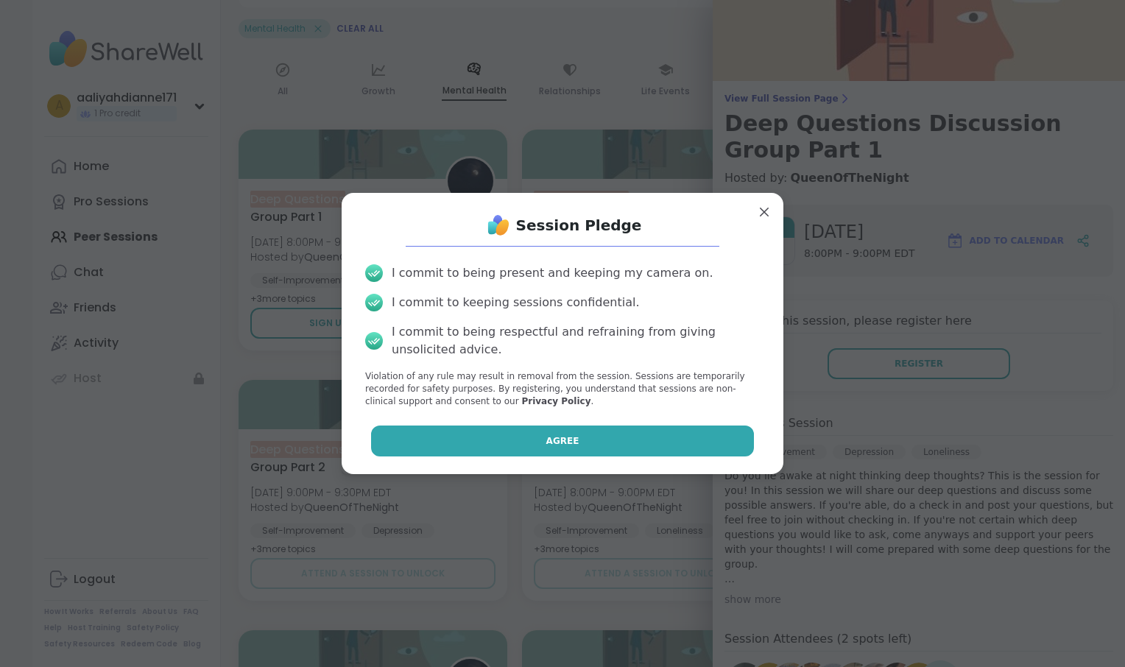
click at [663, 457] on button "Agree" at bounding box center [563, 441] width 384 height 31
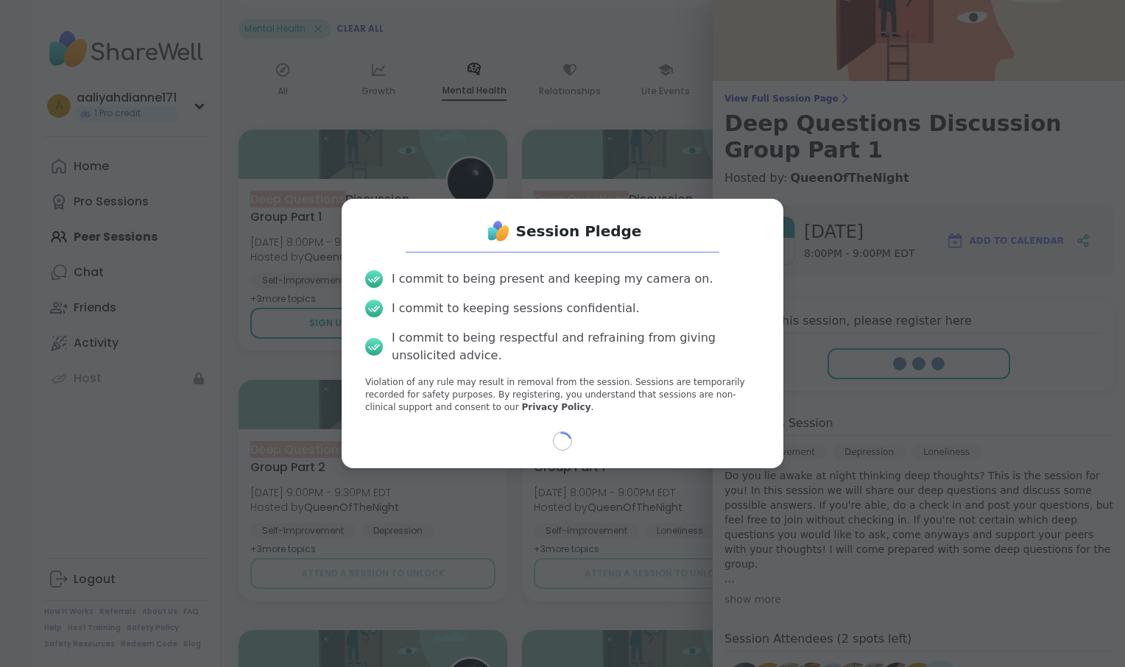
select select "**"
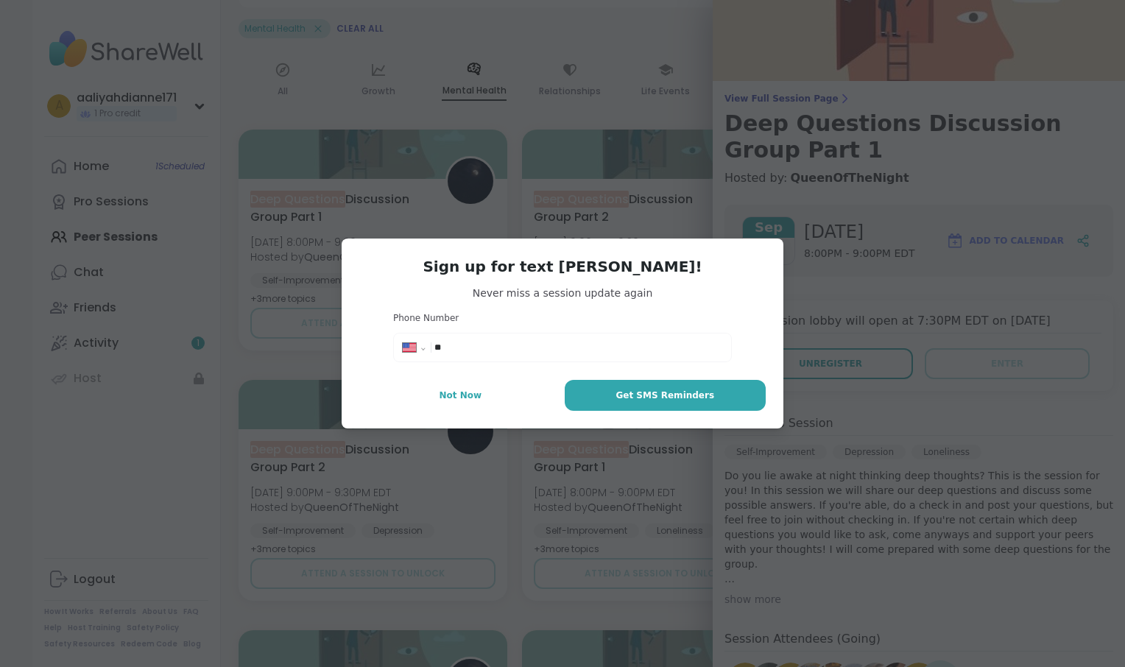
click at [578, 350] on input "**" at bounding box center [578, 347] width 288 height 15
type input "**********"
click at [661, 402] on span "Get SMS Reminders" at bounding box center [665, 395] width 99 height 13
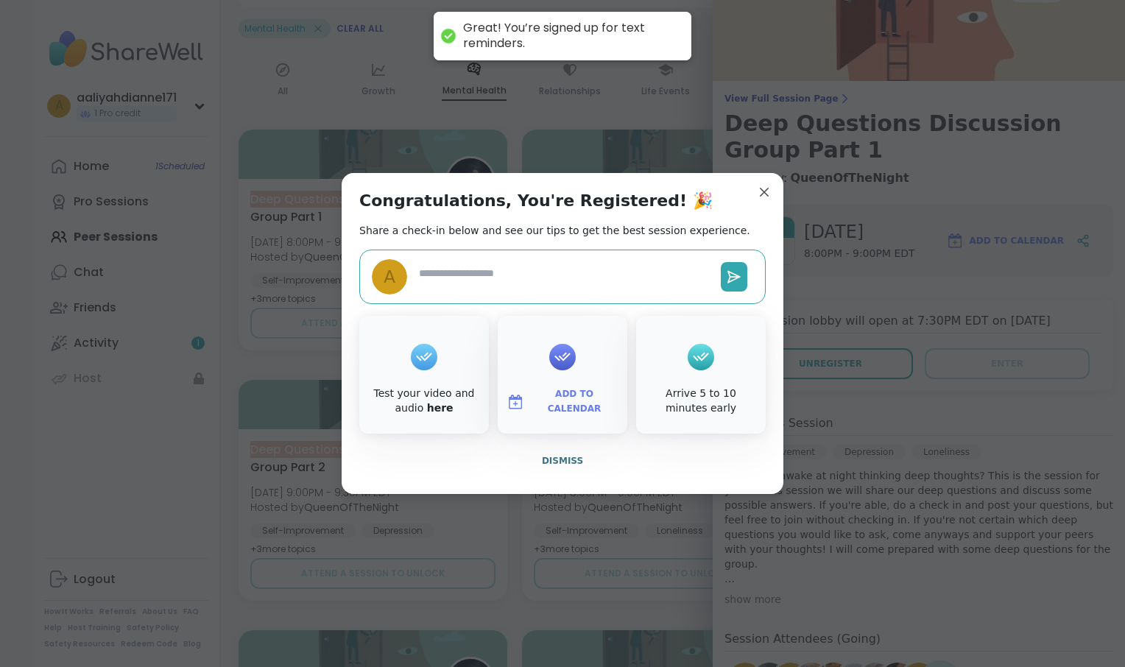
click at [590, 261] on textarea at bounding box center [564, 277] width 302 height 34
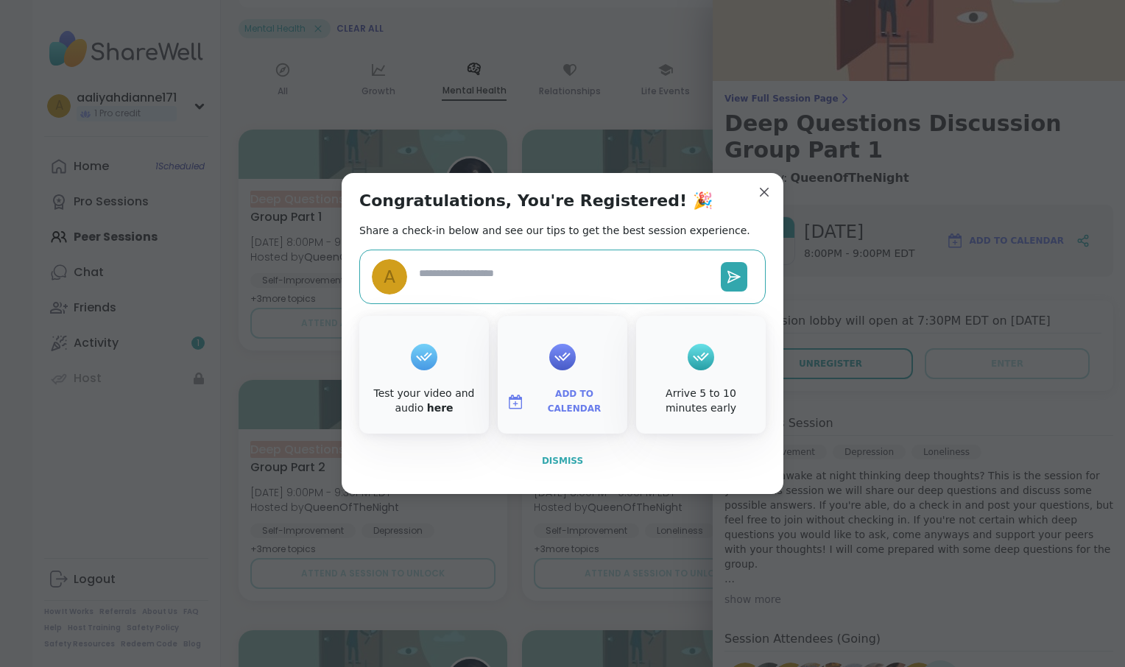
click at [554, 466] on span "Dismiss" at bounding box center [562, 461] width 41 height 10
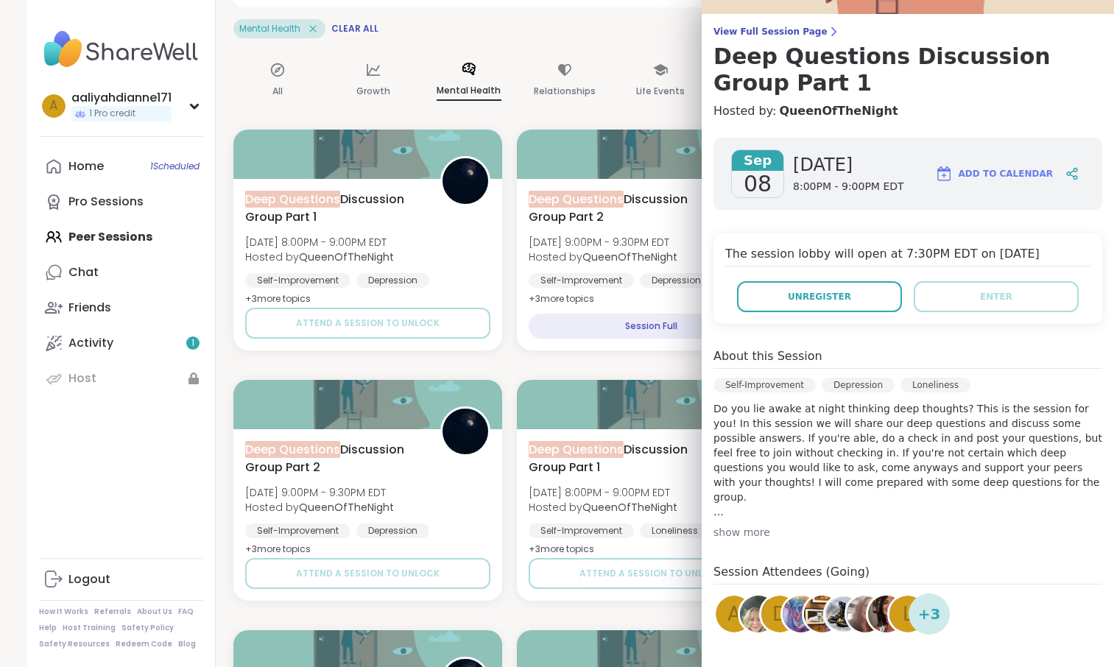
scroll to position [103, 0]
click at [986, 181] on span "Add to Calendar" at bounding box center [1006, 174] width 94 height 13
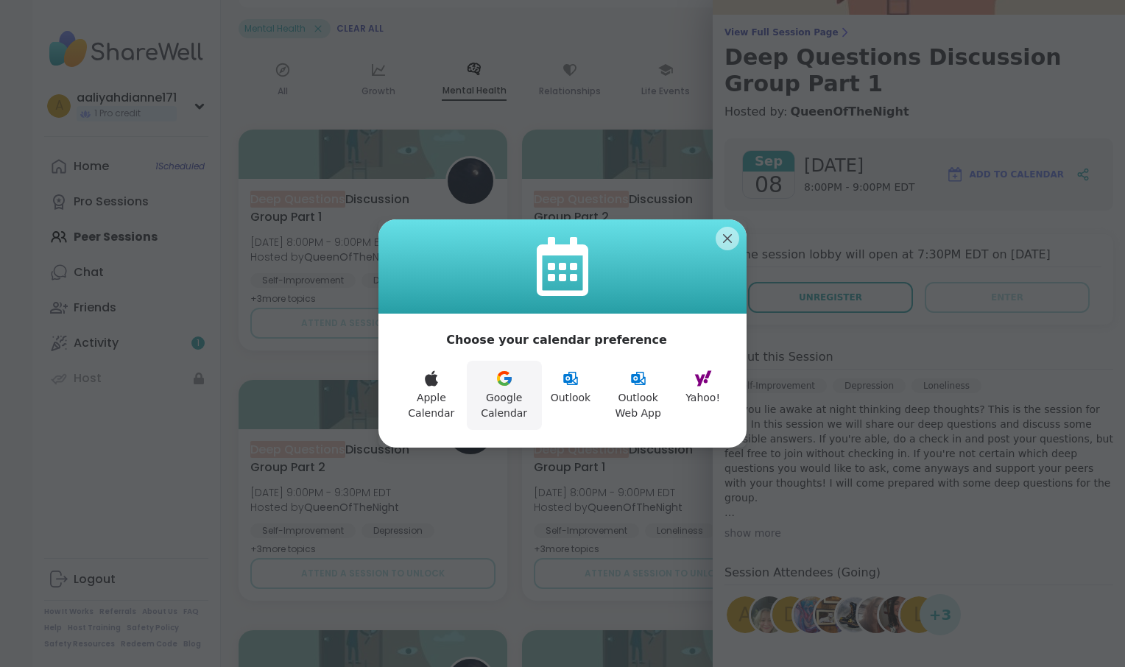
click at [490, 421] on button "Google Calendar" at bounding box center [504, 395] width 75 height 69
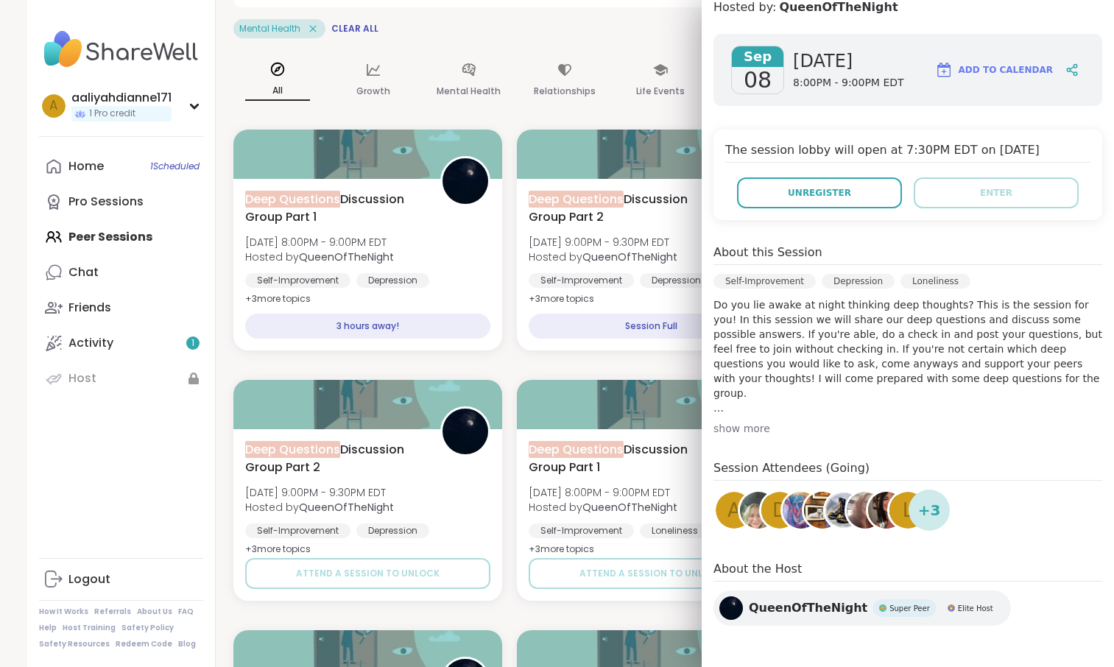
scroll to position [413, 0]
click at [934, 499] on span "+ 3" at bounding box center [929, 510] width 23 height 22
click at [935, 499] on span "+ 3" at bounding box center [929, 510] width 23 height 22
click at [744, 421] on div "show more" at bounding box center [907, 428] width 389 height 15
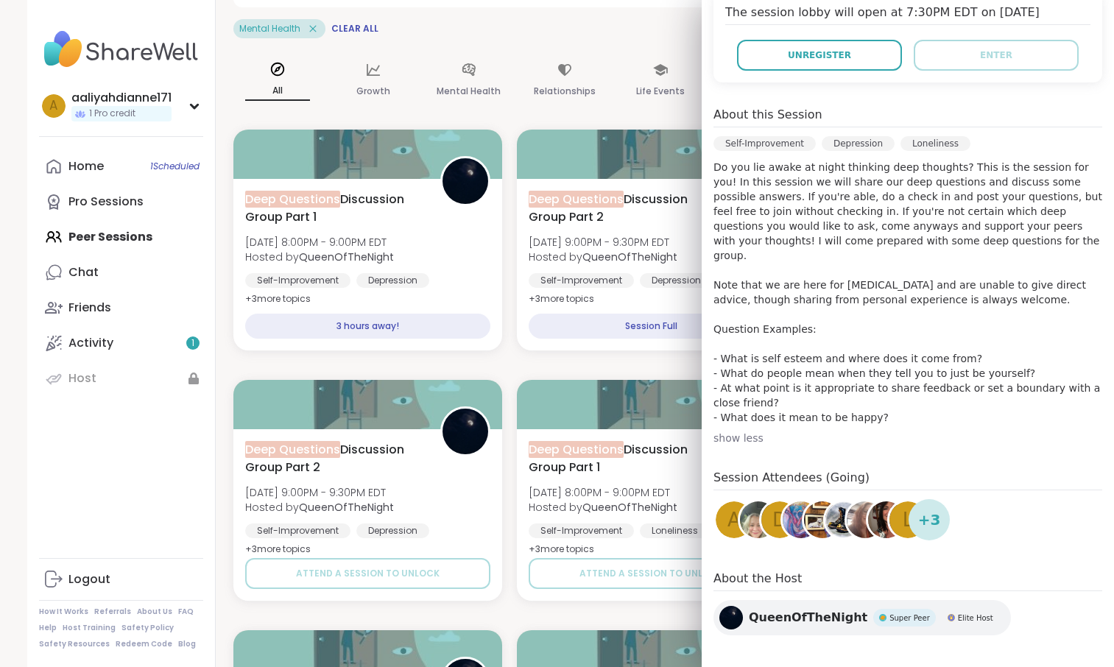
scroll to position [346, 0]
click at [609, 118] on div "Relationships" at bounding box center [565, 81] width 88 height 74
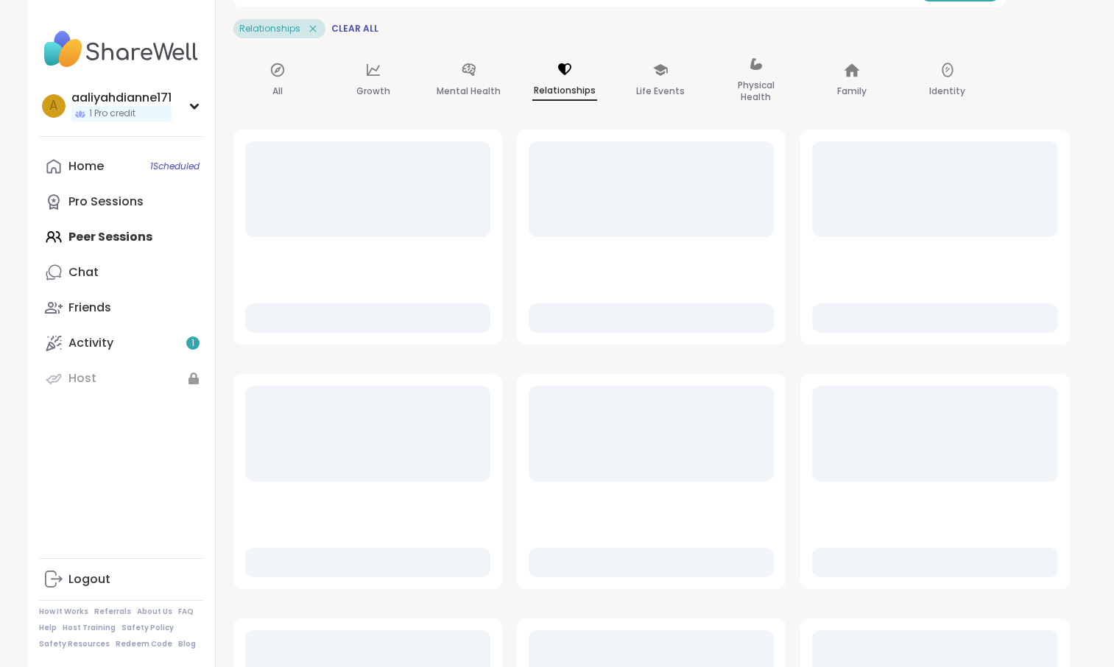
scroll to position [15, 0]
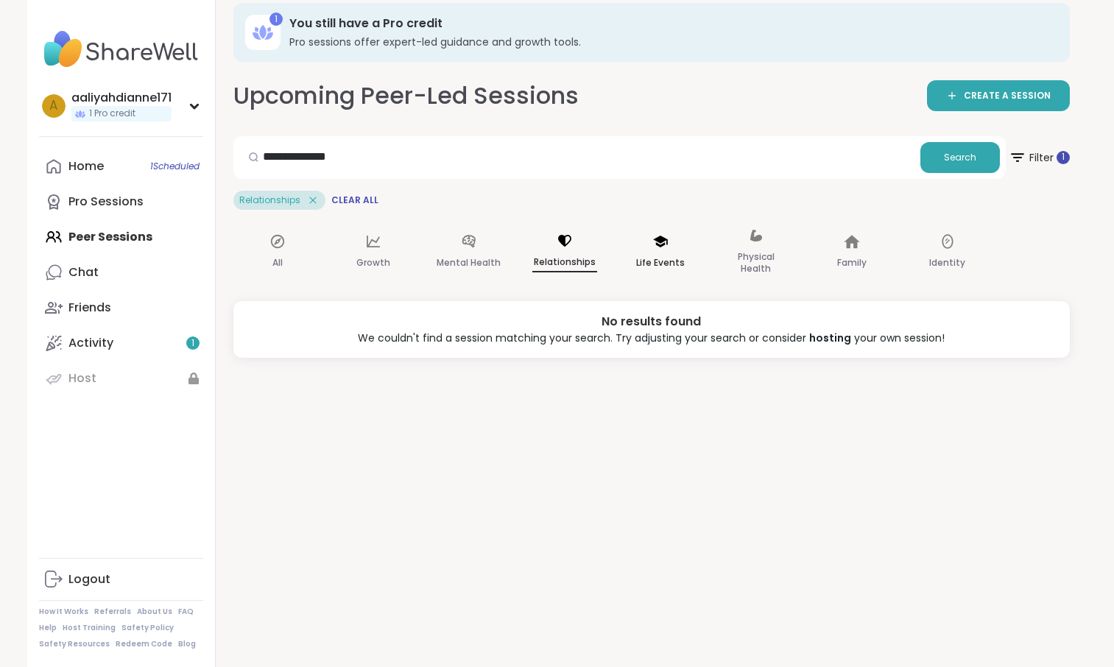
click at [705, 286] on div "Life Events" at bounding box center [660, 253] width 88 height 74
click at [764, 244] on icon at bounding box center [756, 236] width 16 height 16
click at [867, 272] on p "Family" at bounding box center [851, 264] width 29 height 18
click at [513, 269] on div "Mental Health" at bounding box center [469, 253] width 88 height 74
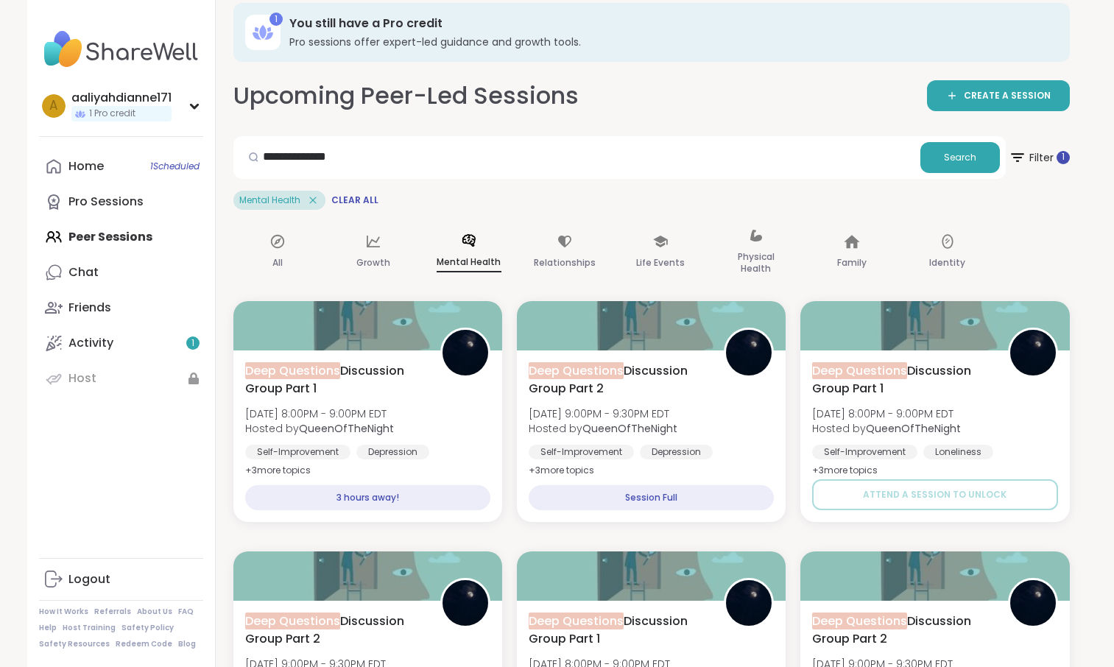
scroll to position [186, 0]
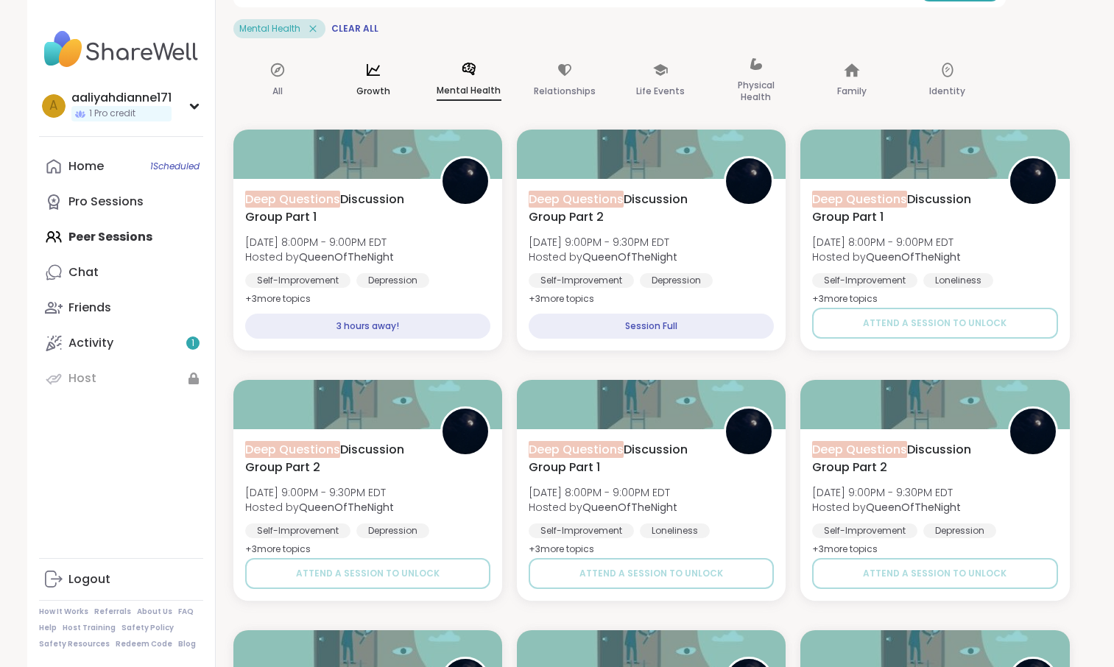
click at [390, 100] on p "Growth" at bounding box center [373, 91] width 34 height 18
click at [322, 118] on div "All" at bounding box center [277, 81] width 88 height 74
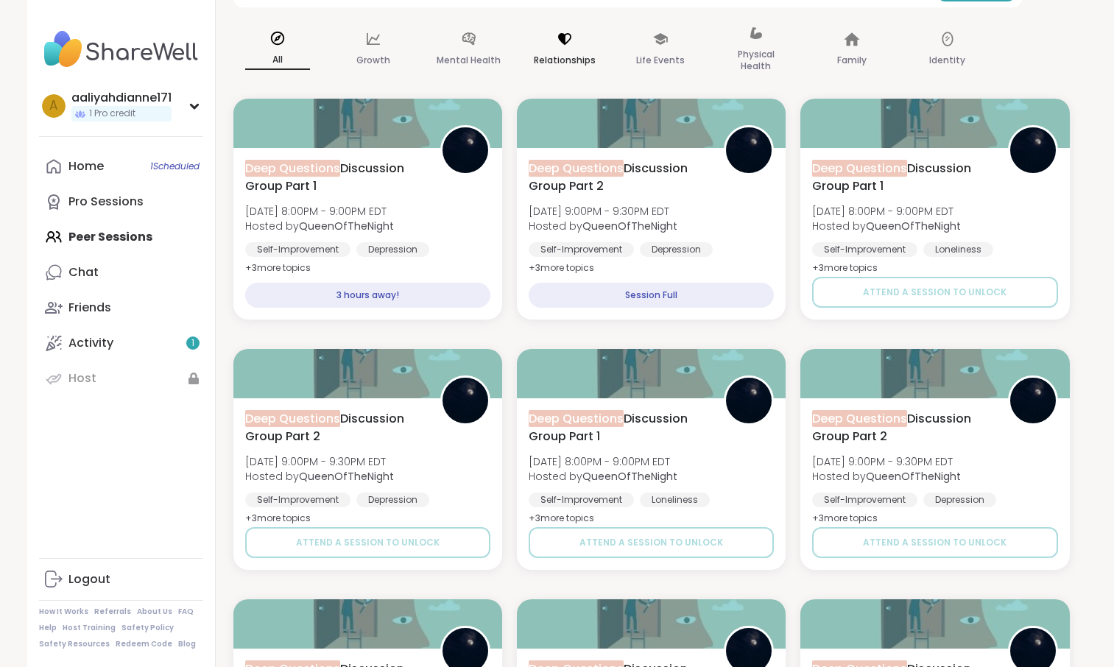
click at [592, 69] on p "Relationships" at bounding box center [565, 61] width 62 height 18
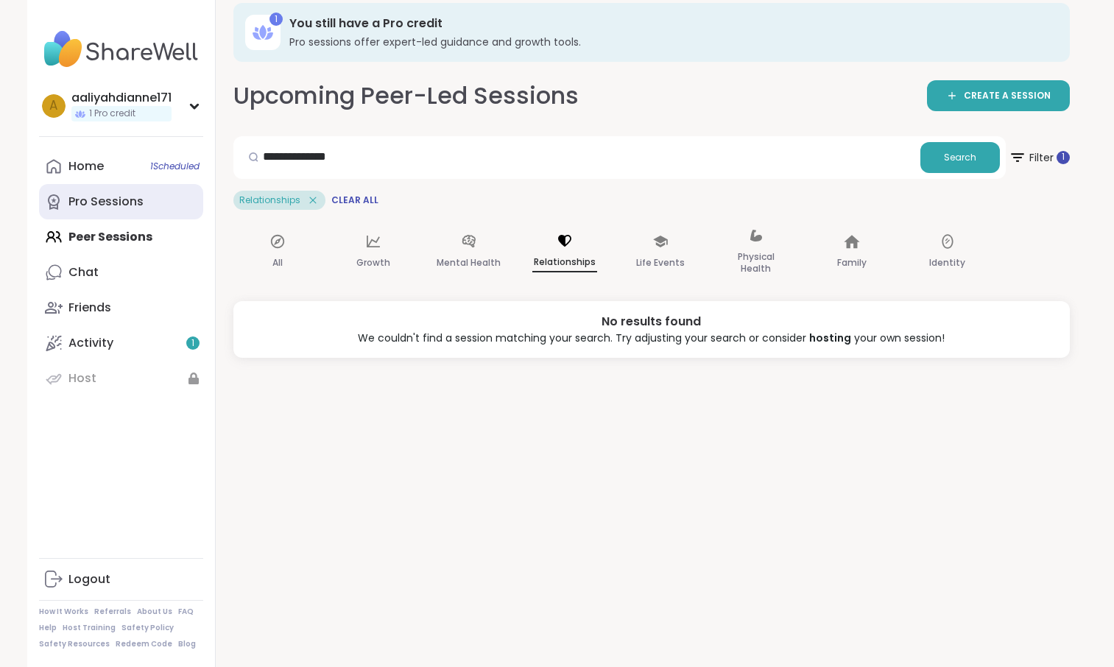
click at [193, 219] on link "Pro Sessions" at bounding box center [121, 201] width 164 height 35
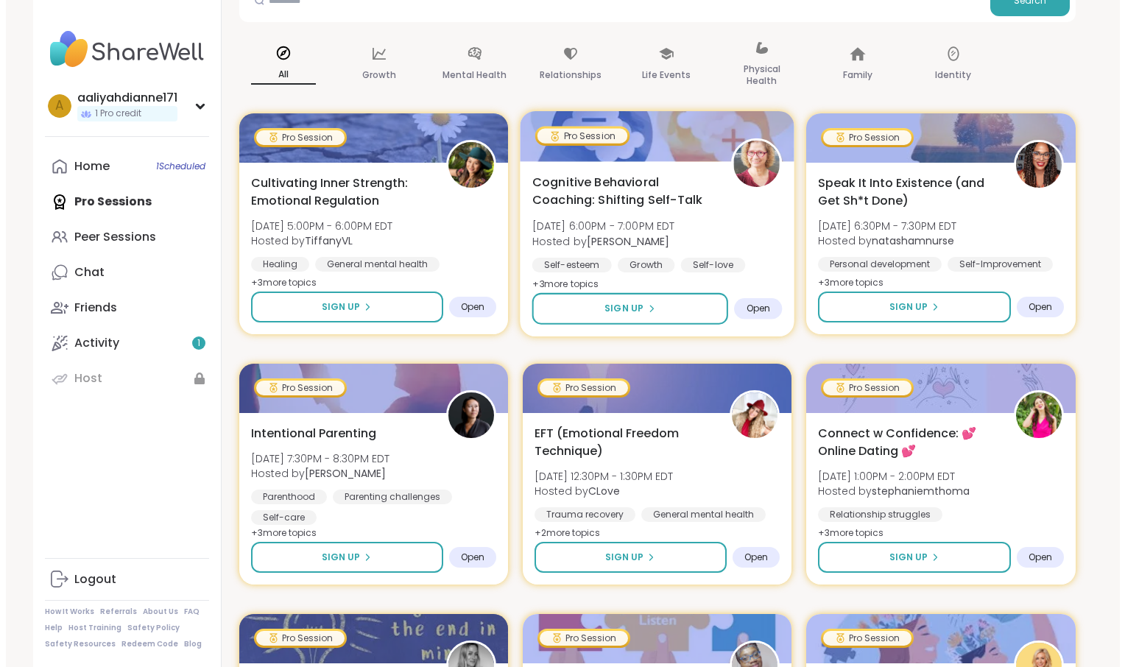
scroll to position [199, 0]
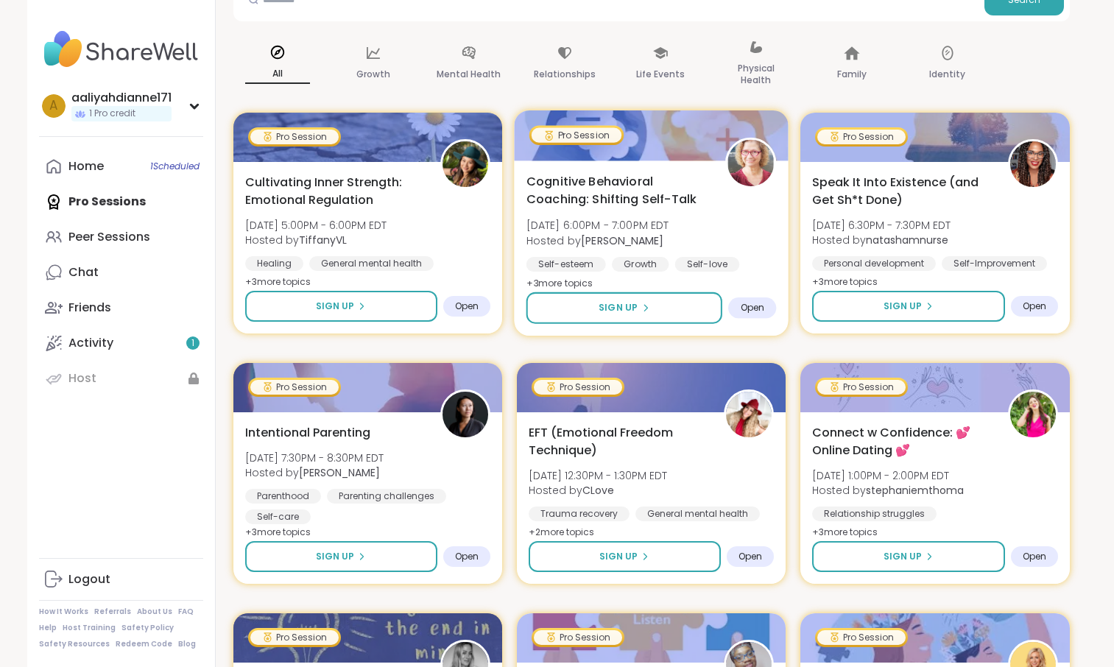
click at [669, 233] on span "[DATE] 6:00PM - 7:00PM EDT" at bounding box center [597, 225] width 143 height 15
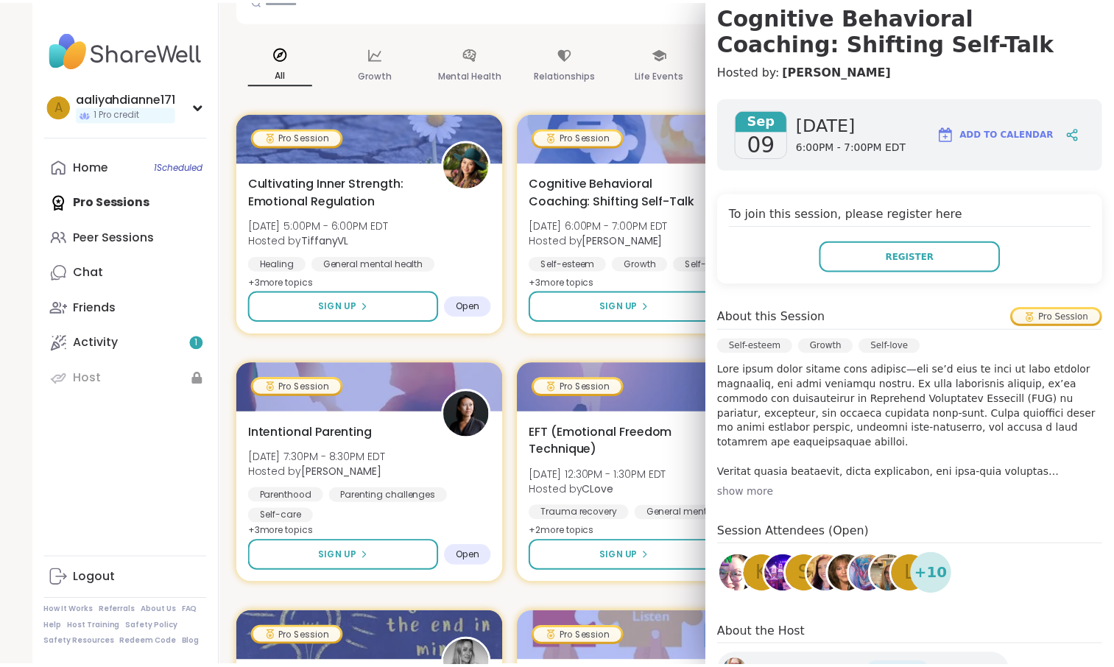
scroll to position [145, 0]
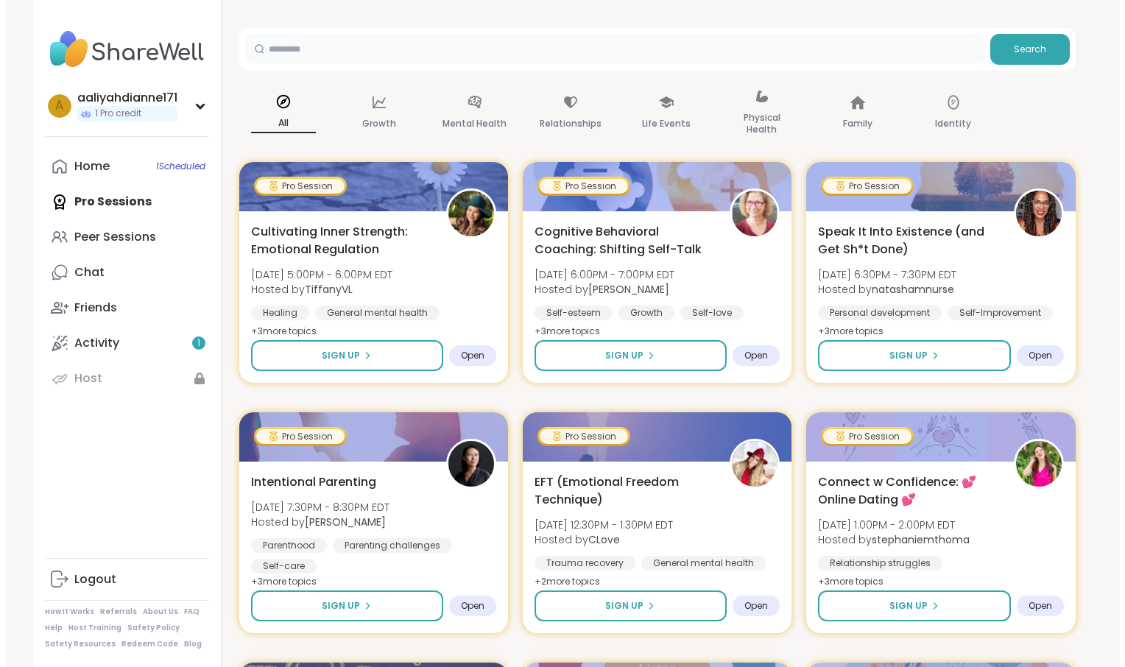
scroll to position [150, 0]
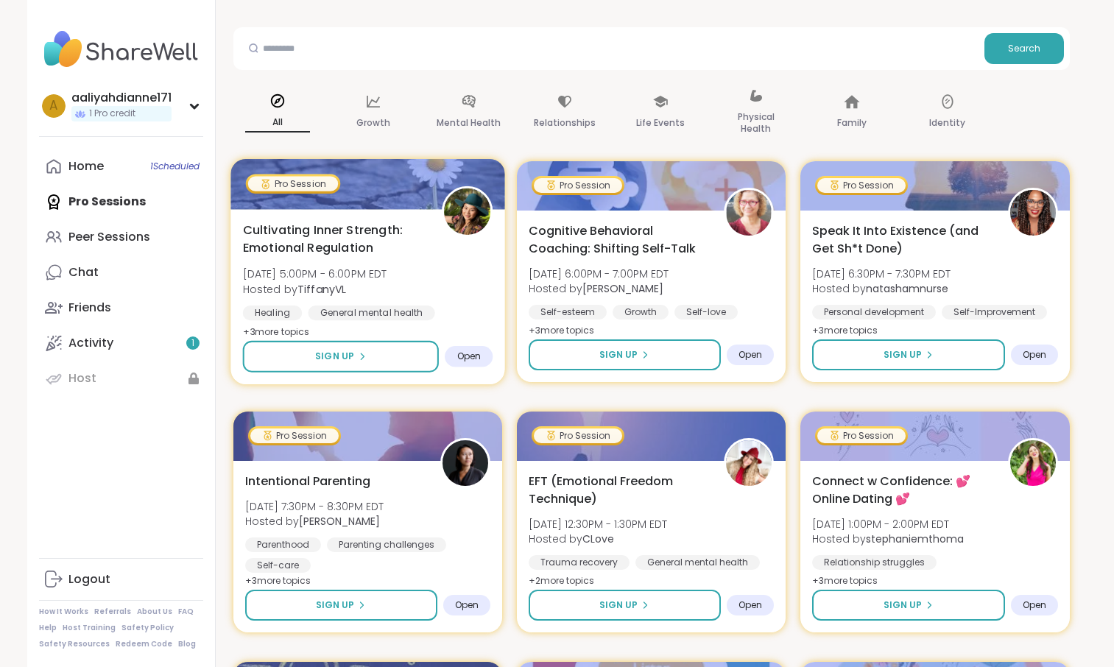
click at [484, 331] on div "Cultivating Inner Strength: Emotional Regulation [DATE] 5:00PM - 6:00PM EDT Hos…" at bounding box center [367, 281] width 250 height 120
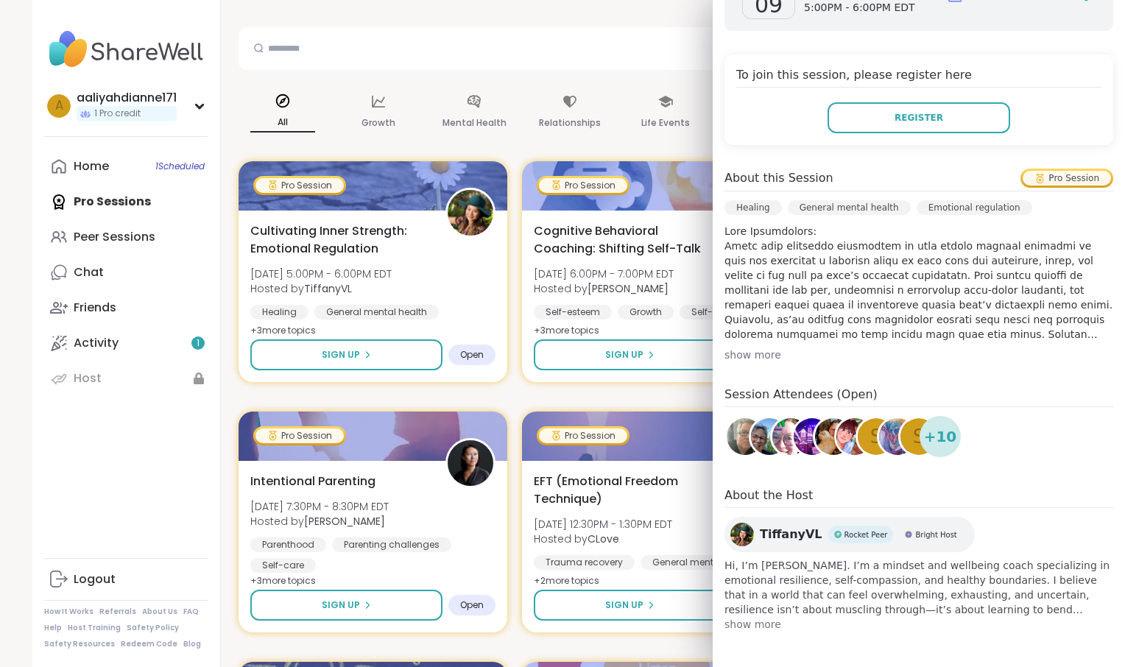
scroll to position [339, 0]
click at [758, 362] on div "show more" at bounding box center [919, 355] width 389 height 15
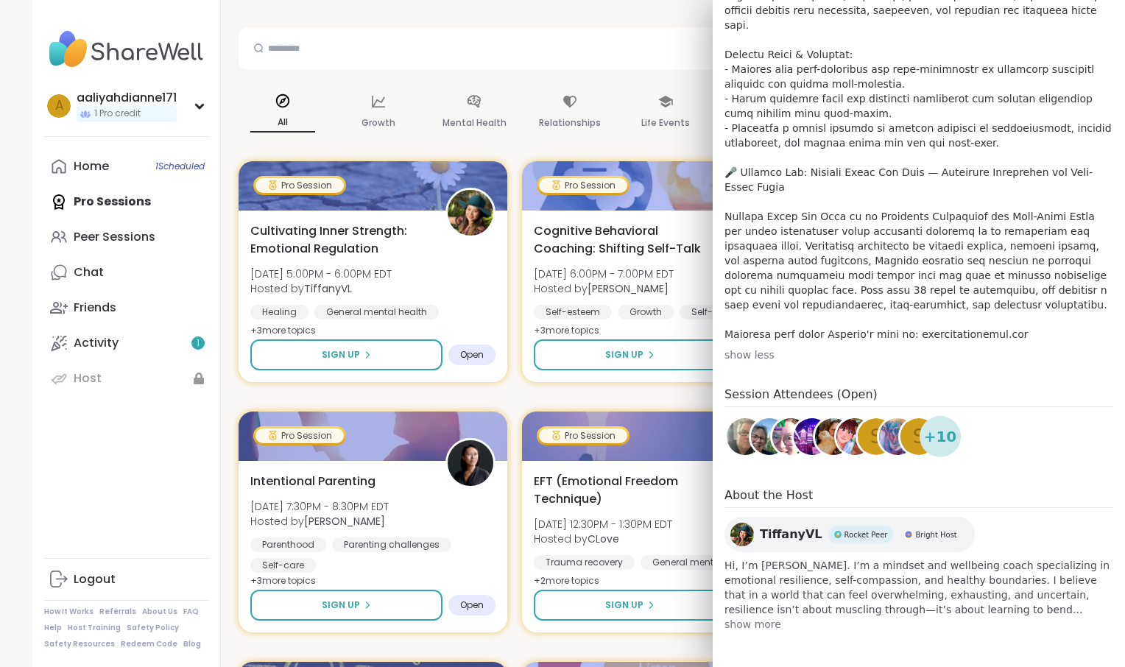
scroll to position [980, 0]
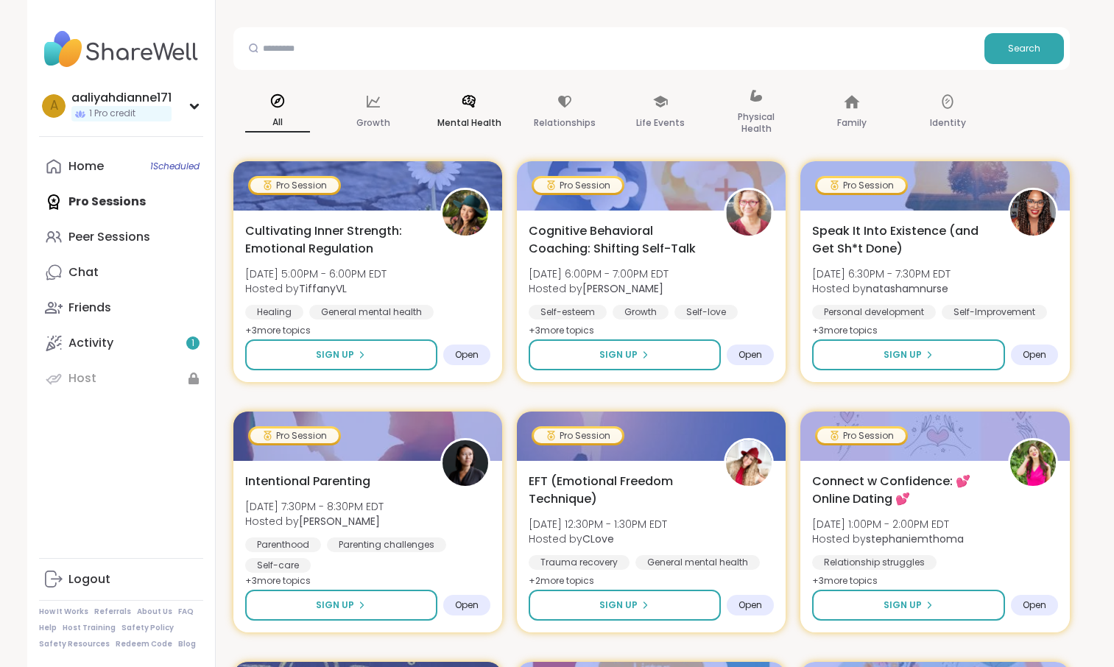
click at [513, 124] on div "Mental Health" at bounding box center [469, 113] width 88 height 74
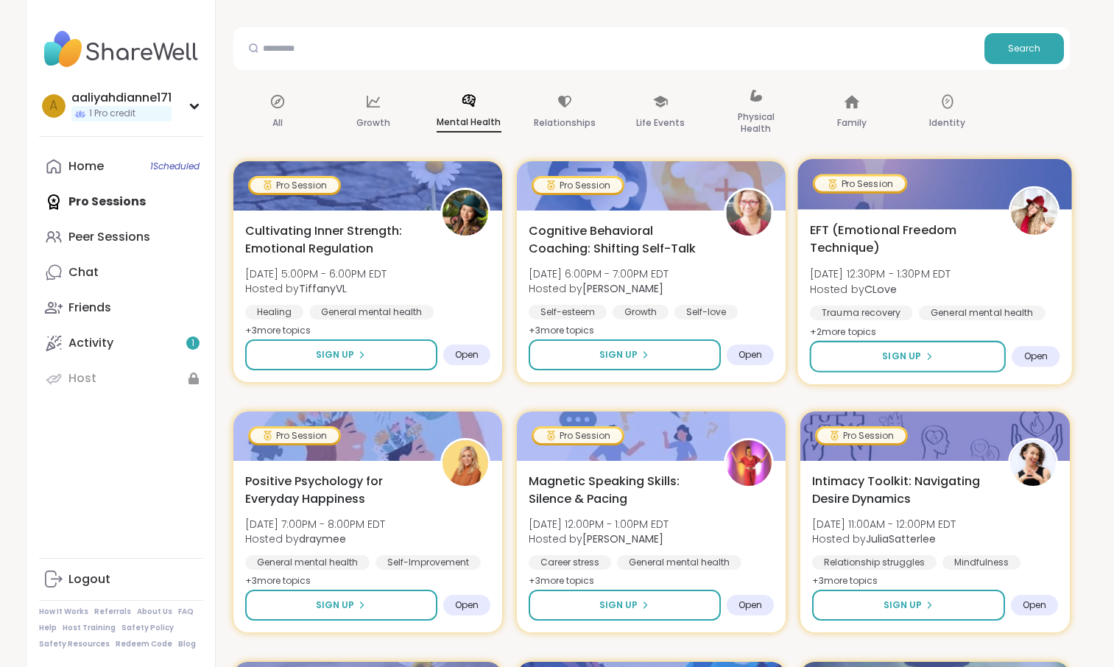
click at [858, 257] on span "EFT (Emotional Freedom Technique)" at bounding box center [901, 239] width 183 height 36
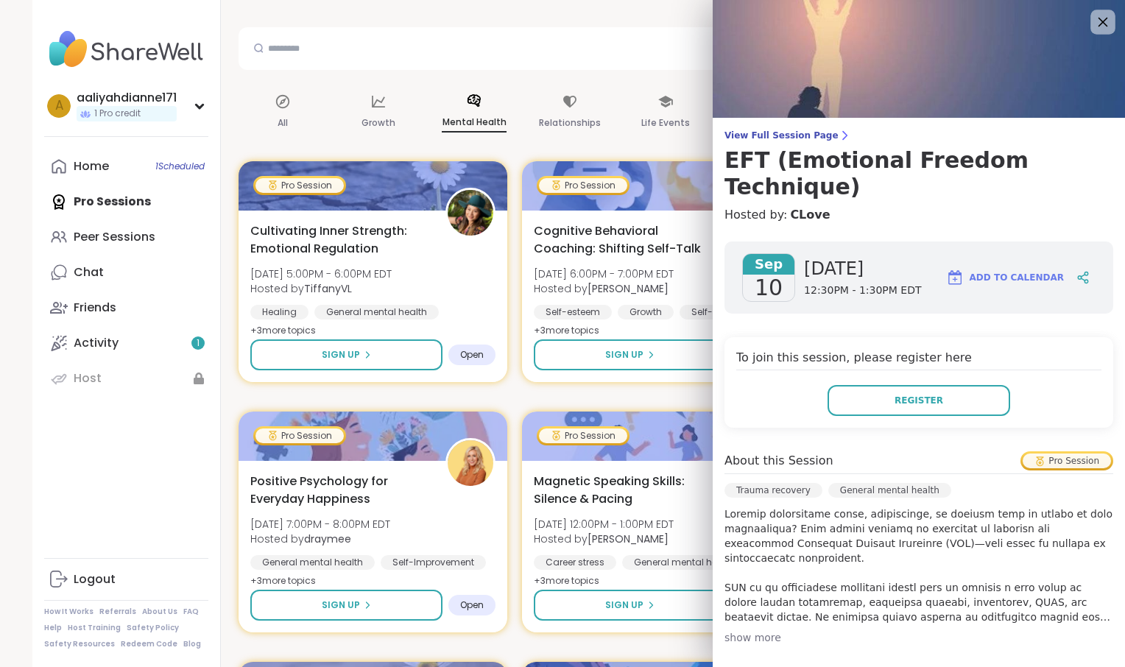
click at [1093, 29] on icon at bounding box center [1102, 22] width 18 height 18
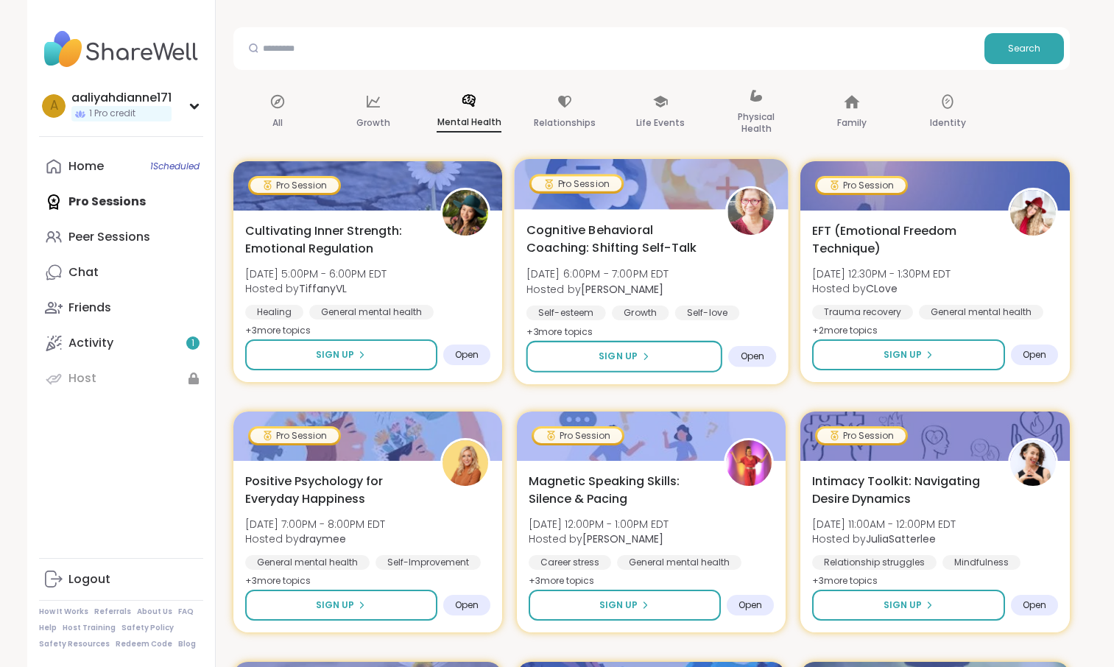
click at [638, 257] on span "Cognitive Behavioral Coaching: Shifting Self-Talk" at bounding box center [617, 239] width 183 height 36
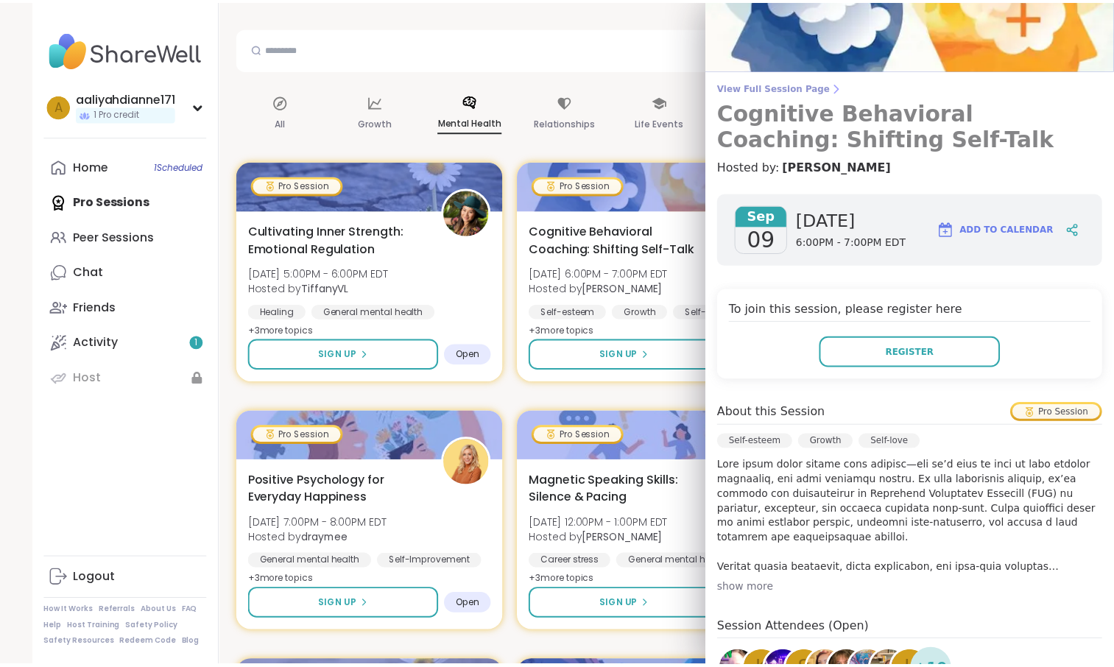
scroll to position [0, 0]
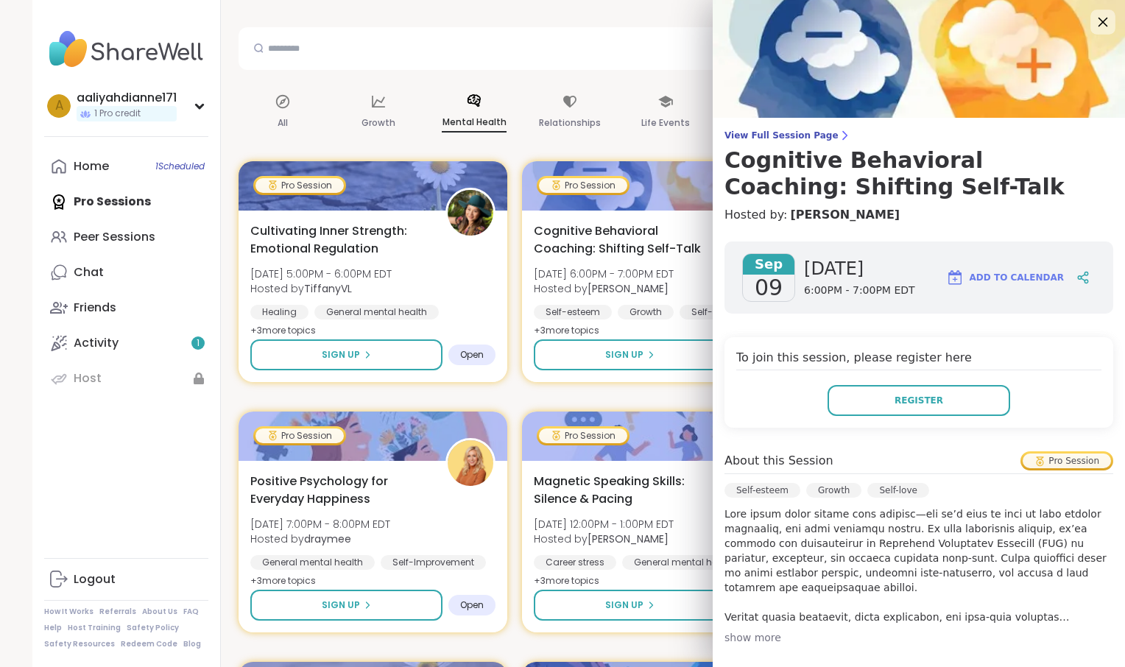
click at [1093, 24] on icon at bounding box center [1102, 22] width 18 height 18
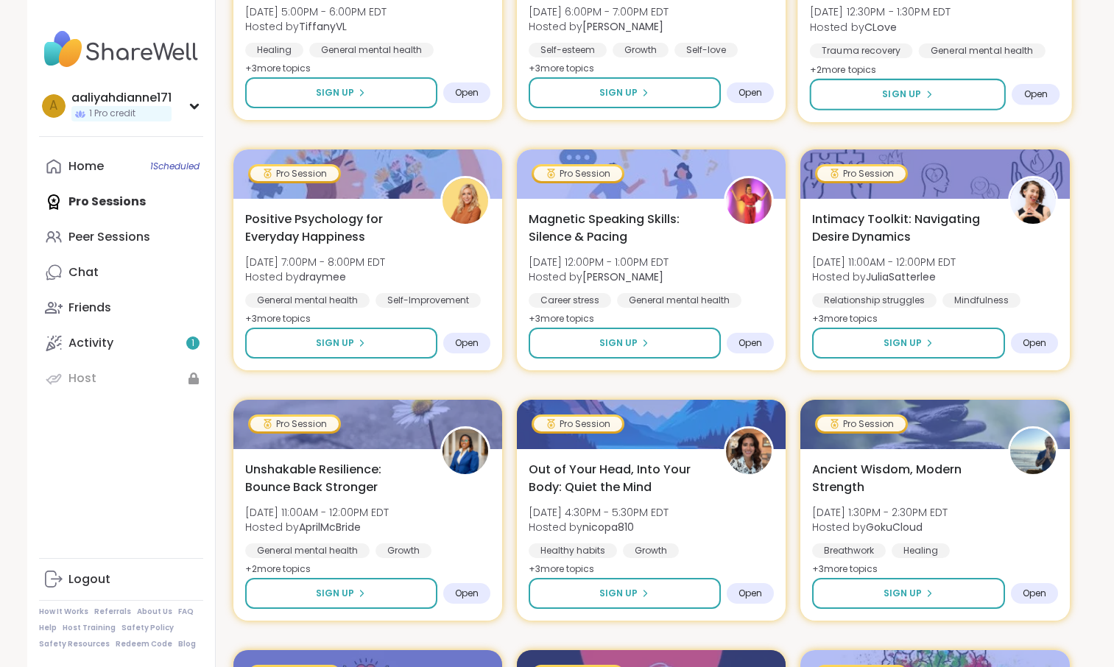
scroll to position [414, 0]
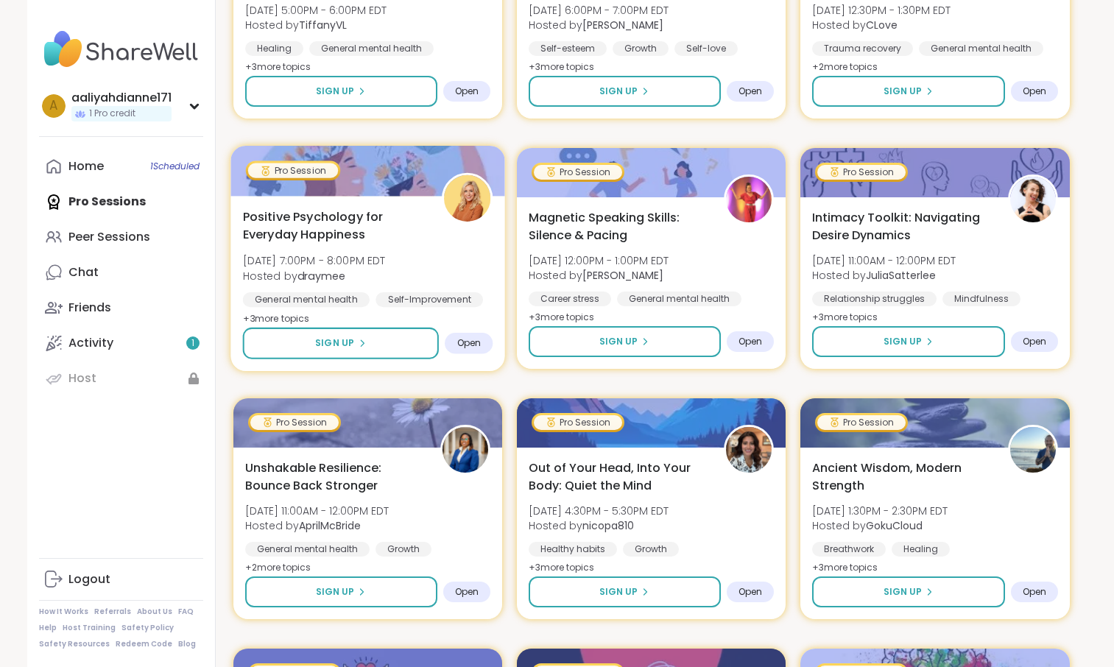
click at [366, 244] on span "Positive Psychology for Everyday Happiness" at bounding box center [333, 226] width 183 height 36
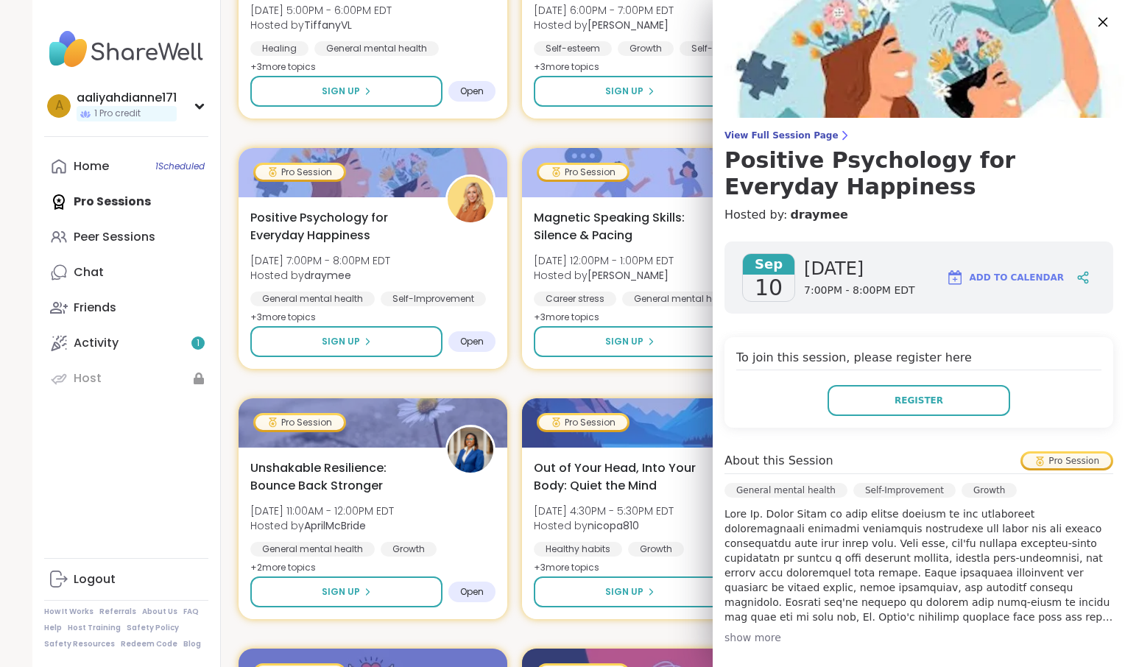
click at [1093, 16] on icon at bounding box center [1102, 22] width 18 height 18
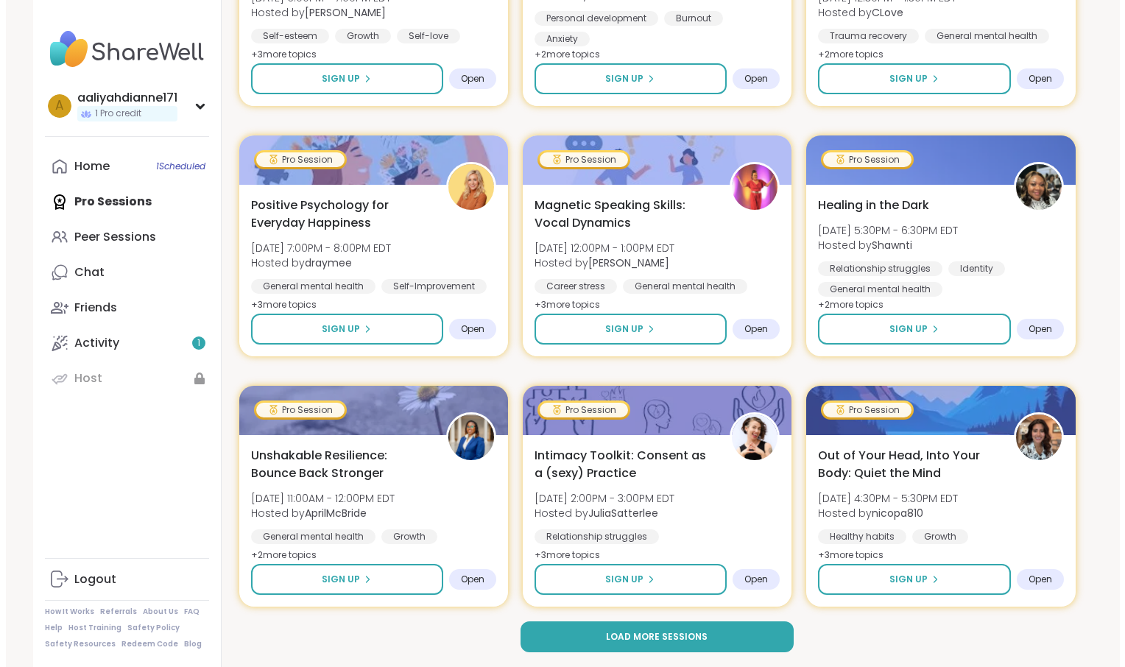
scroll to position [2827, 0]
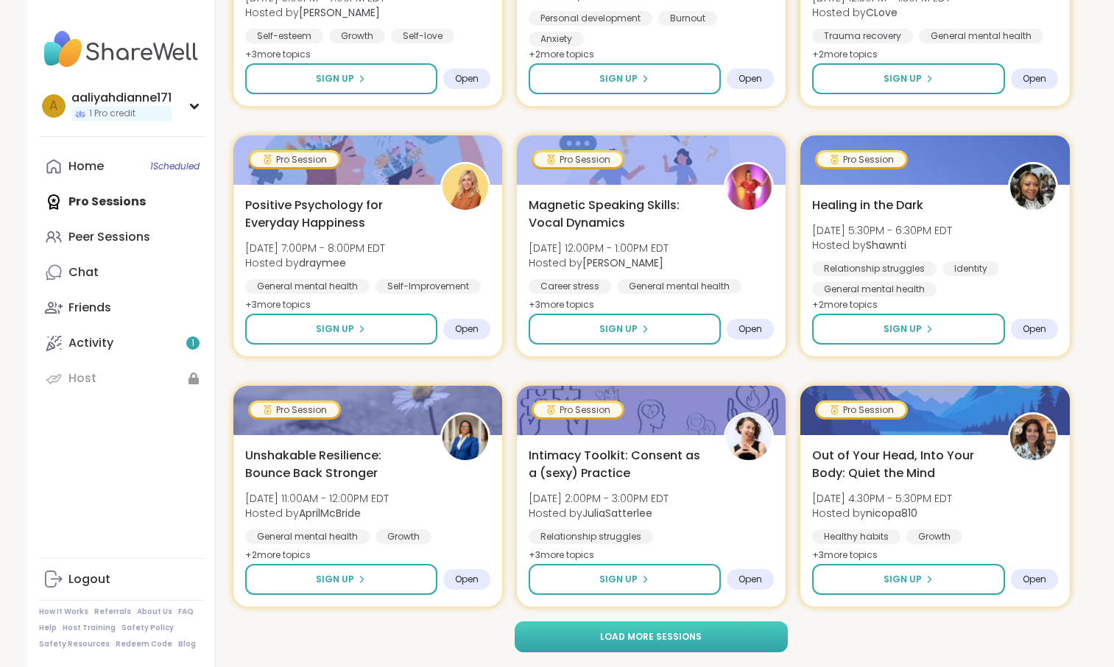
click at [773, 634] on button "Load more sessions" at bounding box center [651, 636] width 273 height 31
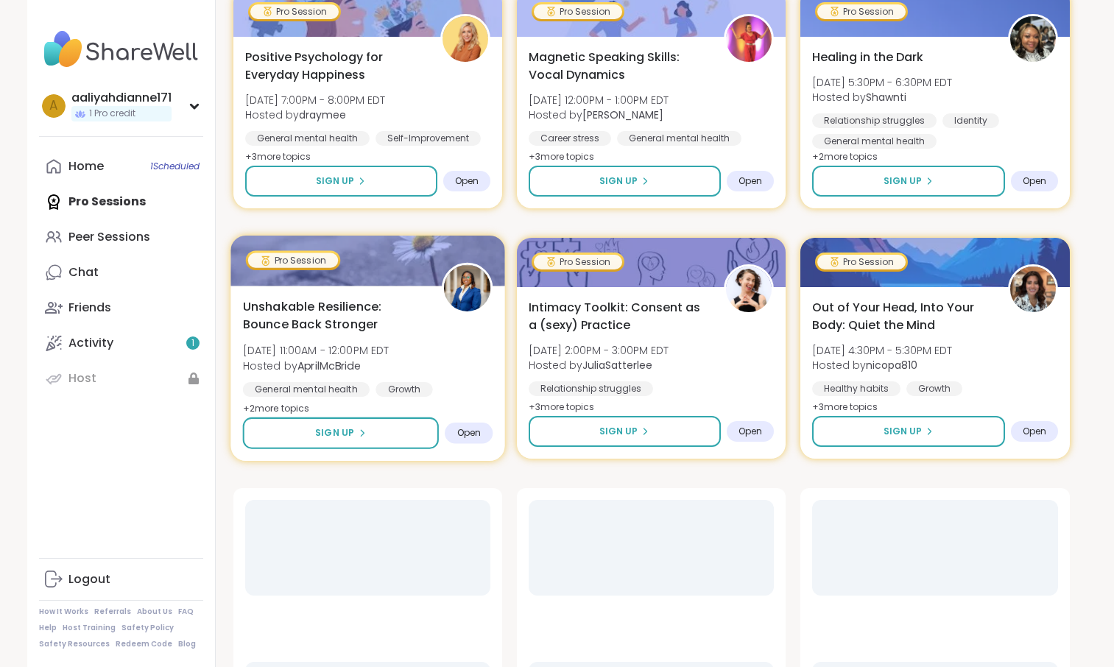
click at [465, 397] on div "Unshakable Resilience: Bounce Back Stronger [DATE] 11:00AM - 12:00PM EDT Hosted…" at bounding box center [367, 346] width 250 height 99
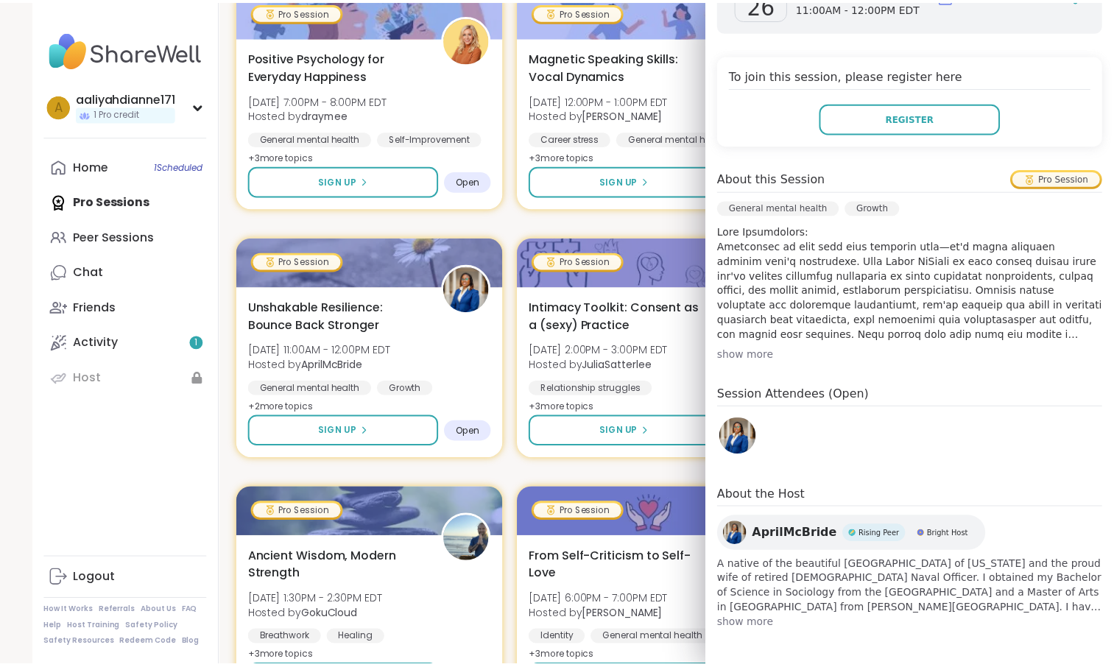
scroll to position [483, 0]
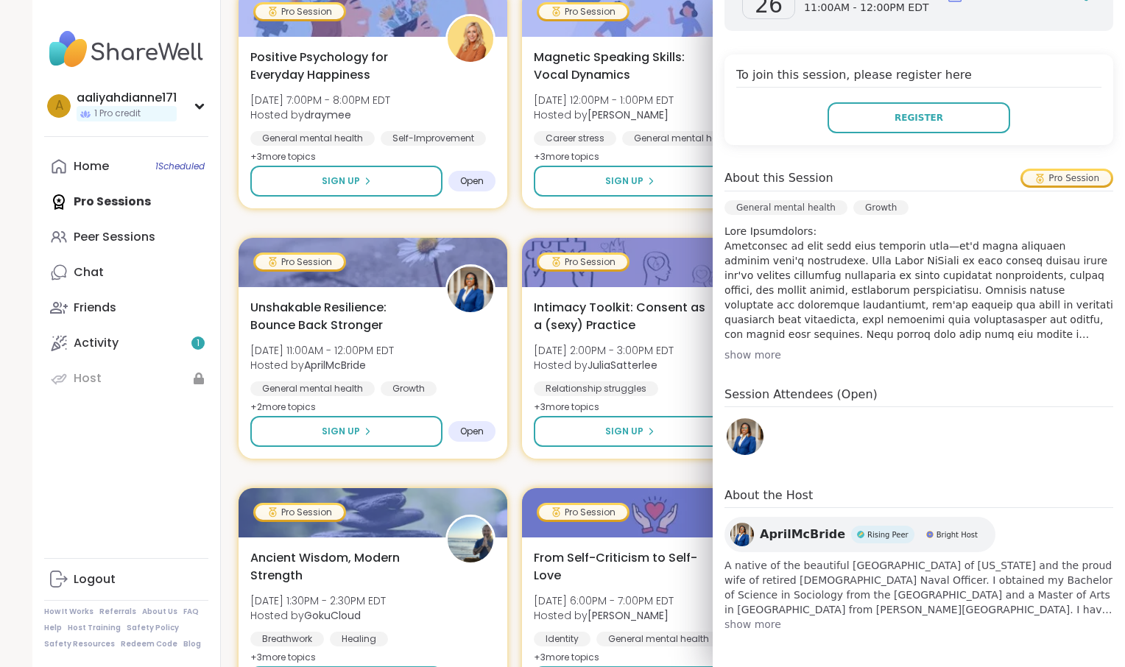
click at [529, 359] on div "Pro Session Cultivating Inner Strength: Emotional Regulation [DATE] 5:00PM - 6:…" at bounding box center [657, 473] width 836 height 5979
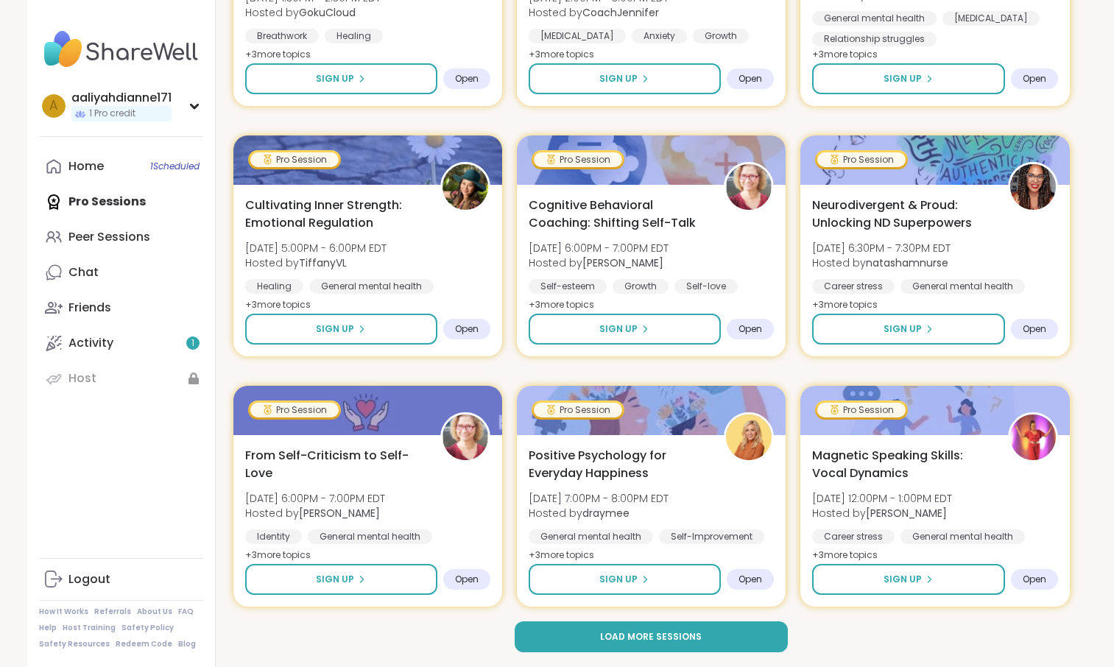
scroll to position [5920, 0]
click at [182, 255] on link "Peer Sessions" at bounding box center [121, 236] width 164 height 35
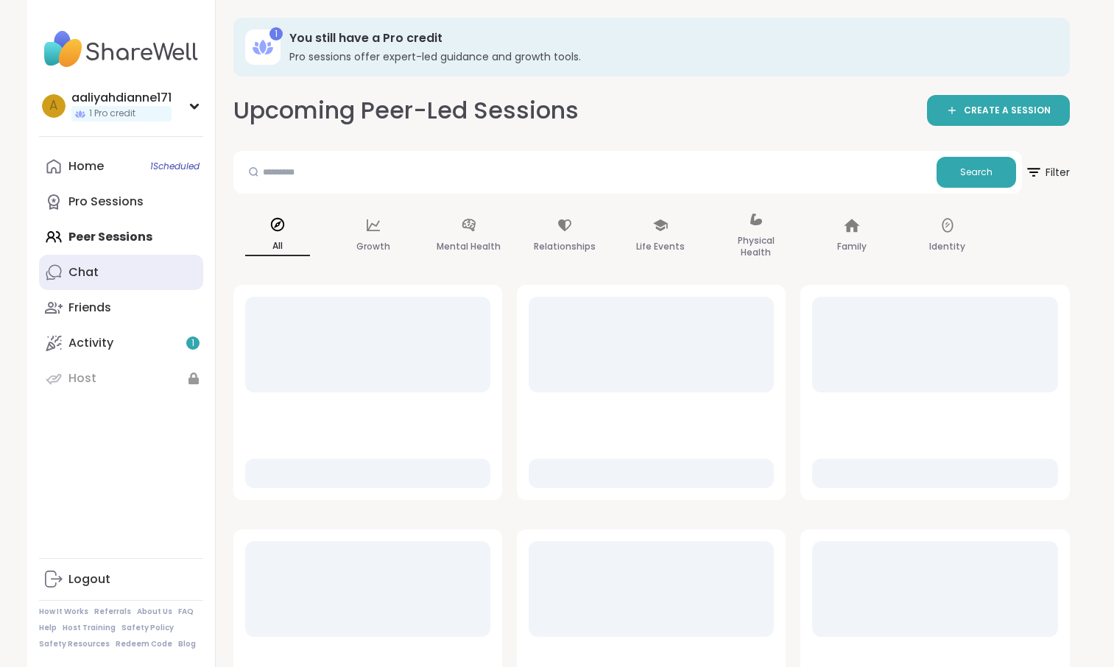
click at [135, 290] on link "Chat" at bounding box center [121, 272] width 164 height 35
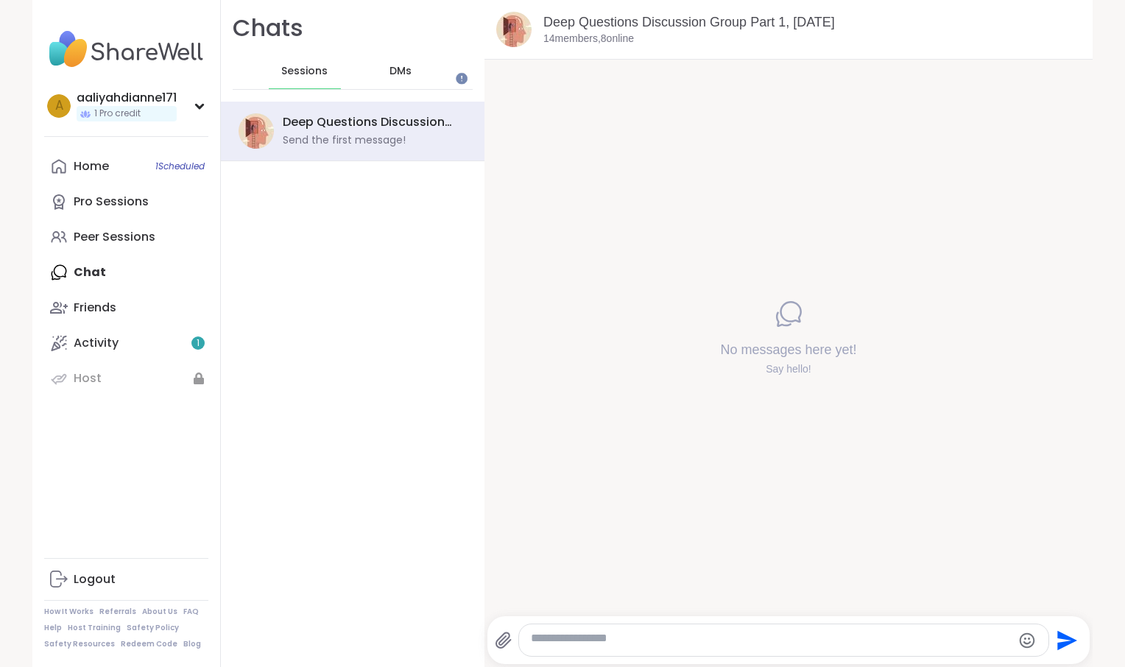
click at [470, 81] on div "Sessions DMs" at bounding box center [353, 72] width 240 height 36
click at [412, 79] on span "DMs" at bounding box center [400, 71] width 22 height 15
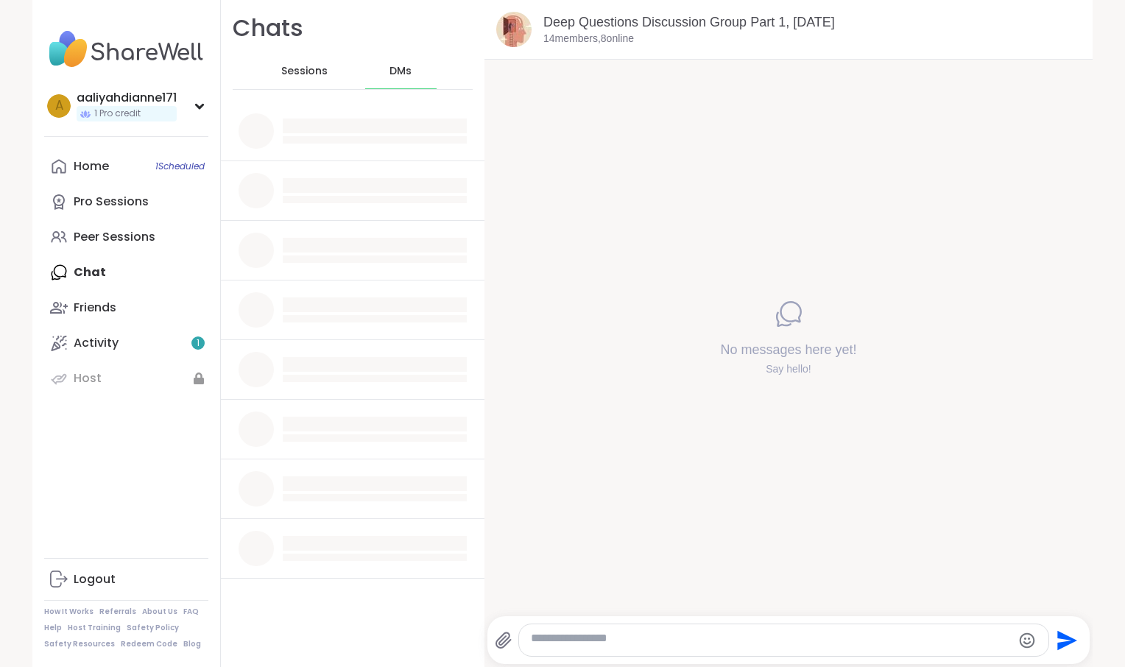
click at [328, 79] on span "Sessions" at bounding box center [304, 71] width 46 height 15
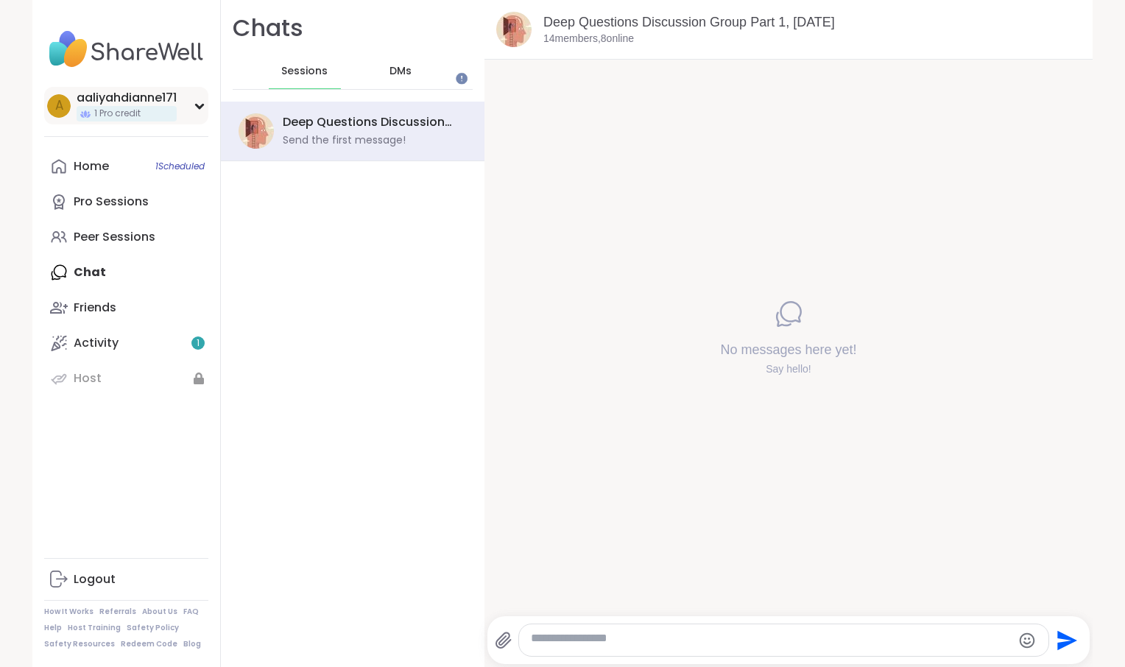
click at [141, 120] on span "1 Pro credit" at bounding box center [117, 113] width 46 height 13
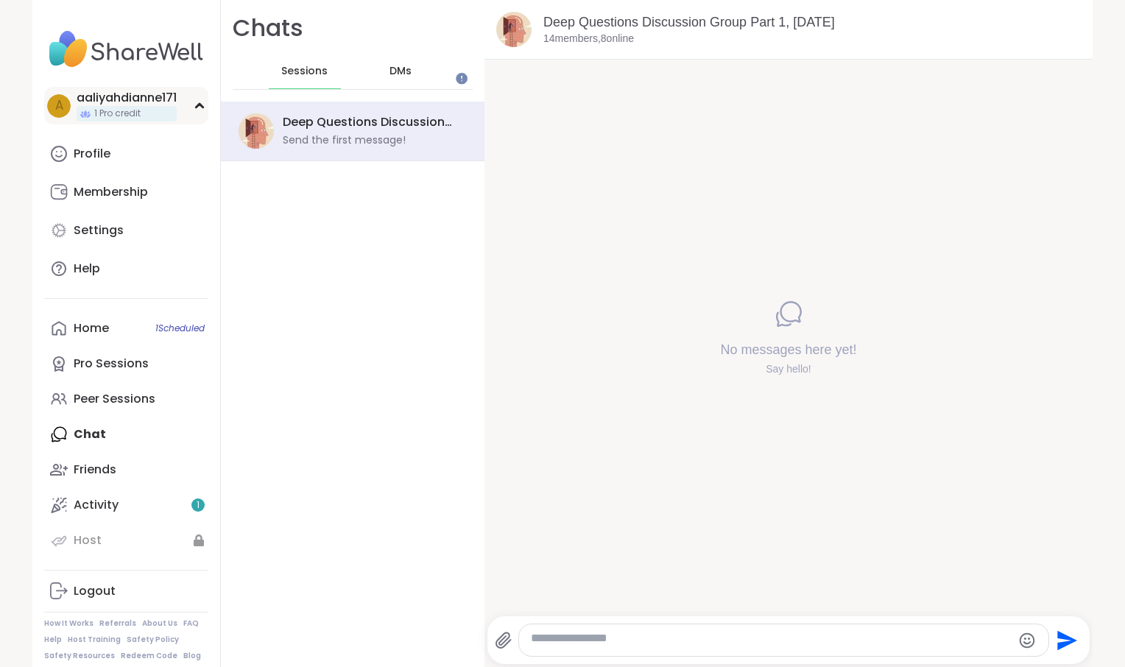
click at [141, 120] on span "1 Pro credit" at bounding box center [117, 113] width 46 height 13
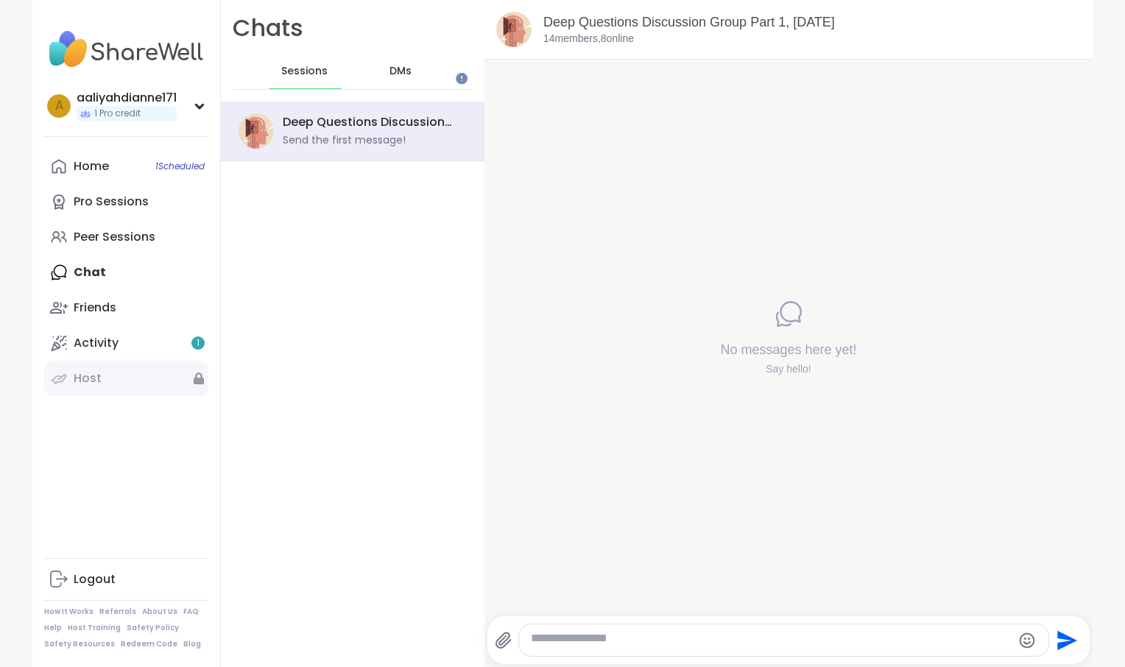
click at [175, 396] on link "Host" at bounding box center [126, 378] width 164 height 35
click at [169, 361] on link "Activity 1" at bounding box center [126, 342] width 164 height 35
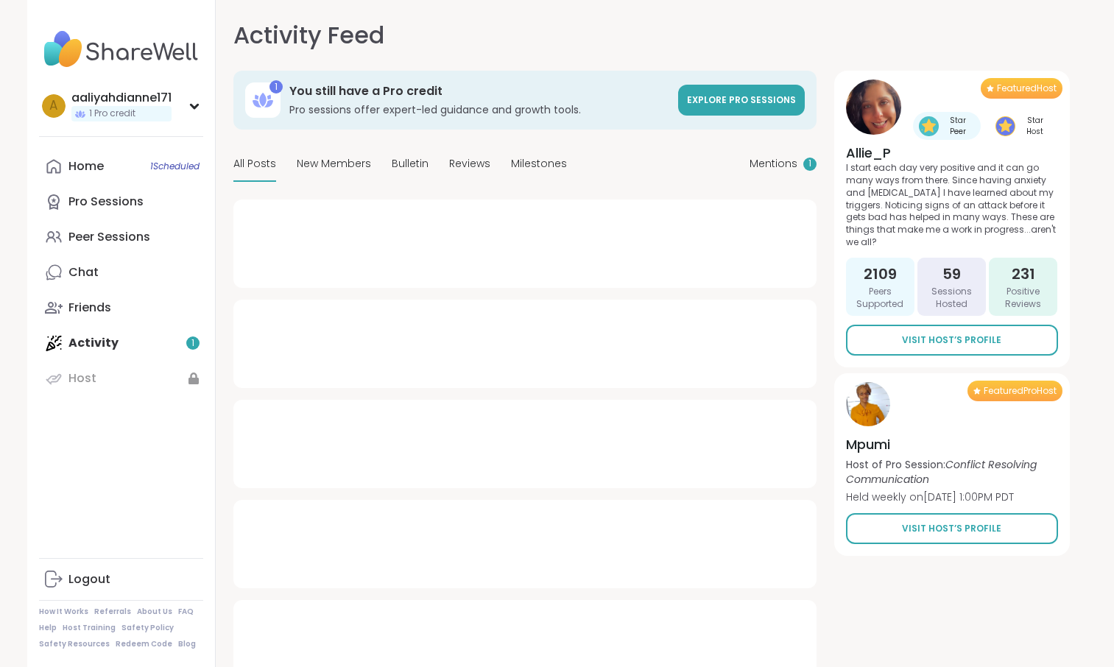
type textarea "*"
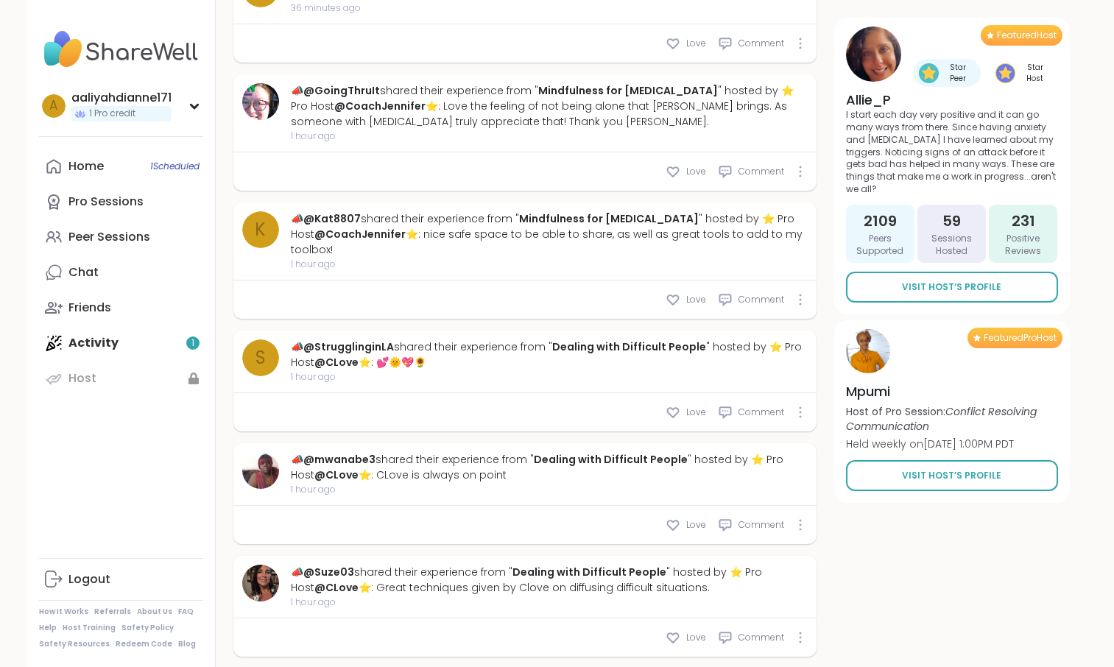
scroll to position [1535, 0]
click at [202, 325] on link "Friends" at bounding box center [121, 307] width 164 height 35
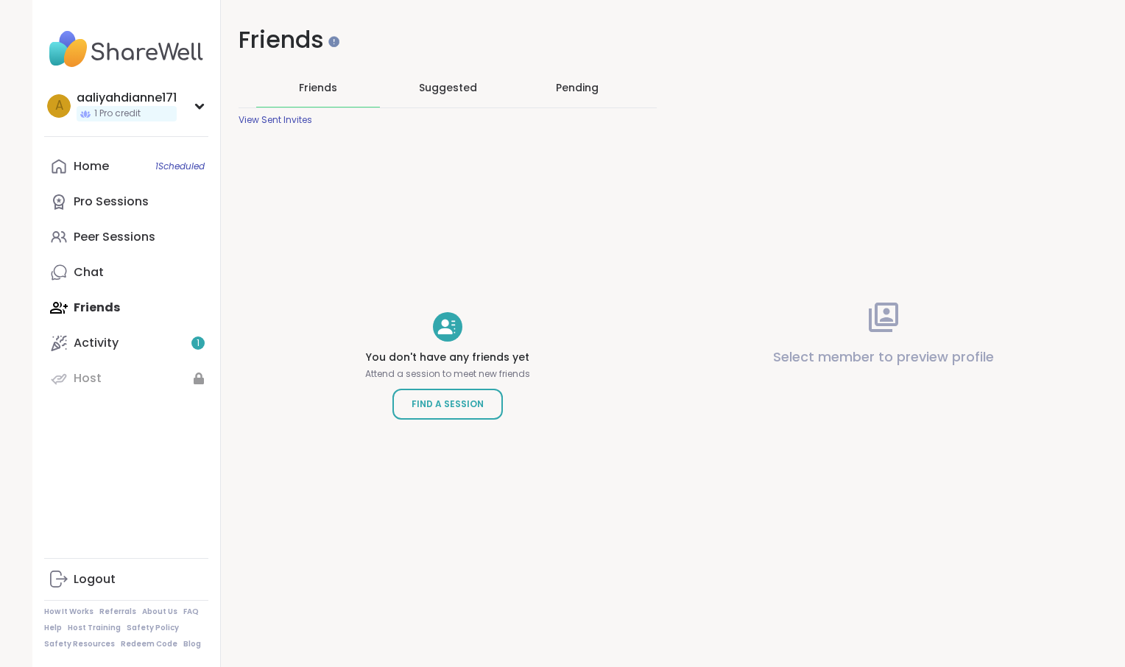
click at [510, 107] on div "Suggested" at bounding box center [448, 87] width 124 height 38
click at [599, 95] on div "Pending" at bounding box center [577, 87] width 43 height 15
click at [503, 420] on link "Find a Session" at bounding box center [447, 404] width 110 height 31
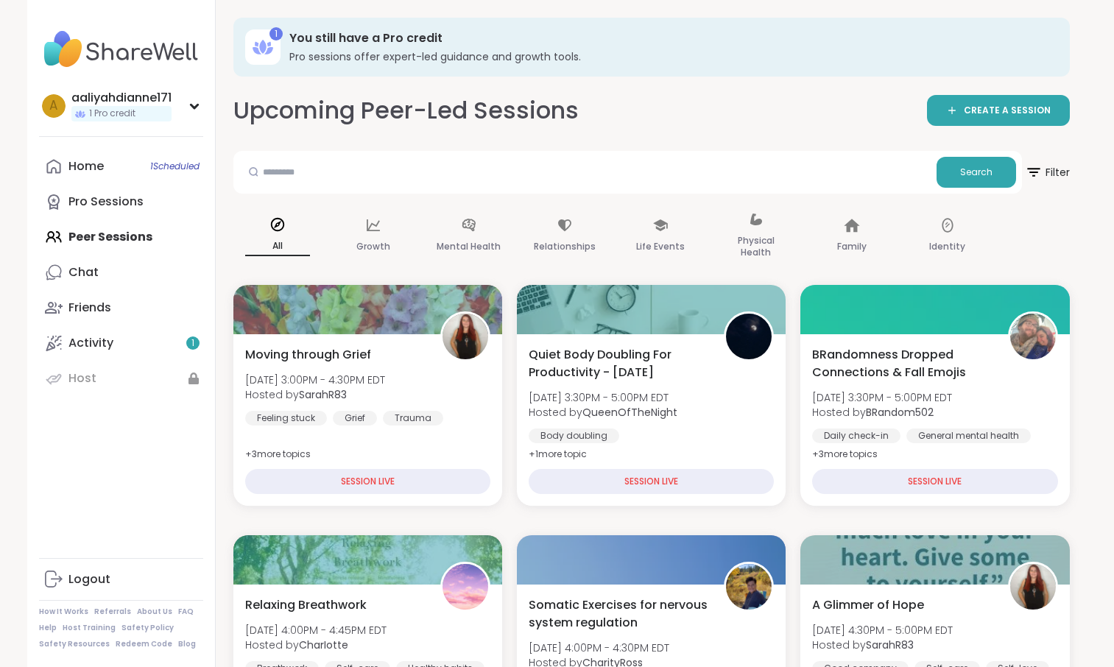
click at [275, 59] on icon at bounding box center [263, 47] width 24 height 24
click at [283, 40] on div "1" at bounding box center [275, 33] width 13 height 13
click at [176, 219] on link "Pro Sessions" at bounding box center [121, 201] width 164 height 35
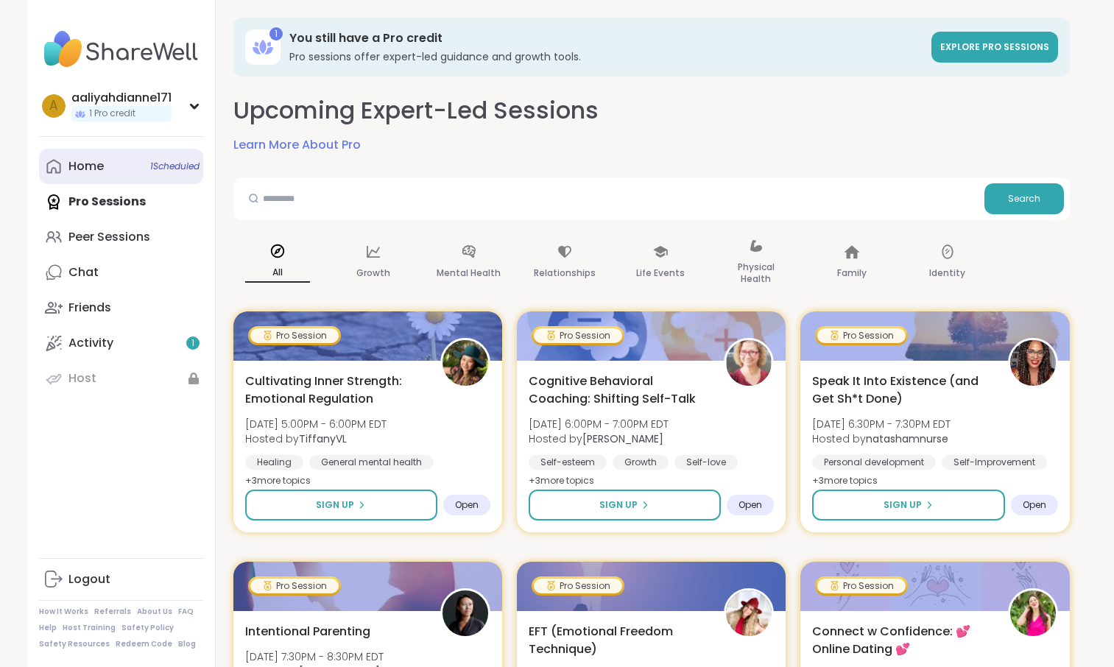
click at [153, 184] on link "Home 1 Scheduled" at bounding box center [121, 166] width 164 height 35
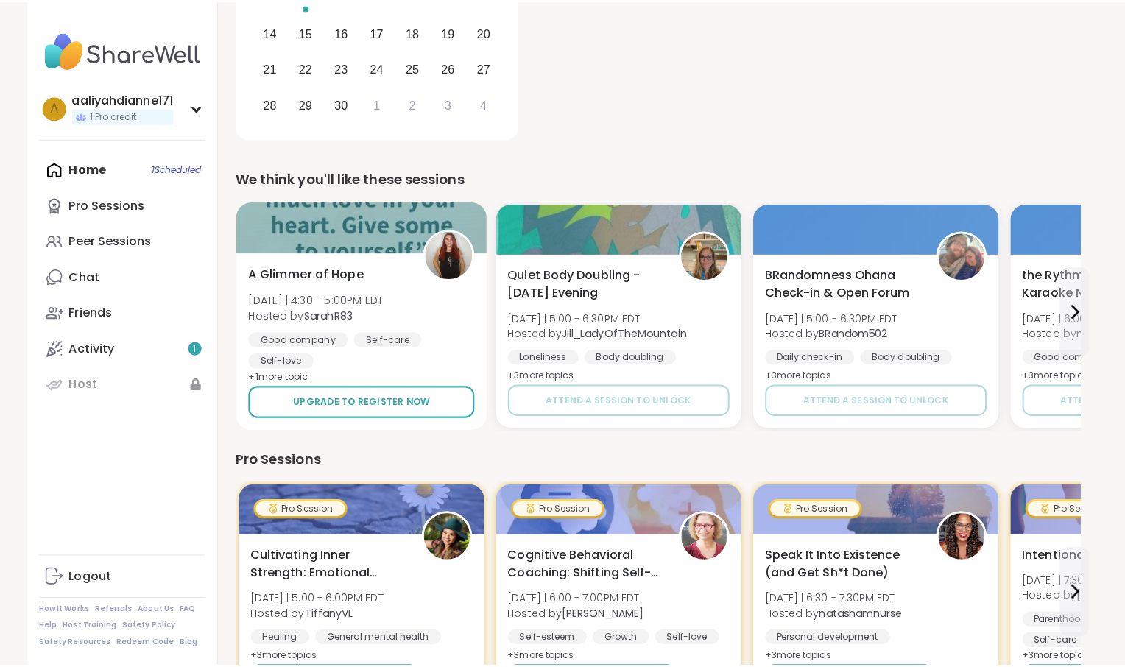
scroll to position [328, 0]
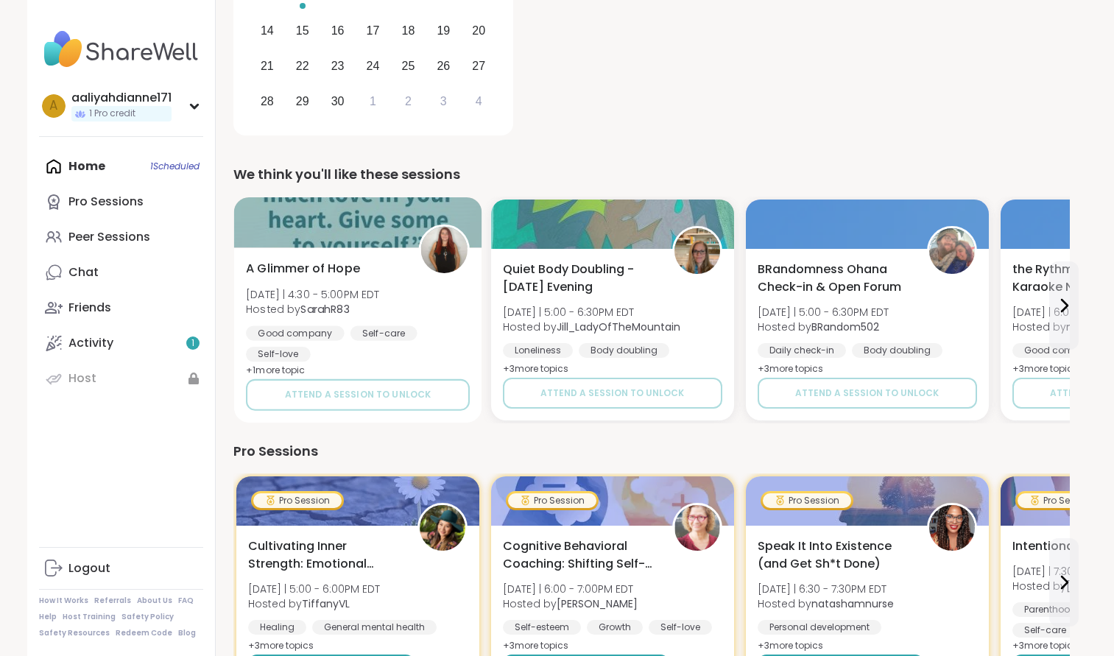
click at [466, 362] on div "A Glimmer of Hope [DATE] | 4:30 - 5:00PM EDT Hosted by SarahR83 Good company Se…" at bounding box center [358, 311] width 224 height 102
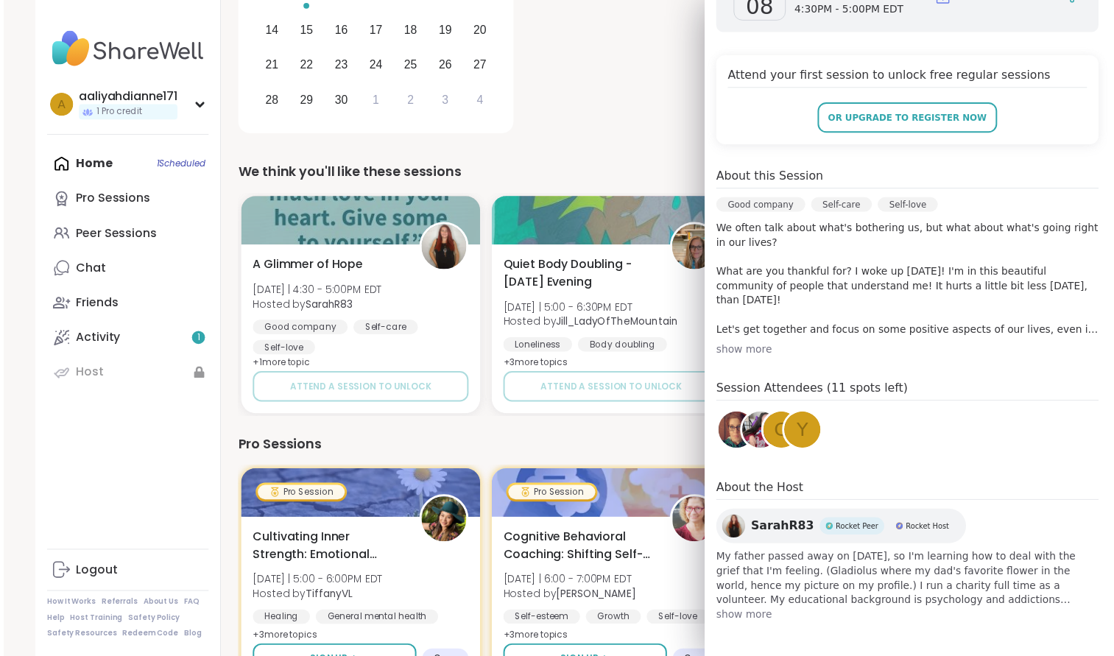
scroll to position [476, 0]
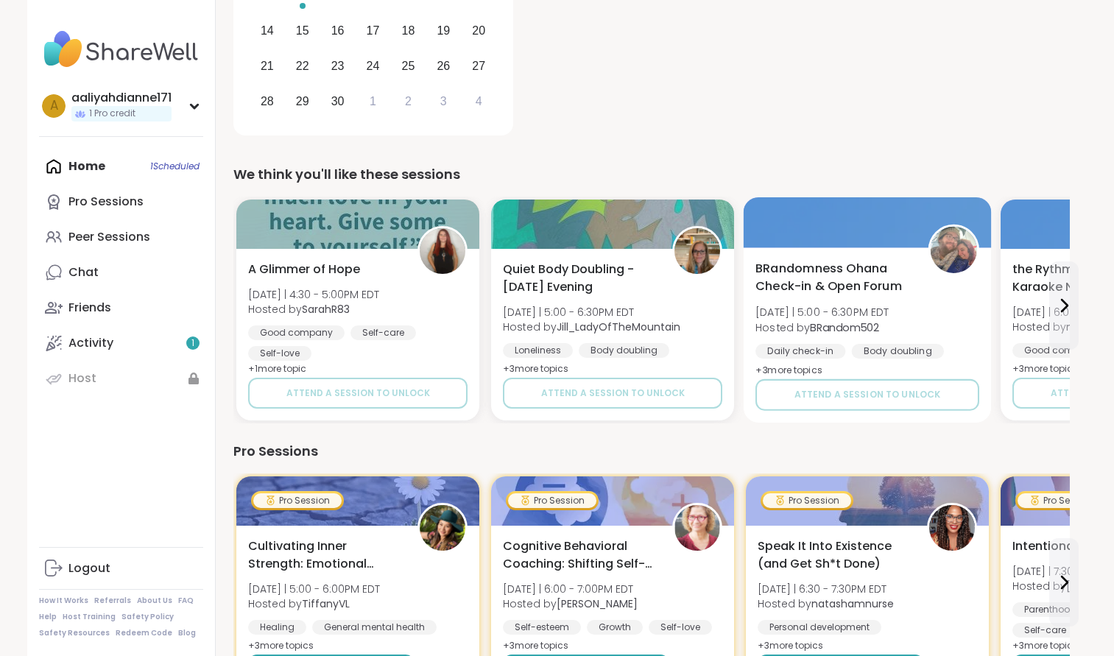
scroll to position [328, 21]
click at [979, 373] on div "BRandomness Ohana Check-in & Open Forum [DATE] | 5:00 - 6:30PM EDT Hosted by BR…" at bounding box center [867, 320] width 224 height 120
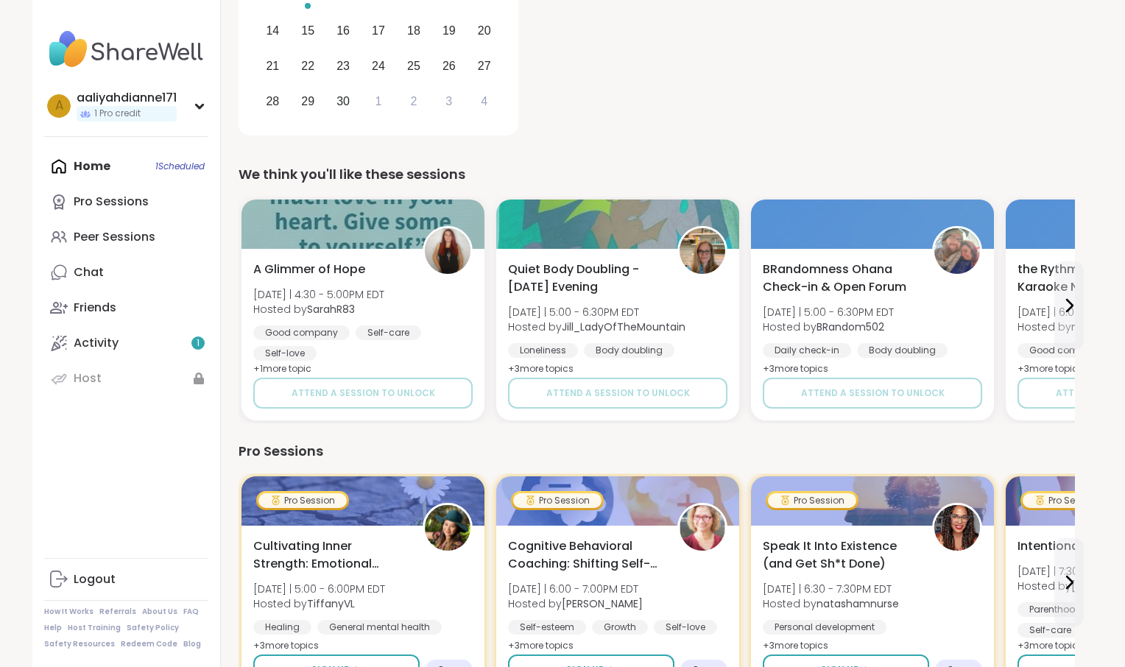
click at [617, 182] on div "1 You still have a Pro credit Pro sessions offer expert-led guidance and growth…" at bounding box center [657, 634] width 836 height 1890
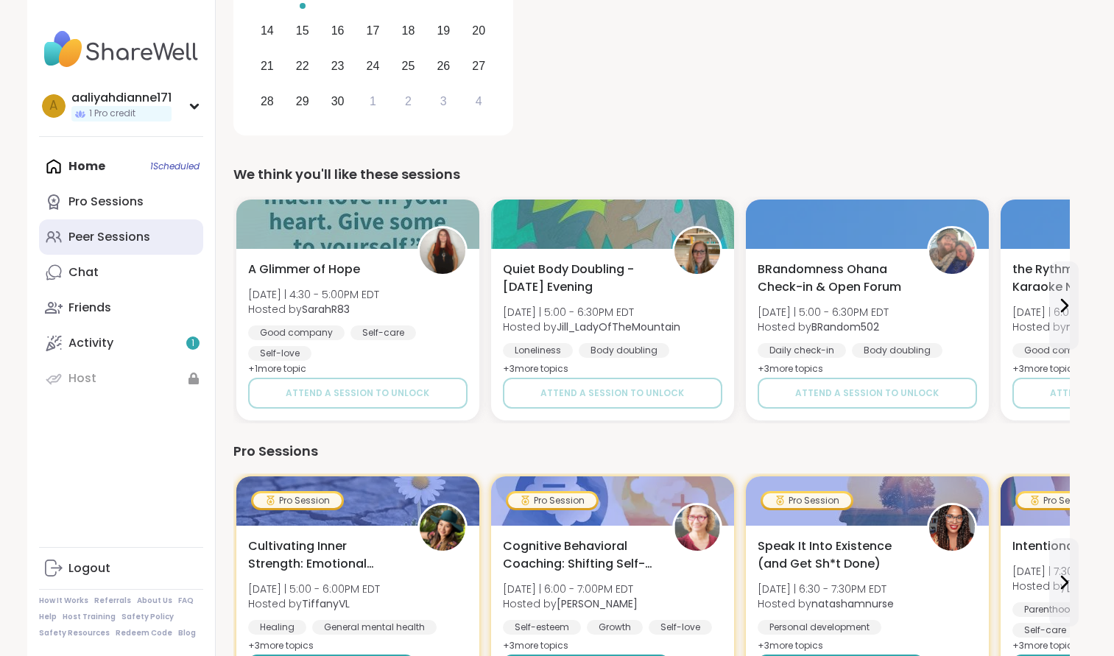
click at [150, 245] on div "Peer Sessions" at bounding box center [109, 237] width 82 height 16
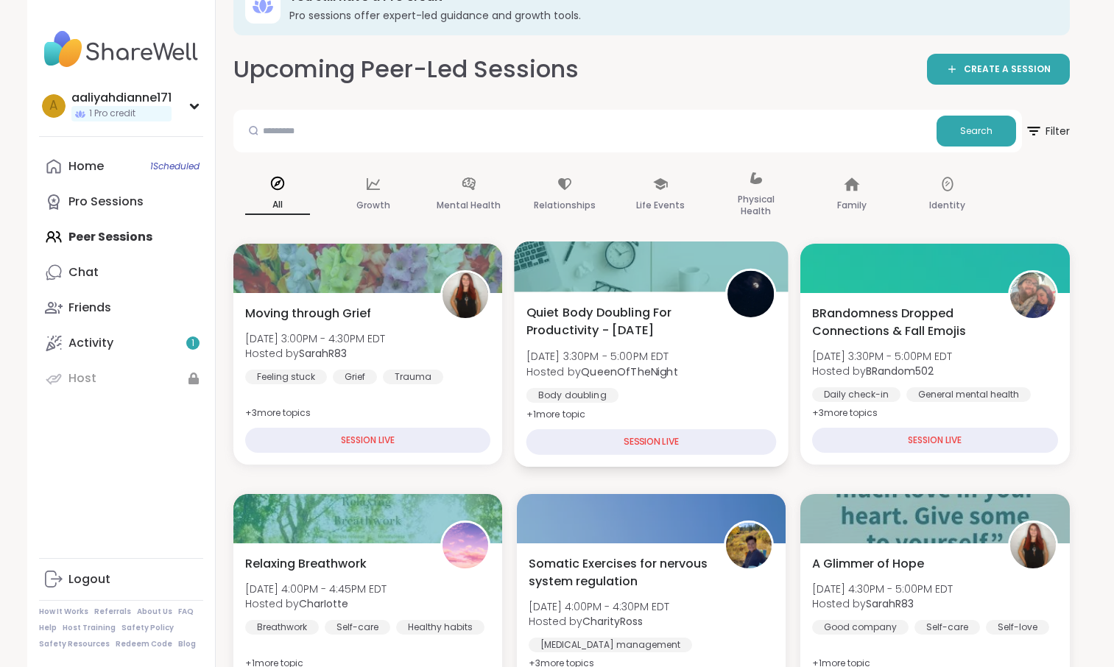
scroll to position [42, 0]
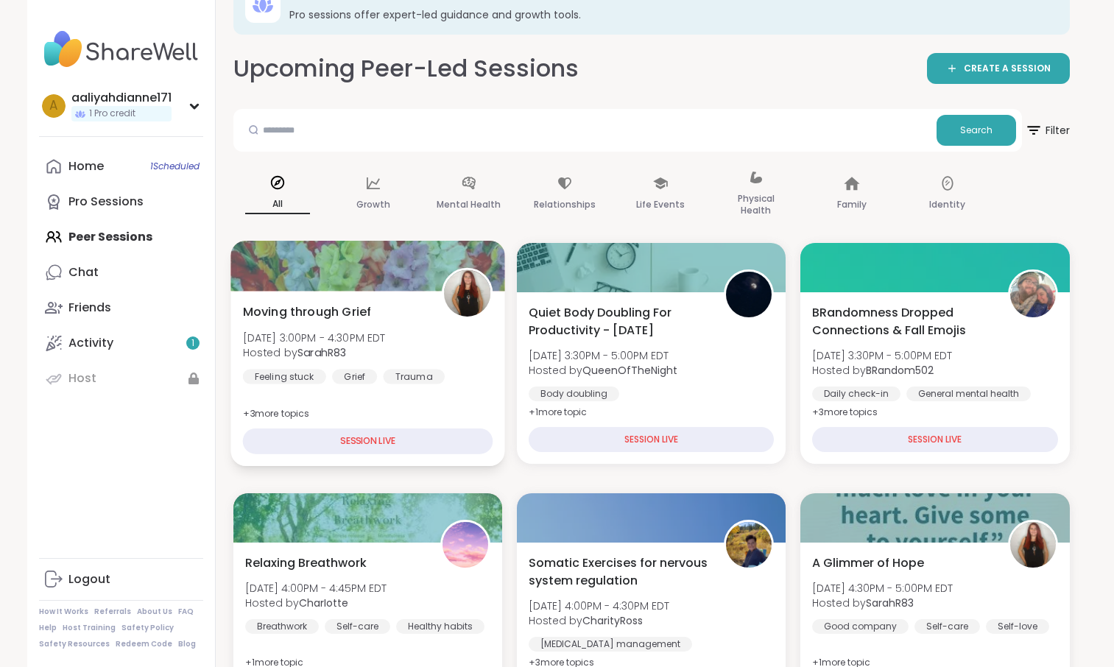
click at [470, 454] on div "SESSION LIVE" at bounding box center [367, 442] width 250 height 26
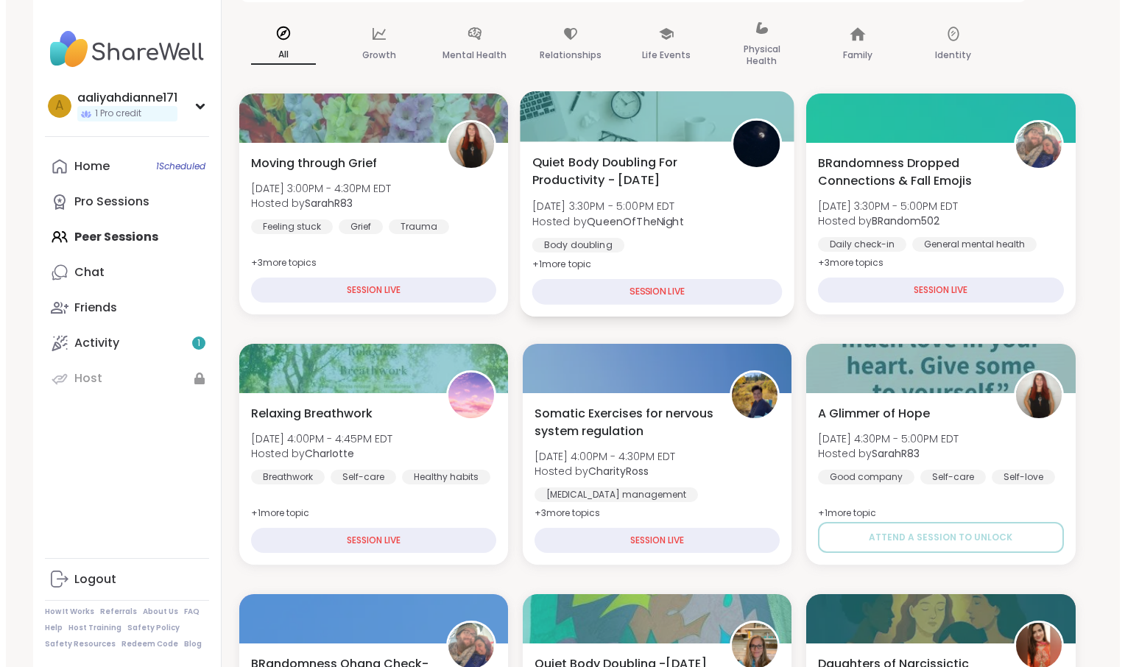
scroll to position [192, 0]
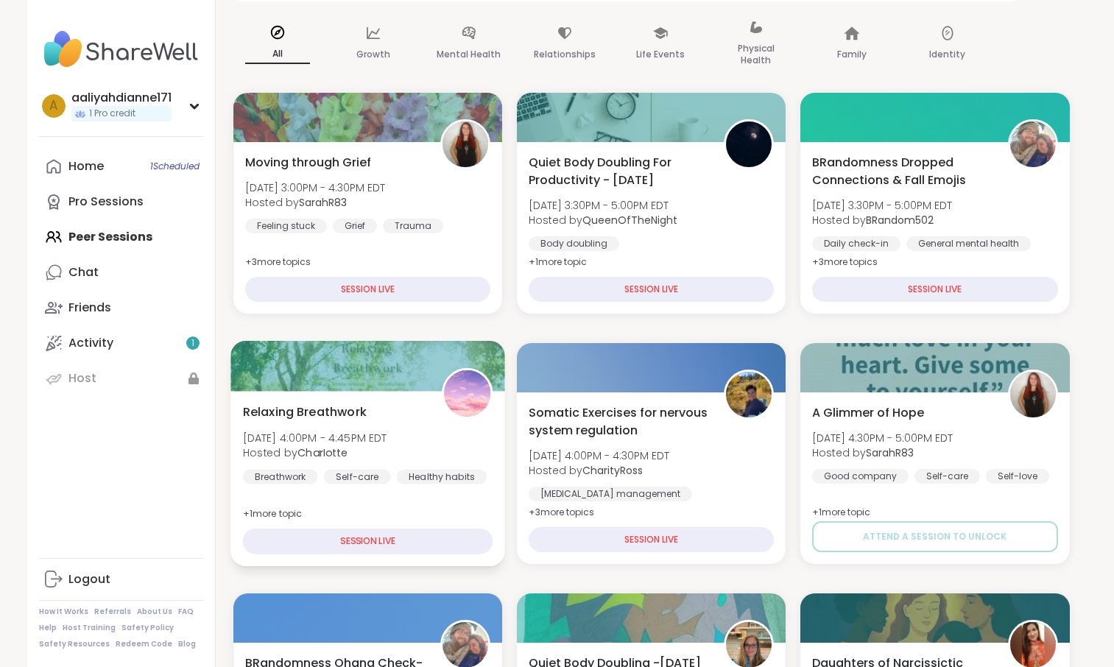
click at [387, 460] on span "Hosted by [PERSON_NAME]" at bounding box center [314, 452] width 144 height 15
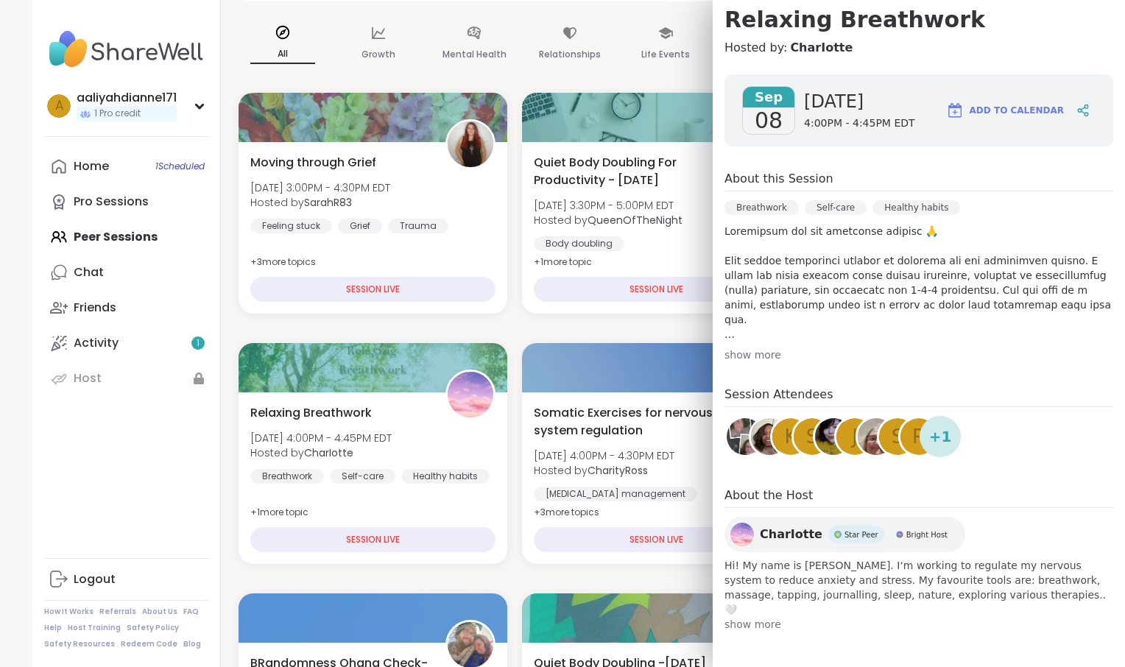
scroll to position [315, 0]
click at [592, 141] on div at bounding box center [657, 116] width 275 height 50
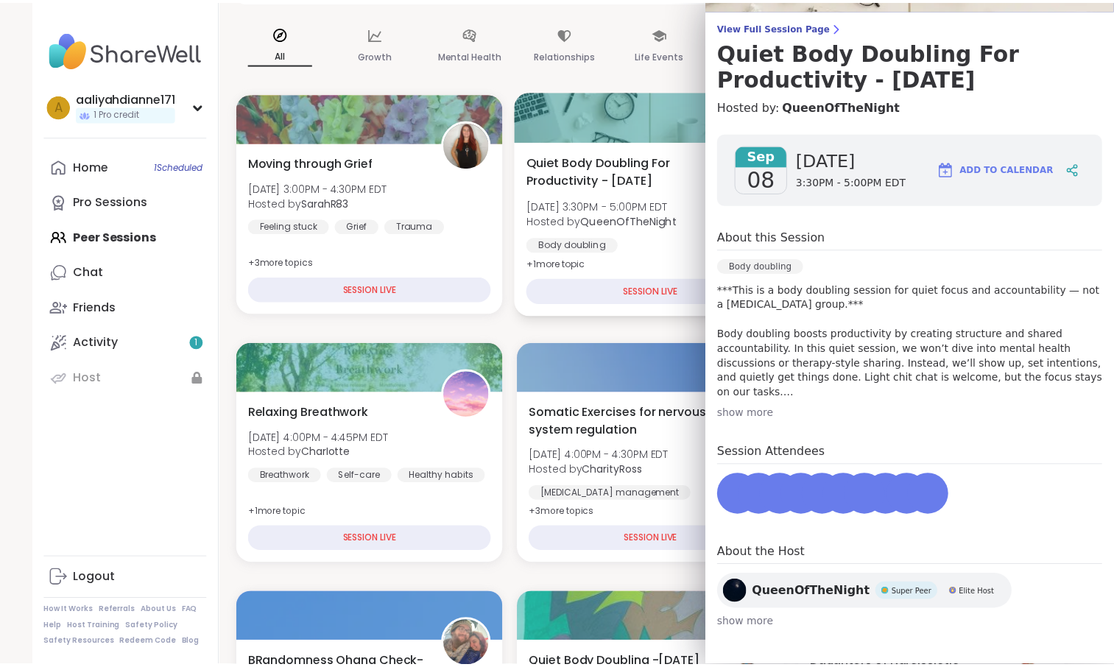
scroll to position [275, 0]
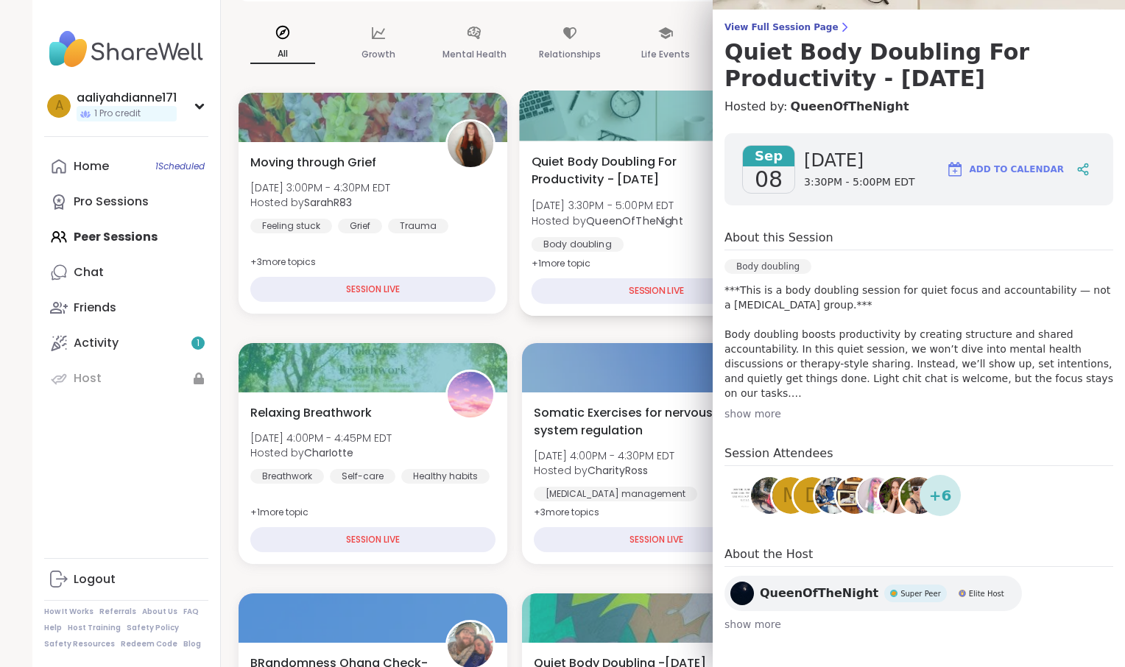
drag, startPoint x: 590, startPoint y: 168, endPoint x: 590, endPoint y: 153, distance: 14.7
click at [590, 141] on div at bounding box center [657, 116] width 275 height 50
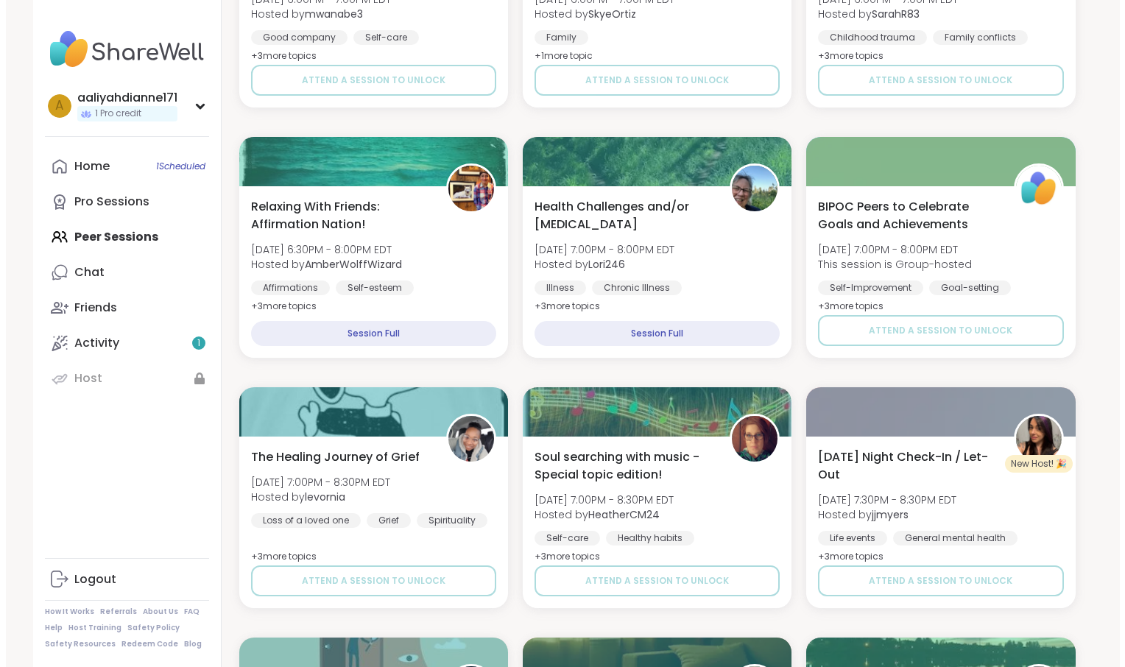
scroll to position [1150, 0]
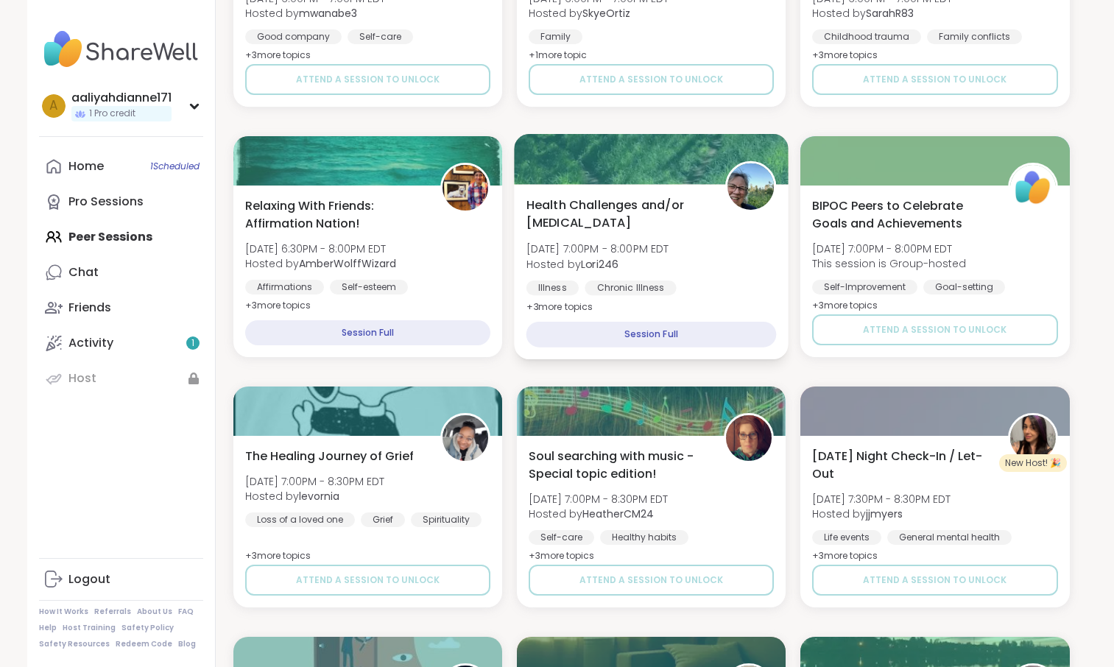
click at [694, 316] on div "Health Challenges and/or [MEDICAL_DATA] [DATE] 7:00PM - 8:00PM EDT Hosted by Lo…" at bounding box center [651, 256] width 250 height 120
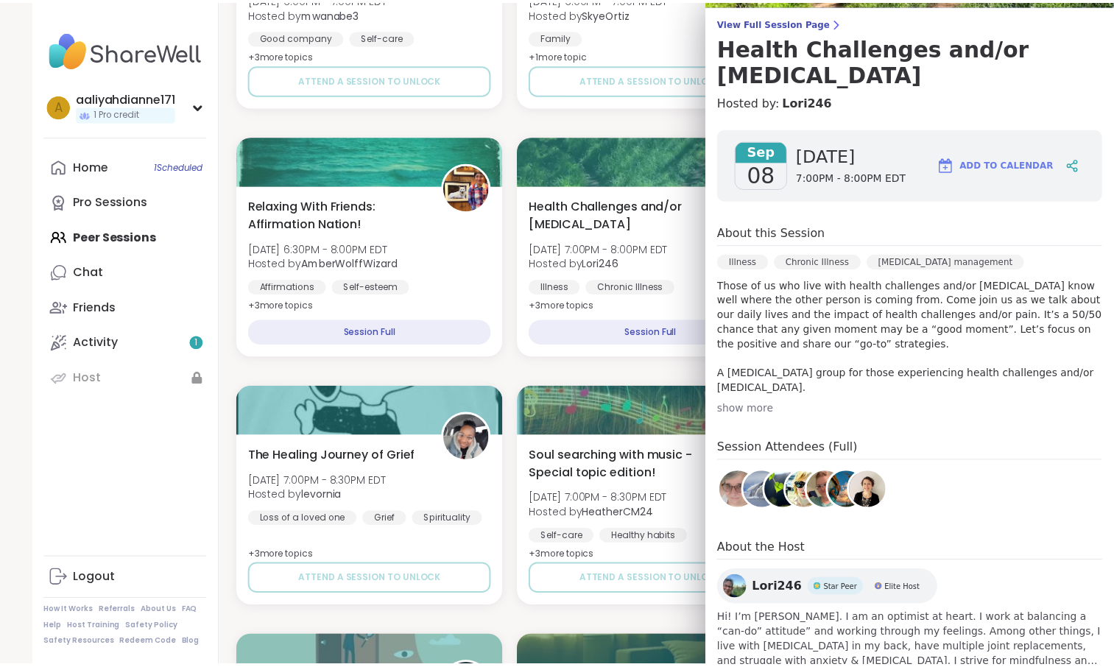
scroll to position [114, 0]
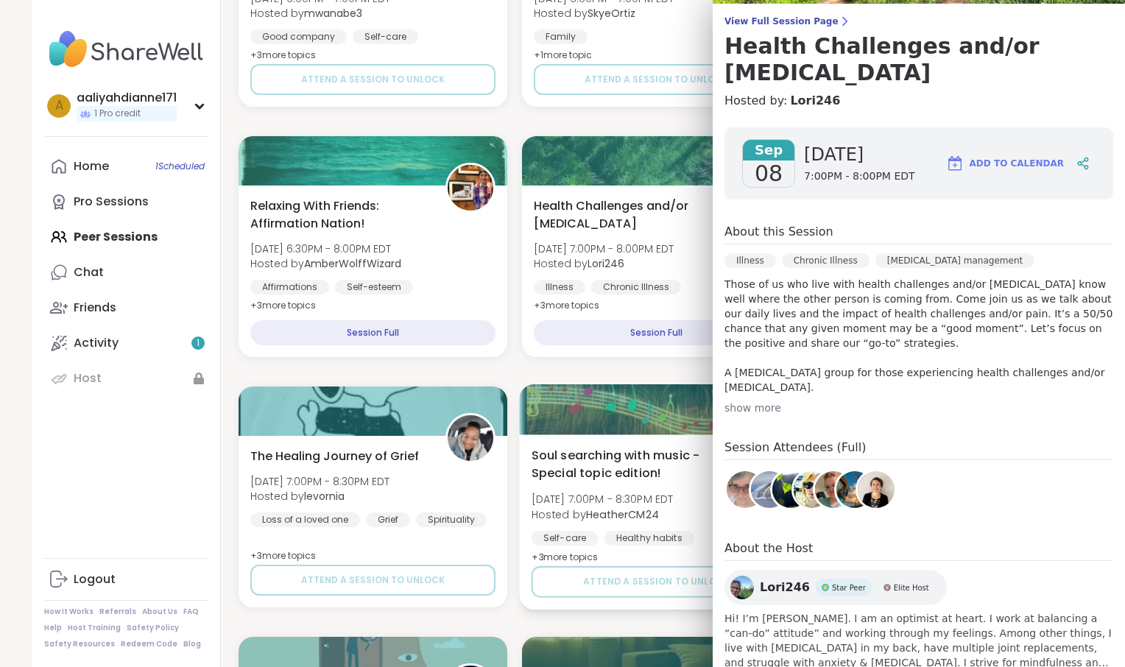
click at [663, 434] on div at bounding box center [657, 409] width 275 height 50
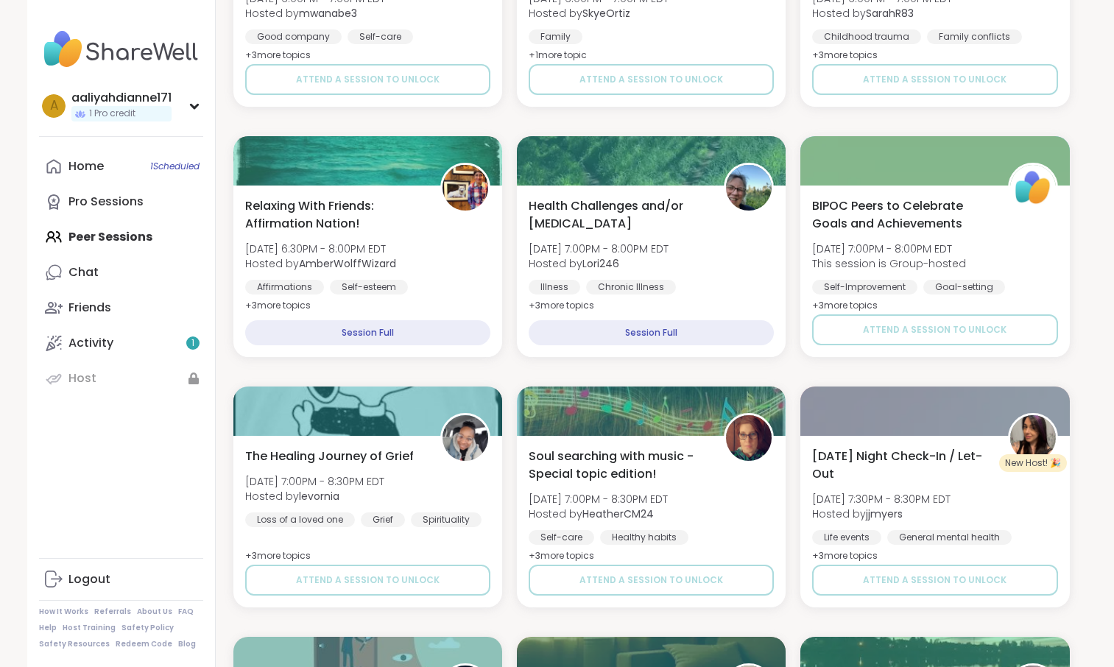
drag, startPoint x: 663, startPoint y: 479, endPoint x: 595, endPoint y: 463, distance: 69.5
click at [595, 463] on div "Moving through Grief [DATE] 3:00PM - 4:30PM EDT Hosted by SarahR83 Feeling stuc…" at bounding box center [651, 622] width 836 height 2975
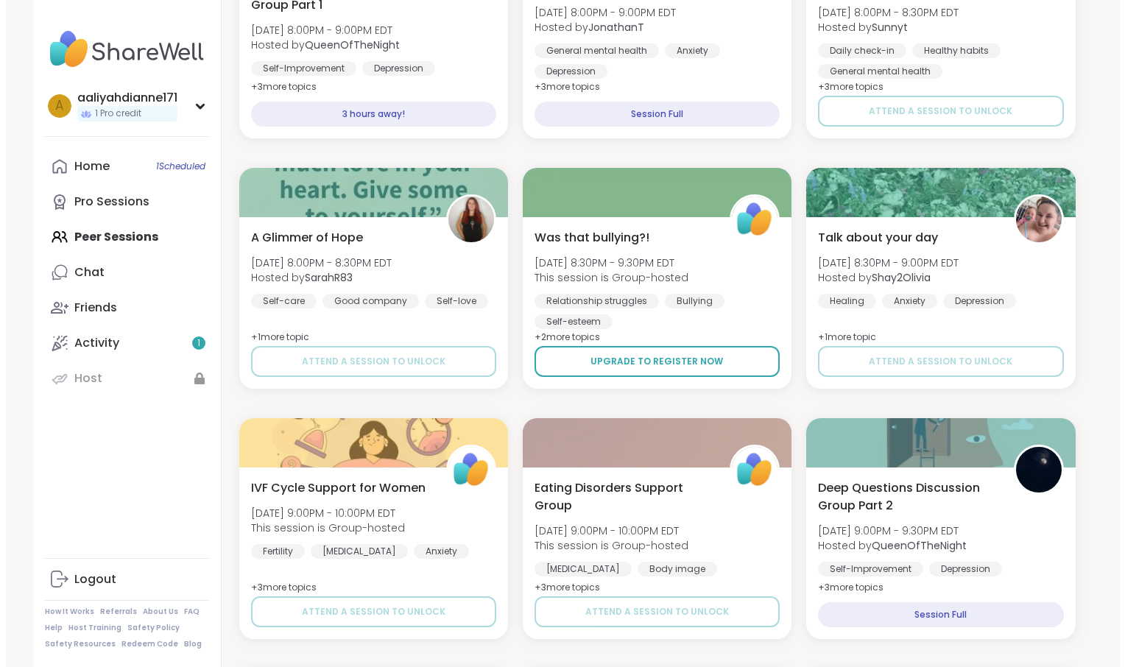
scroll to position [1900, 0]
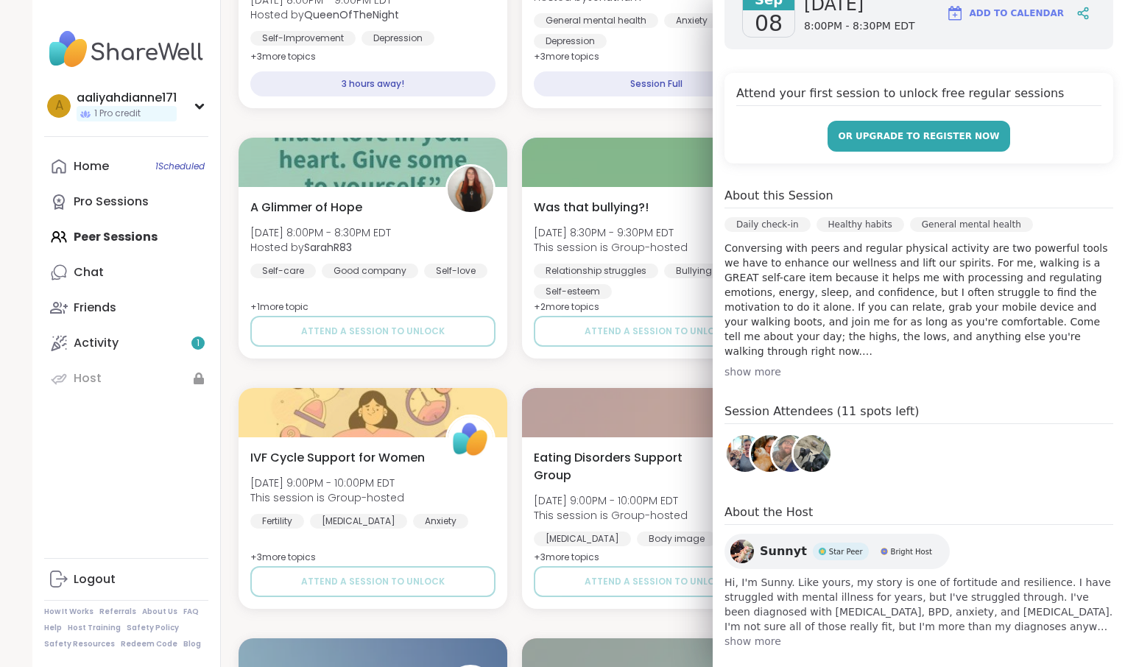
scroll to position [239, 0]
click at [828, 358] on p "Conversing with peers and regular physical activity are two powerful tools we h…" at bounding box center [919, 299] width 389 height 118
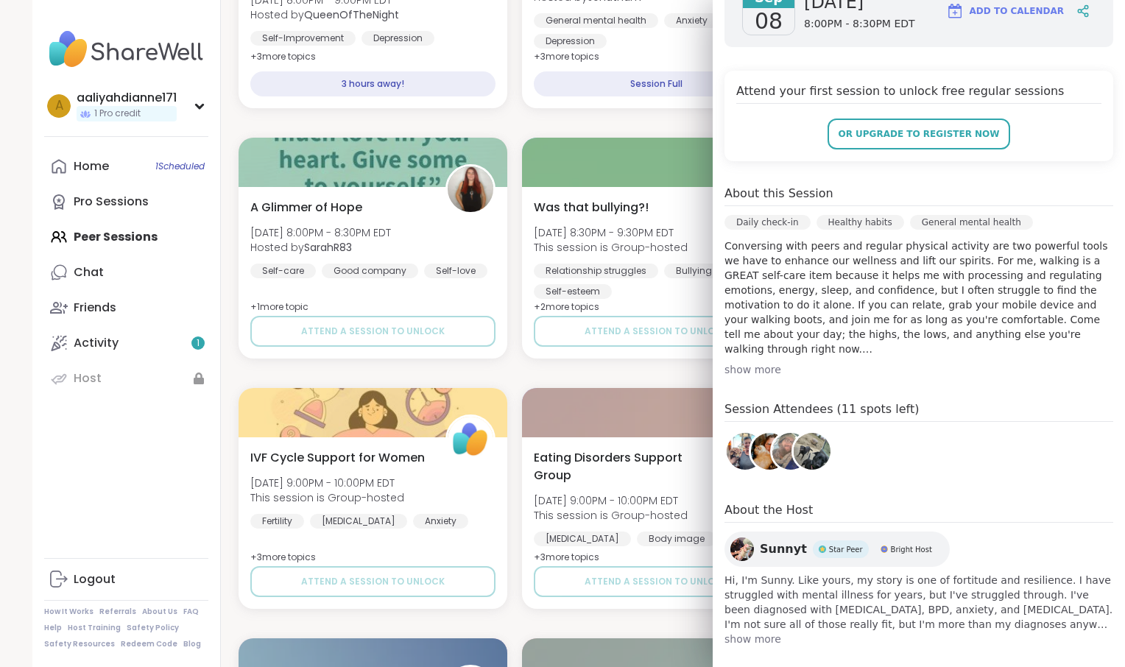
click at [917, 377] on div "show more" at bounding box center [919, 369] width 389 height 15
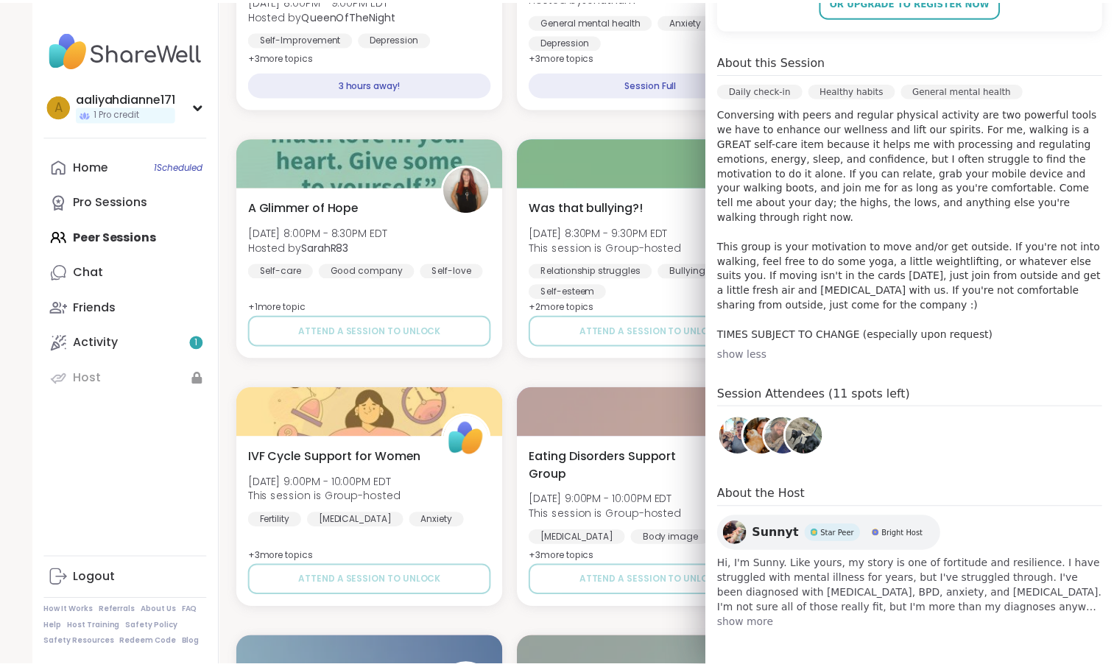
scroll to position [660, 0]
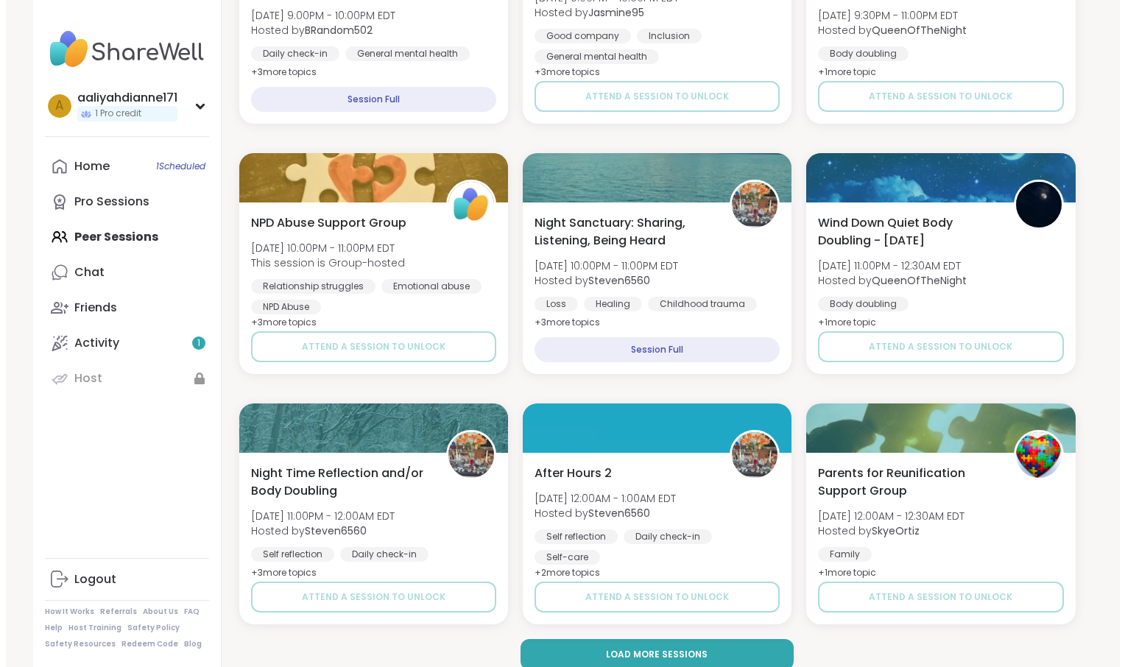
scroll to position [2787, 0]
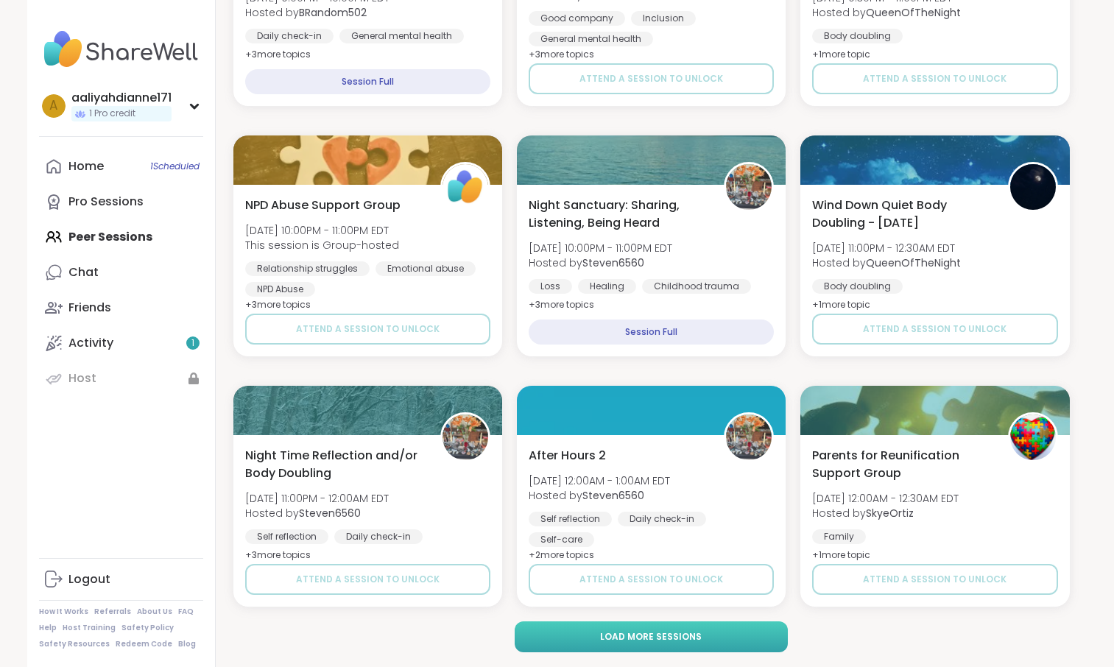
click at [671, 637] on span "Load more sessions" at bounding box center [651, 636] width 102 height 13
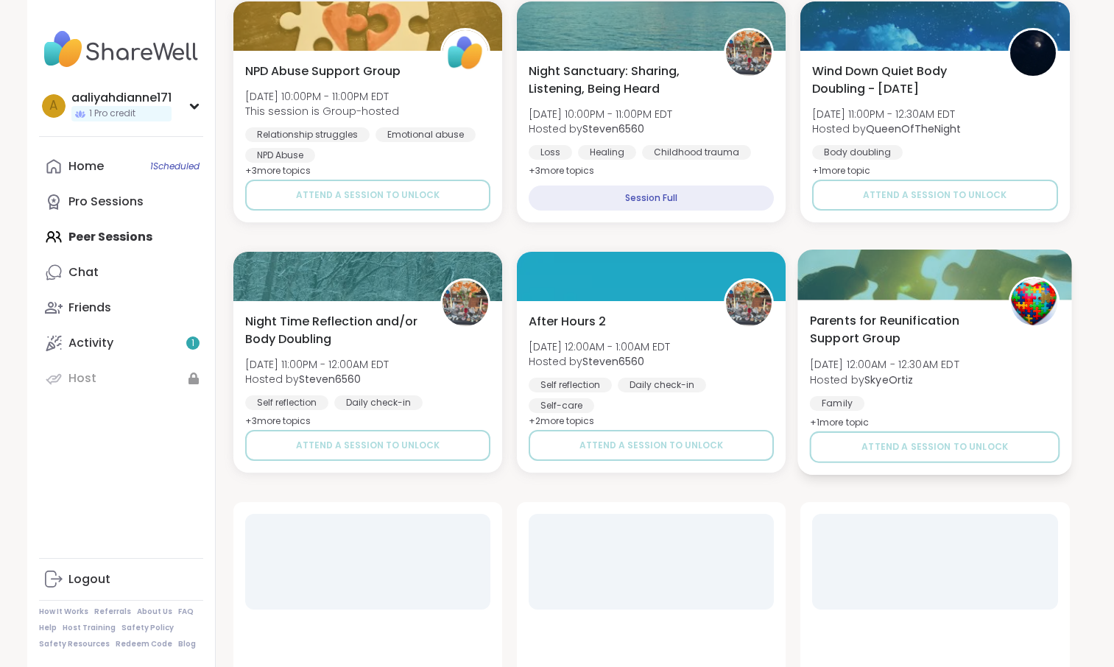
click at [841, 348] on span "Parents for Reunification Support Group" at bounding box center [901, 329] width 183 height 36
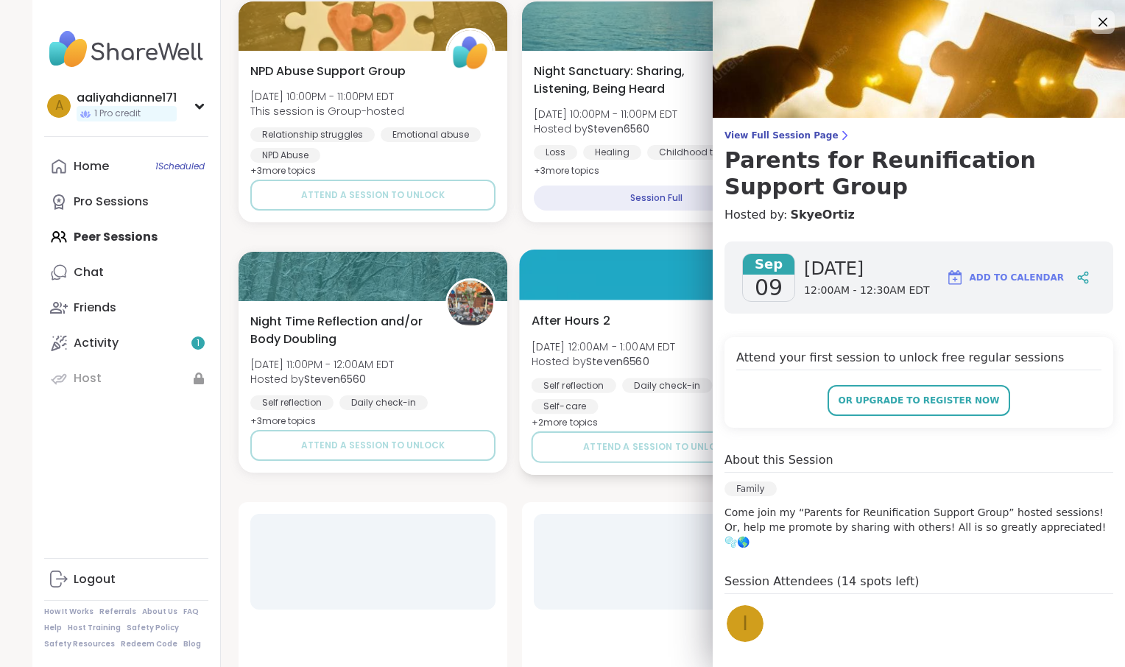
click at [645, 300] on div at bounding box center [657, 275] width 275 height 50
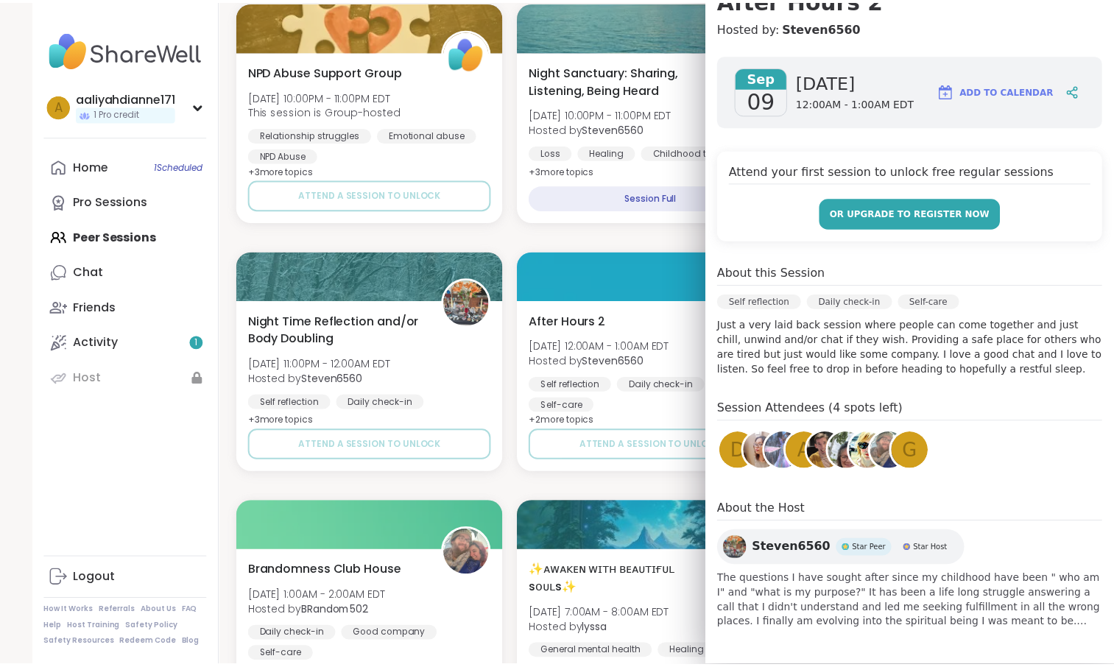
scroll to position [377, 0]
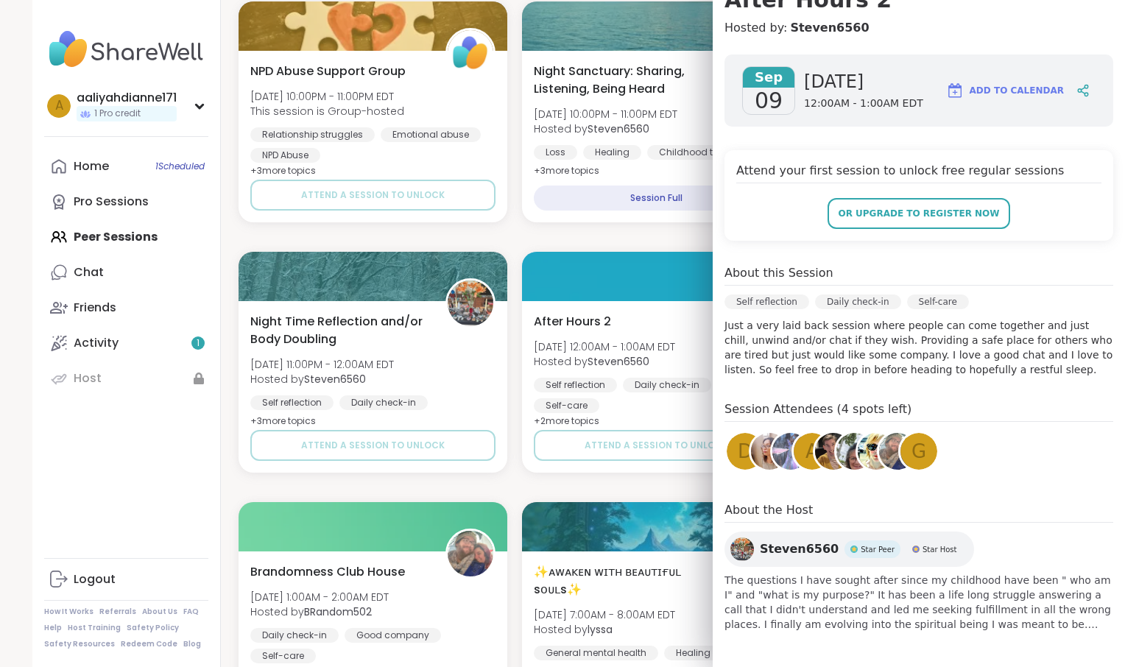
click at [650, 368] on div "Moving through Grief [DATE] 3:00PM - 4:30PM EDT Hosted by SarahR83 Feeling stuc…" at bounding box center [657, 487] width 836 height 5979
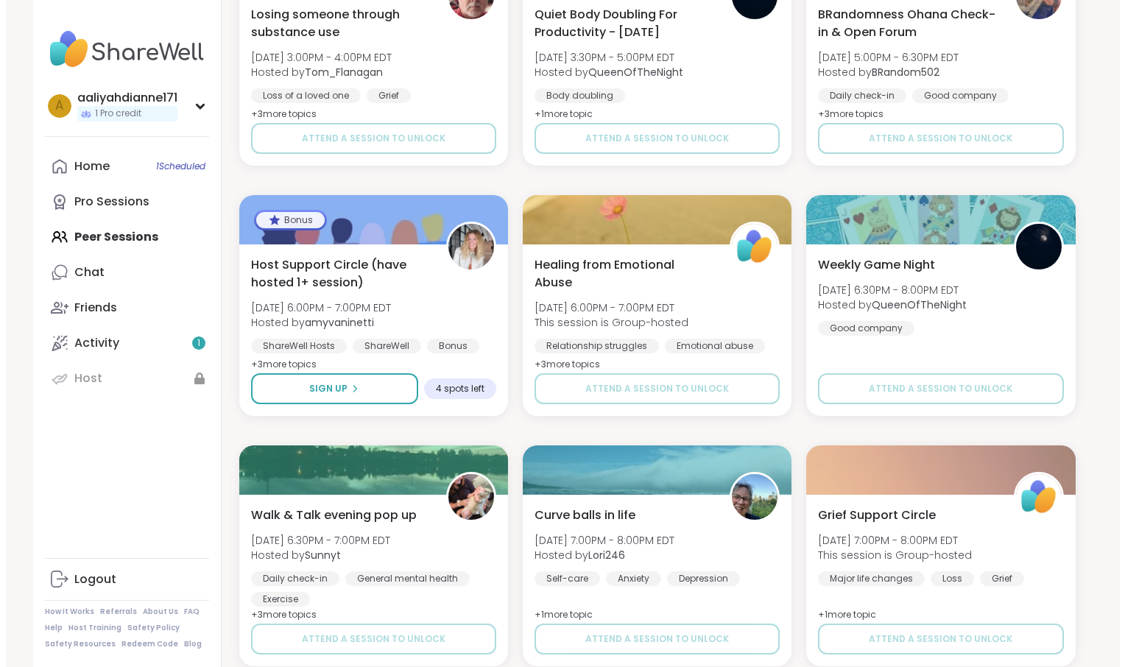
scroll to position [4847, 0]
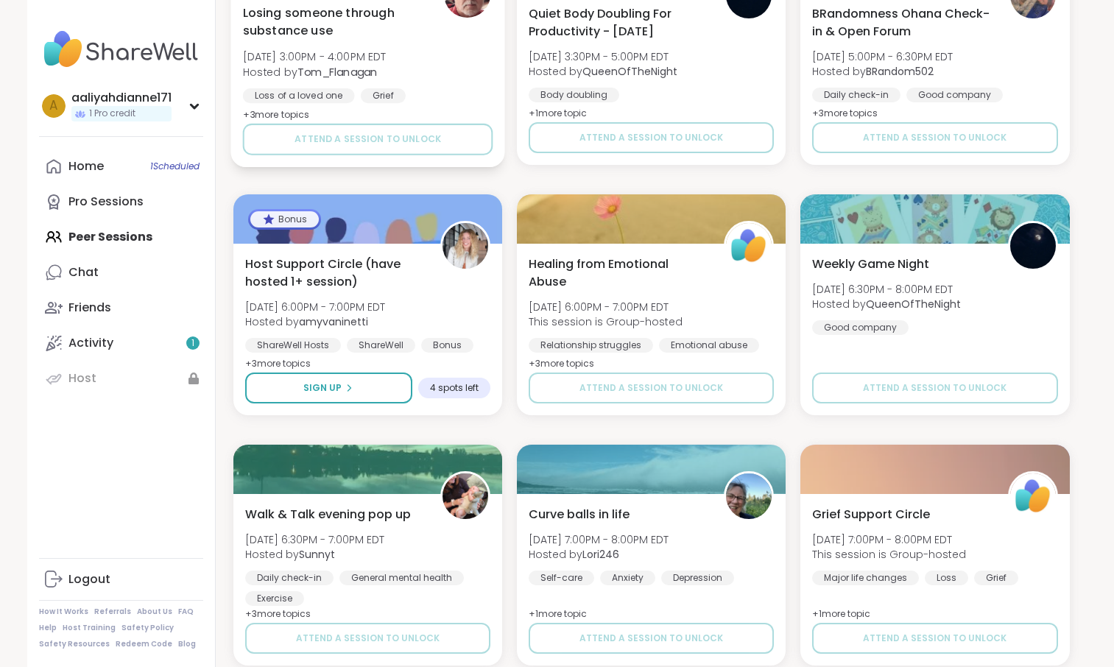
click at [472, 124] on div "Losing someone through substance use [DATE] 3:00PM - 4:00PM EDT Hosted by [PERS…" at bounding box center [367, 64] width 250 height 120
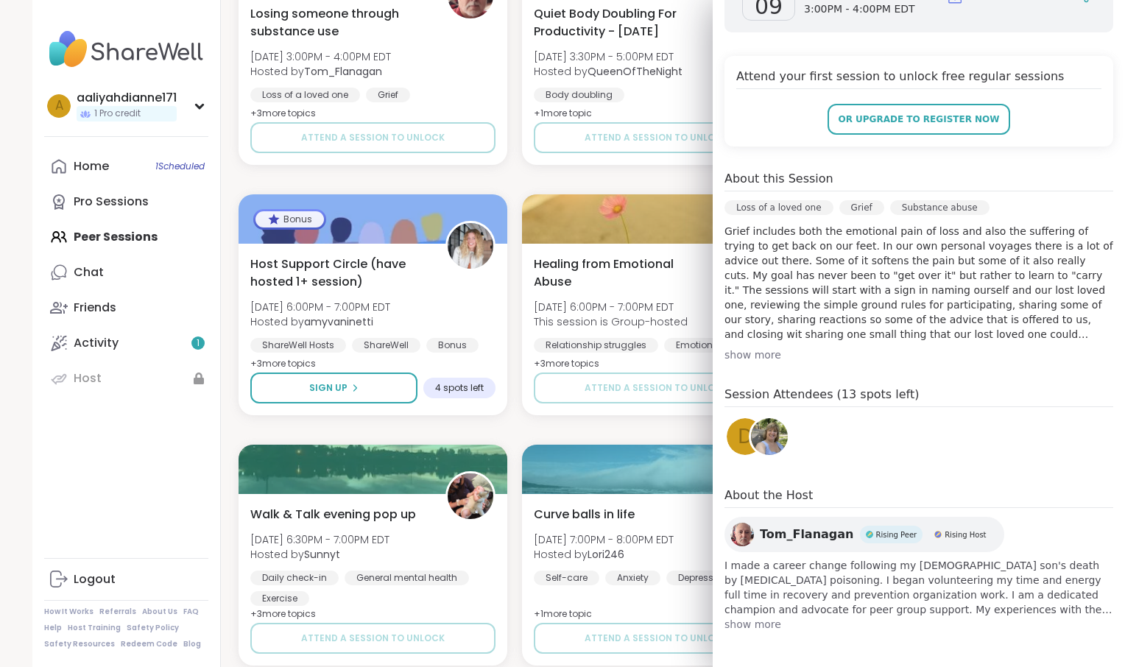
scroll to position [510, 0]
